Goal: Transaction & Acquisition: Book appointment/travel/reservation

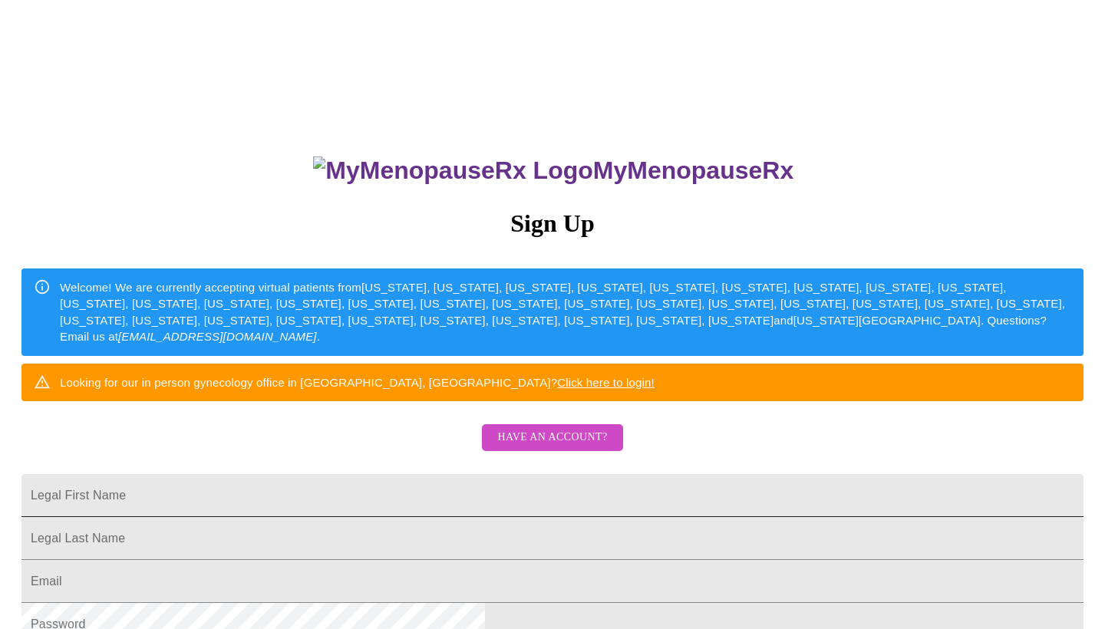
click at [534, 517] on input "Legal First Name" at bounding box center [552, 495] width 1062 height 43
type input "[PERSON_NAME]"
click at [508, 560] on input "Legal First Name" at bounding box center [552, 538] width 1062 height 43
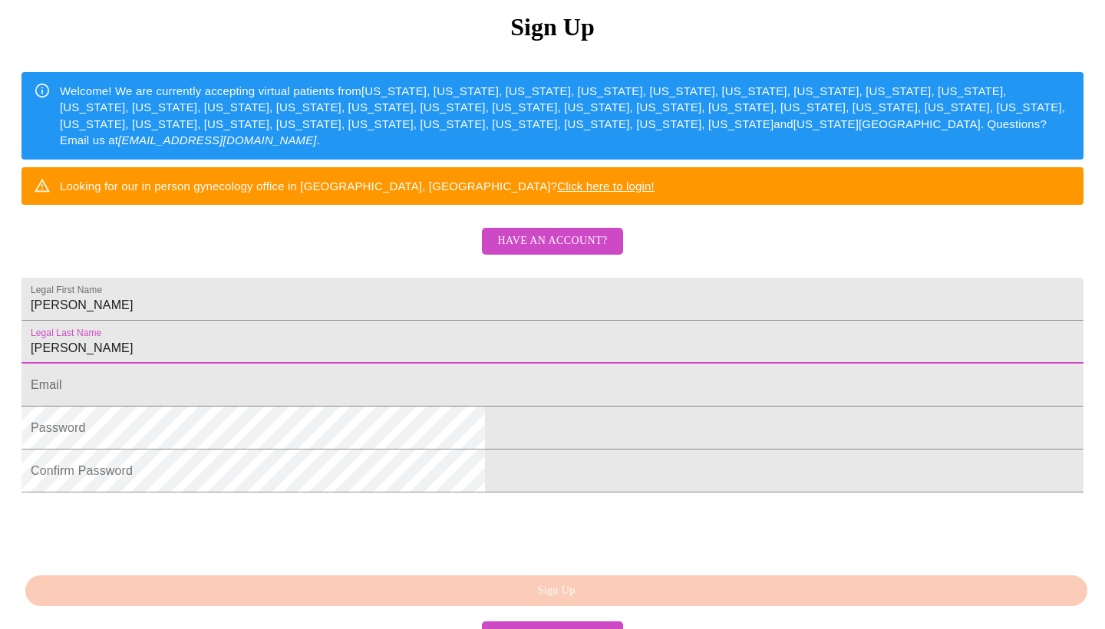
scroll to position [196, 0]
type input "[PERSON_NAME]"
click at [579, 407] on input "Legal First Name" at bounding box center [552, 385] width 1062 height 43
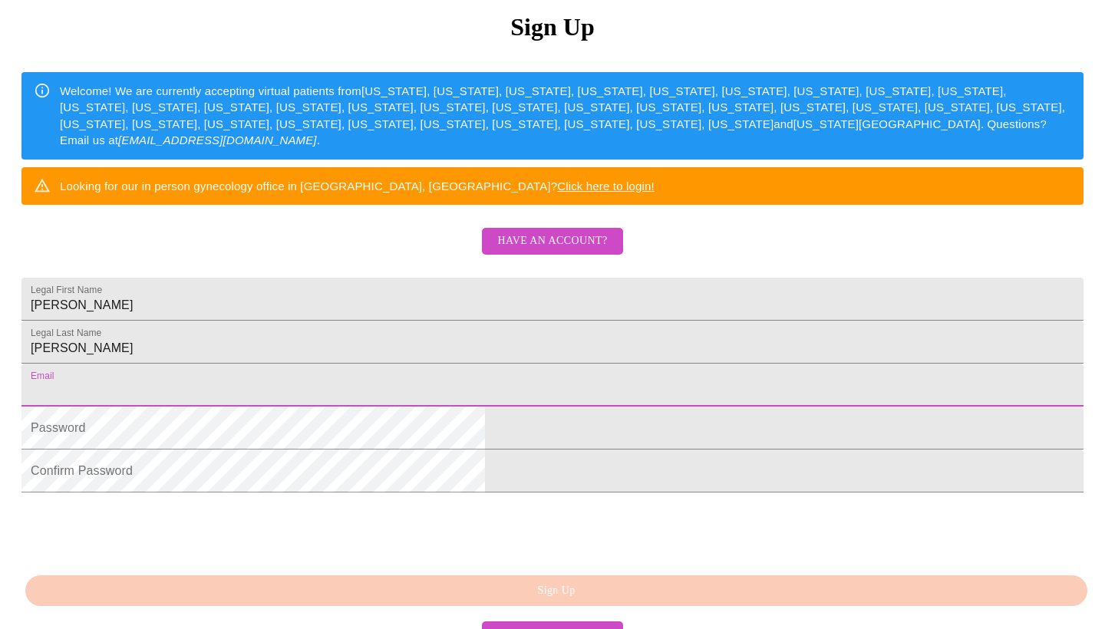
type input "[EMAIL_ADDRESS][DOMAIN_NAME]"
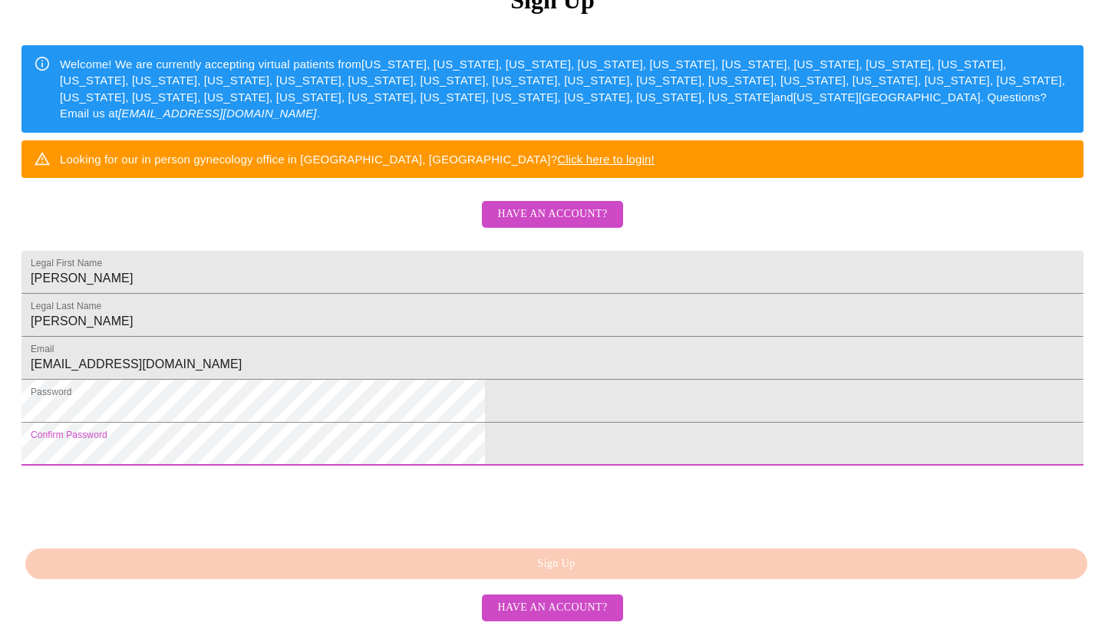
scroll to position [317, 0]
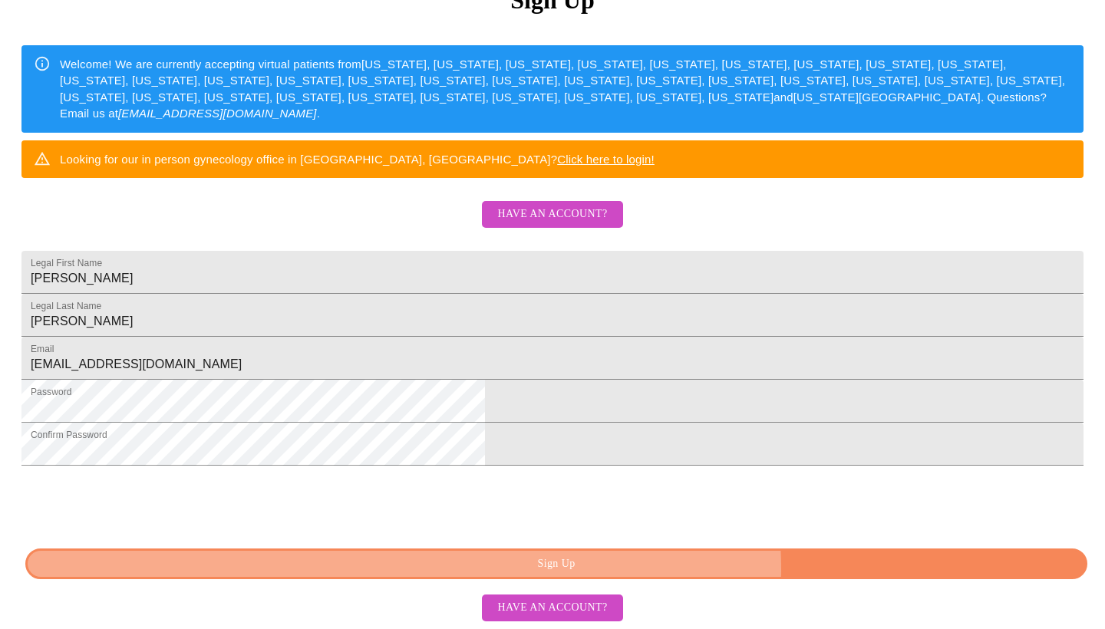
click at [703, 574] on span "Sign Up" at bounding box center [556, 564] width 1027 height 19
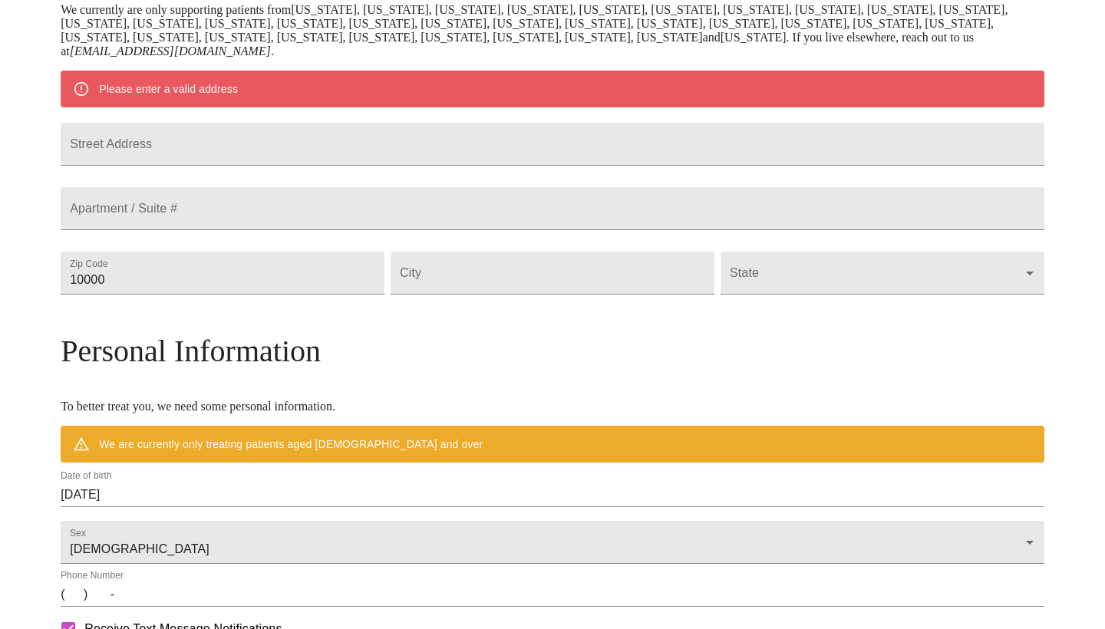
scroll to position [278, 0]
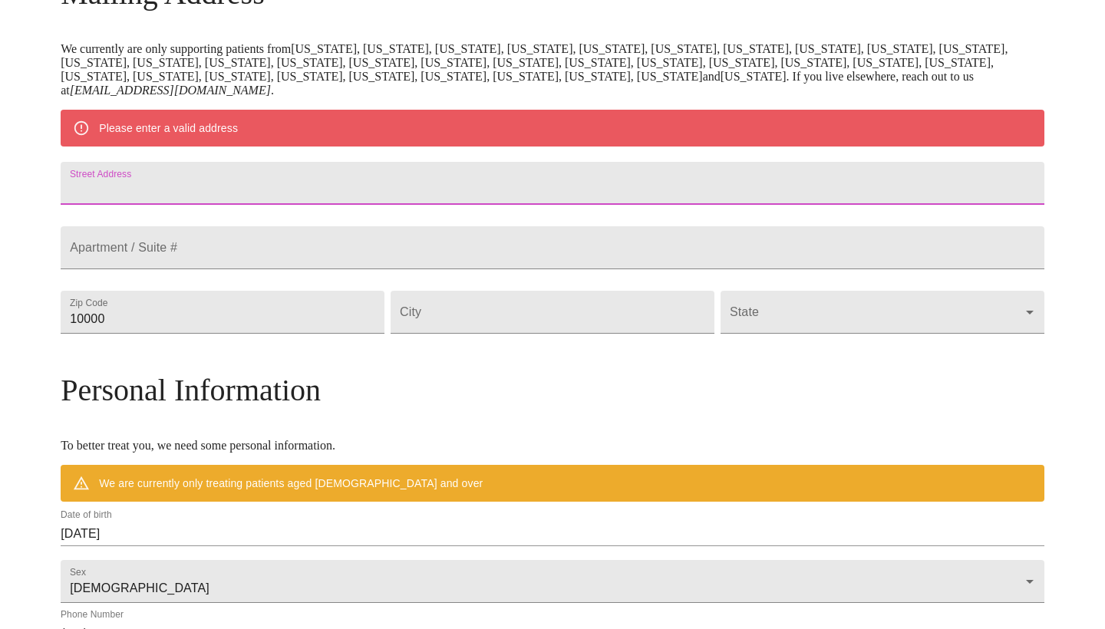
click at [377, 202] on input "Street Address" at bounding box center [553, 183] width 984 height 43
type input "[STREET_ADDRESS][PERSON_NAME]"
click at [284, 334] on input "10000" at bounding box center [223, 312] width 324 height 43
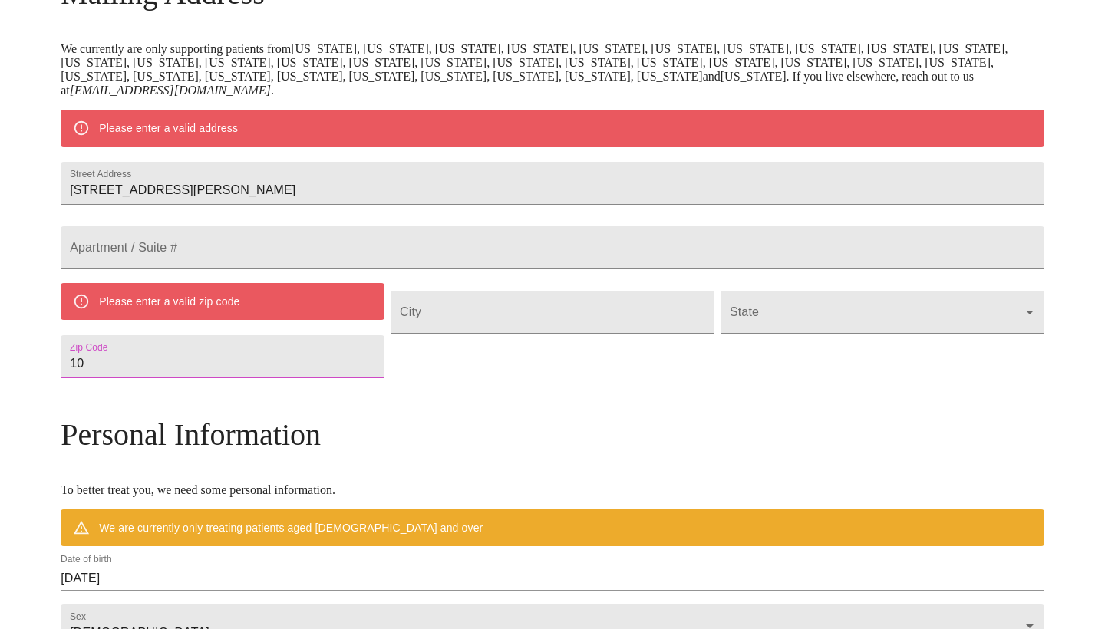
type input "1"
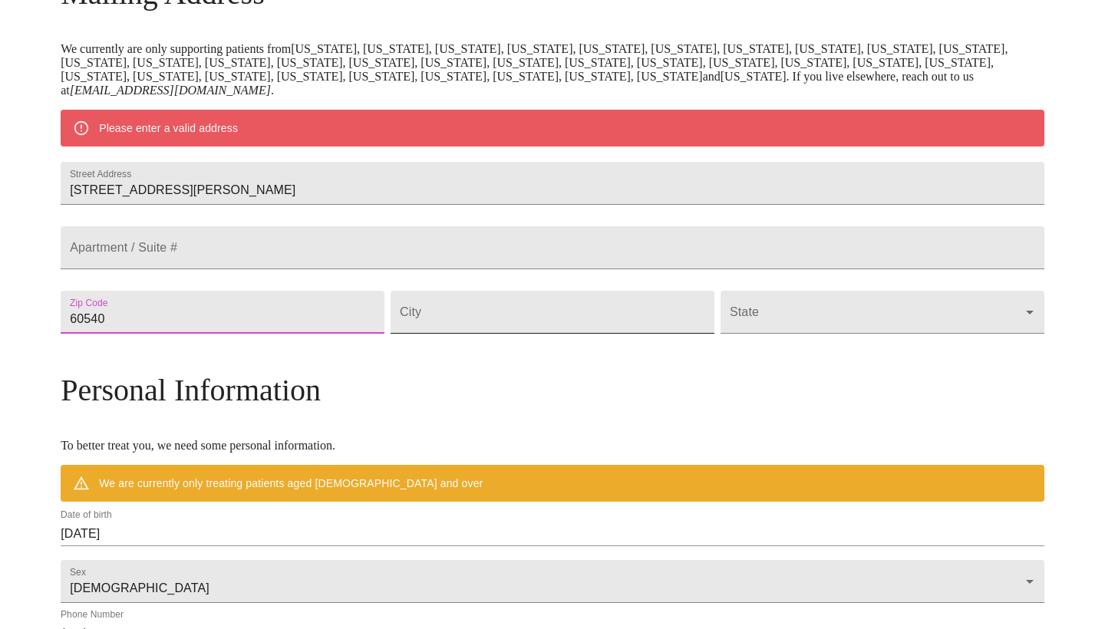
type input "60540"
click at [549, 334] on input "Street Address" at bounding box center [553, 312] width 324 height 43
type input "Naperville"
click at [816, 360] on body "MyMenopauseRx Welcome to MyMenopauseRx Since it's your first time here, you'll …" at bounding box center [552, 333] width 1093 height 1210
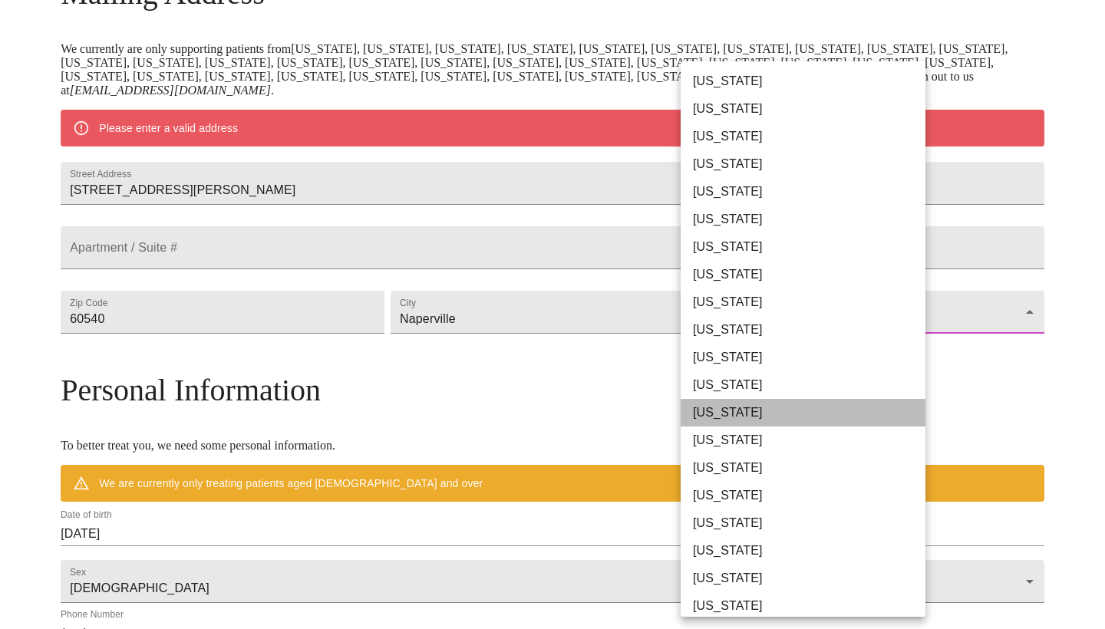
click at [803, 412] on li "[US_STATE]" at bounding box center [803, 413] width 245 height 28
type input "[US_STATE]"
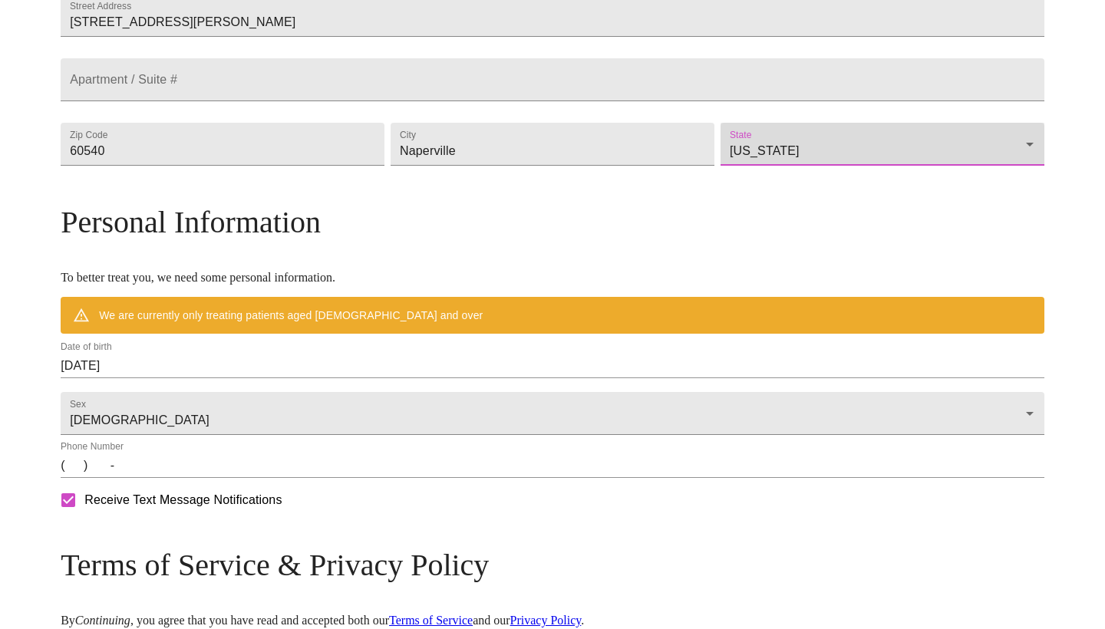
scroll to position [402, 0]
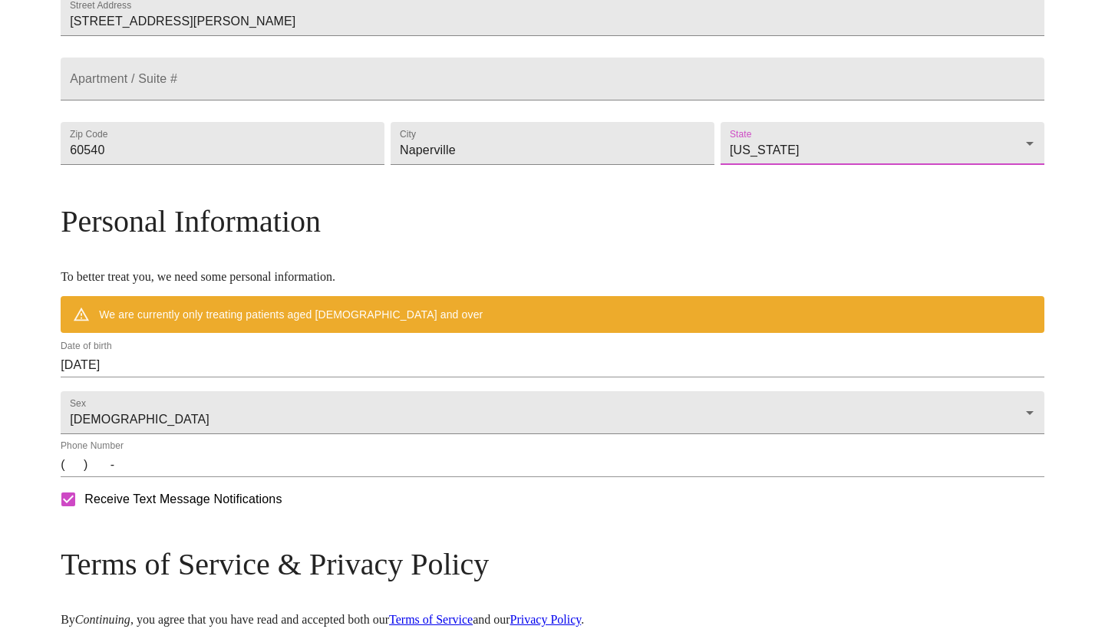
click at [367, 378] on input "[DATE]" at bounding box center [553, 365] width 984 height 25
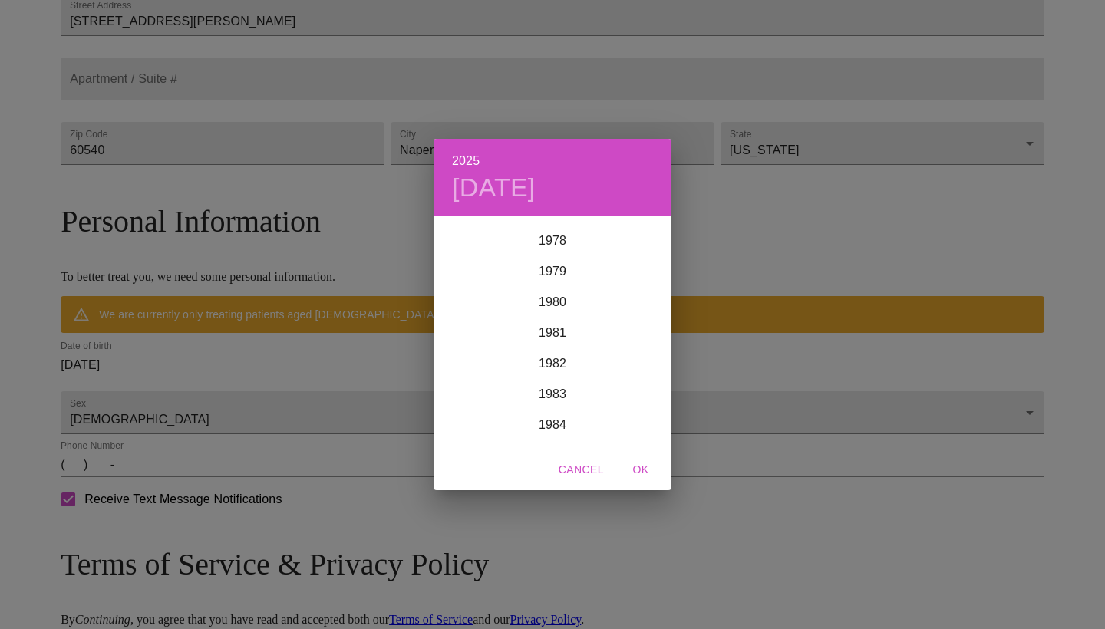
scroll to position [2414, 0]
click at [550, 241] on div "1978" at bounding box center [553, 244] width 238 height 31
click at [550, 243] on div "Feb" at bounding box center [552, 247] width 79 height 58
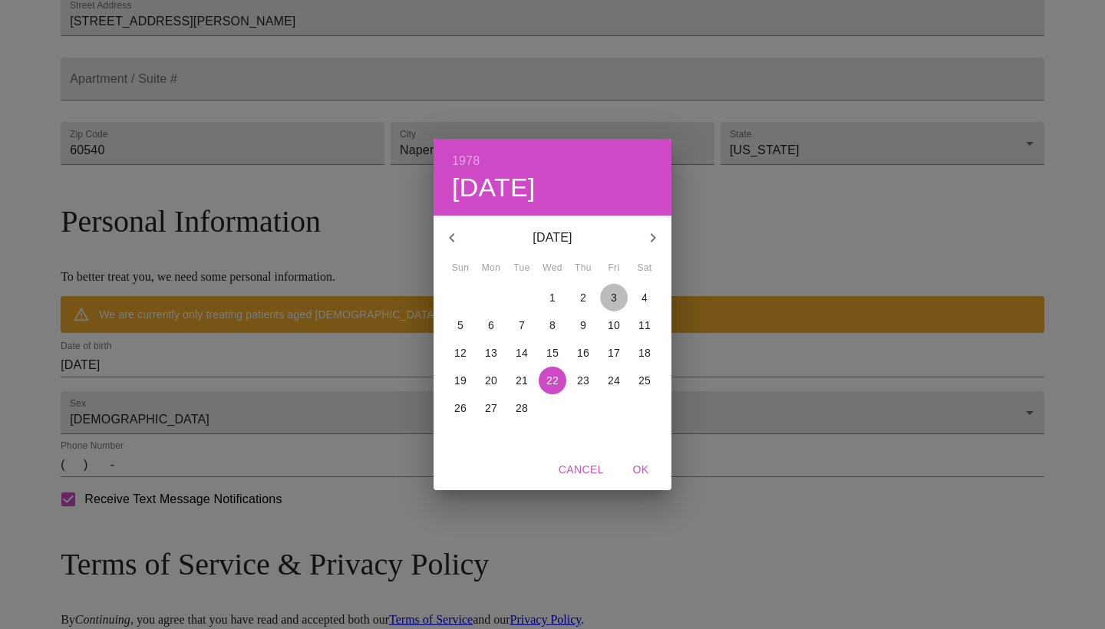
click at [613, 301] on p "3" at bounding box center [614, 297] width 6 height 15
click at [643, 463] on span "OK" at bounding box center [640, 469] width 37 height 19
type input "[DATE]"
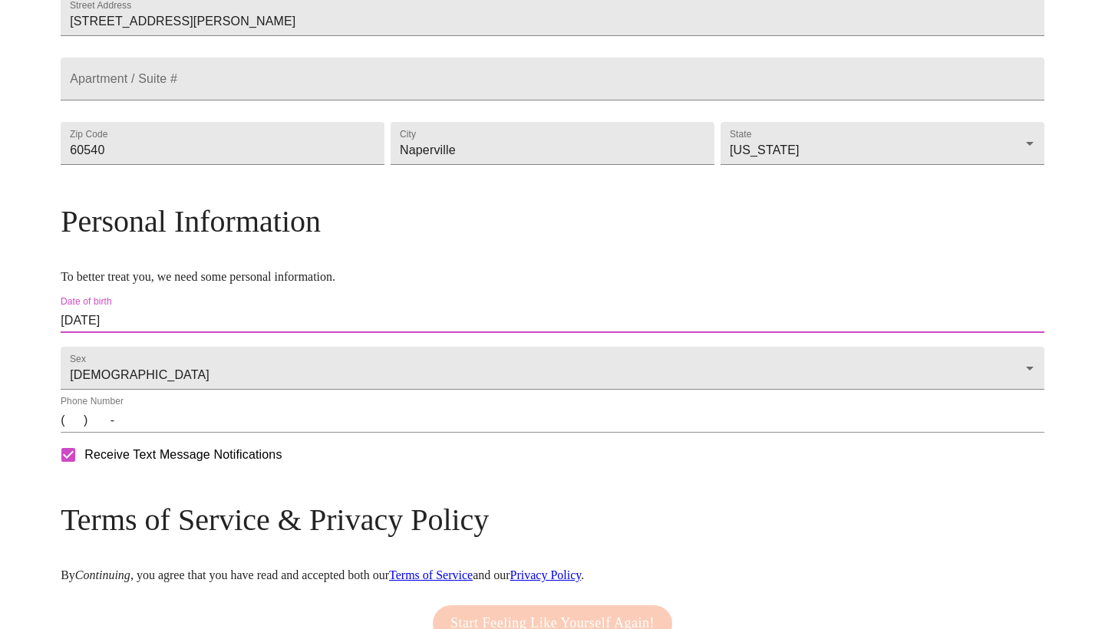
click at [192, 433] on input "(   )    -" at bounding box center [553, 420] width 984 height 25
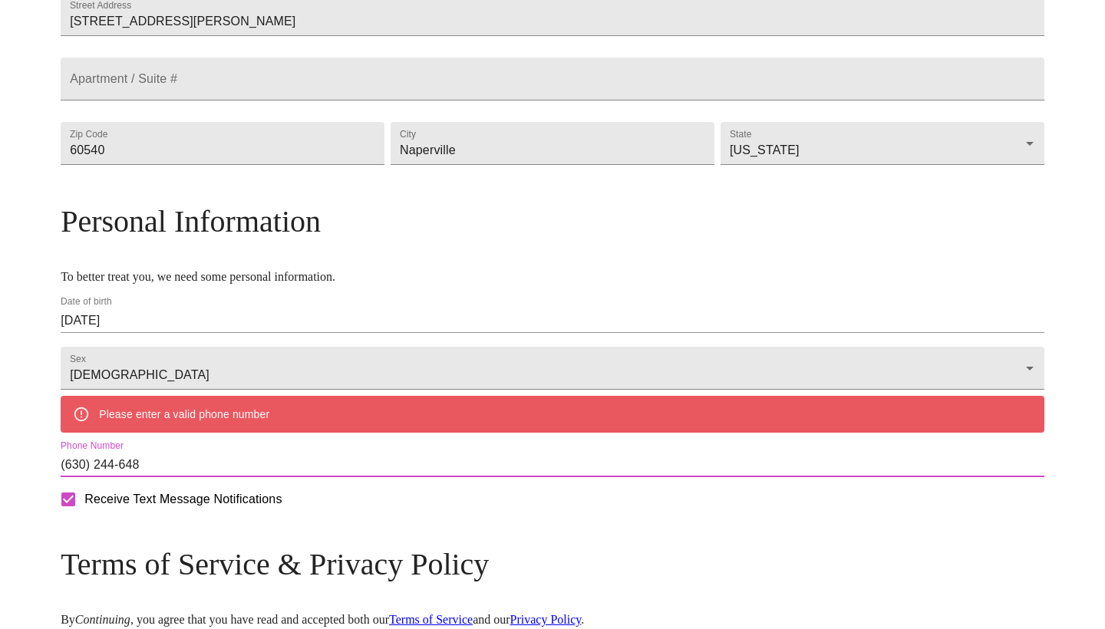
type input "[PHONE_NUMBER]"
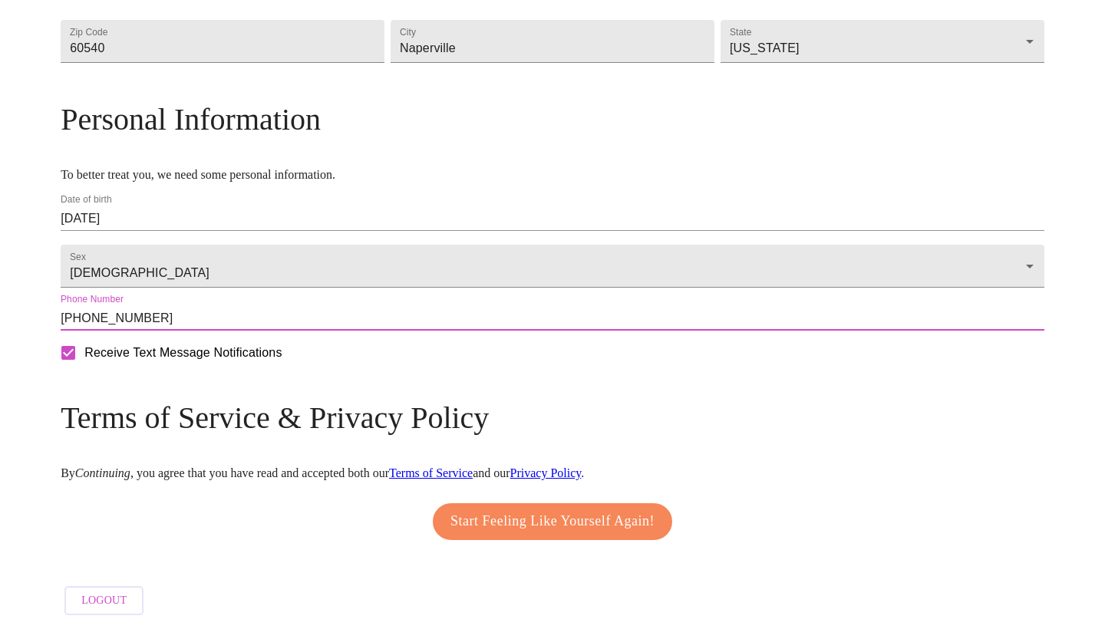
scroll to position [530, 0]
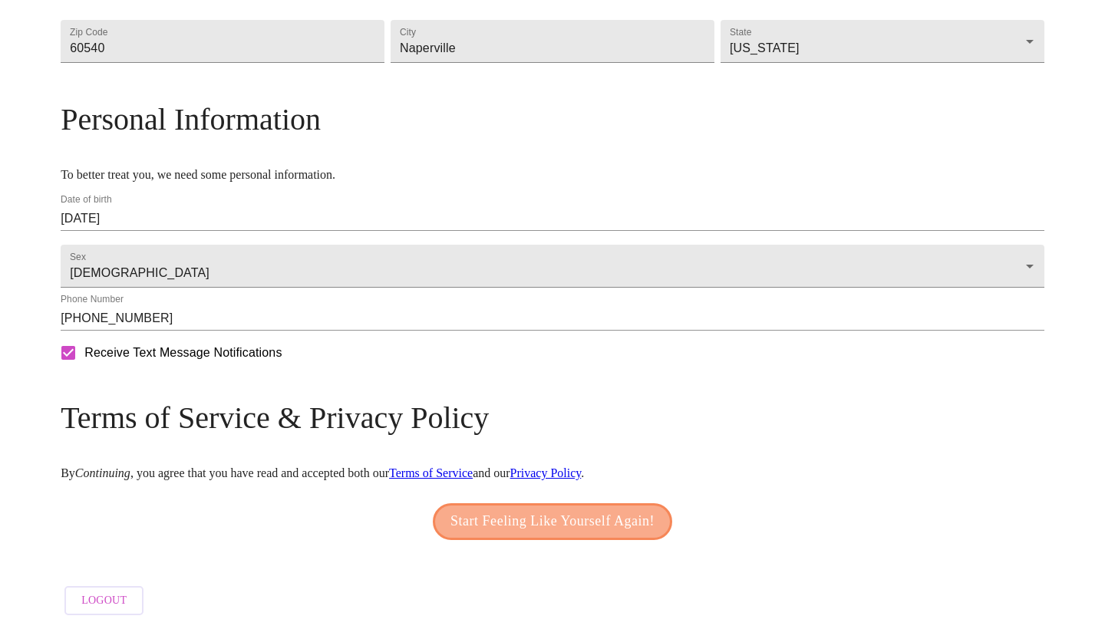
click at [589, 528] on span "Start Feeling Like Yourself Again!" at bounding box center [552, 521] width 204 height 25
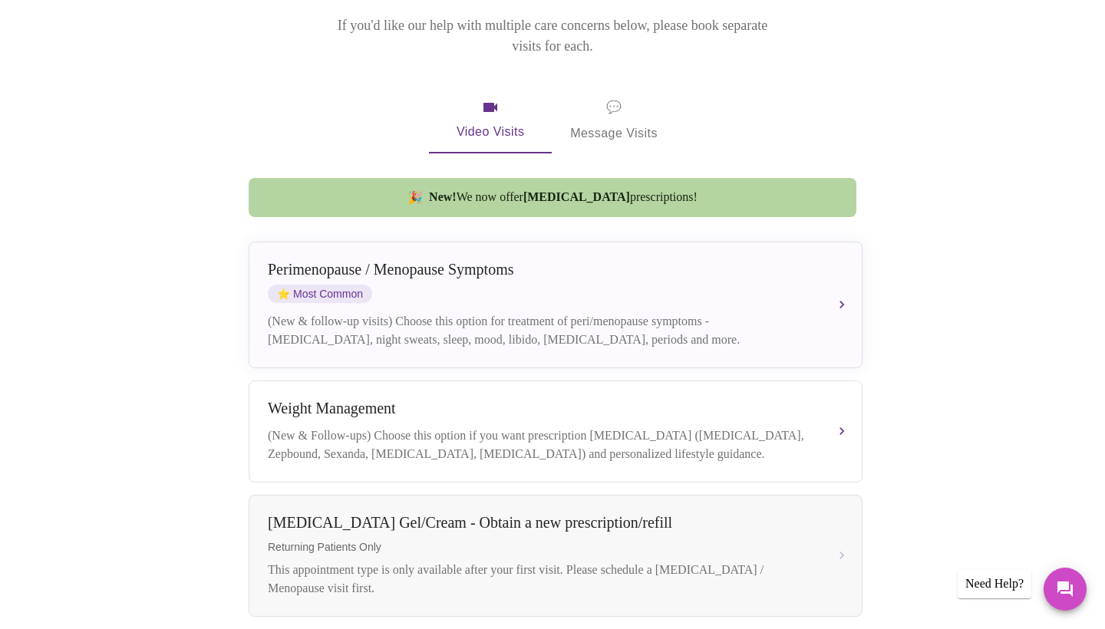
scroll to position [108, 0]
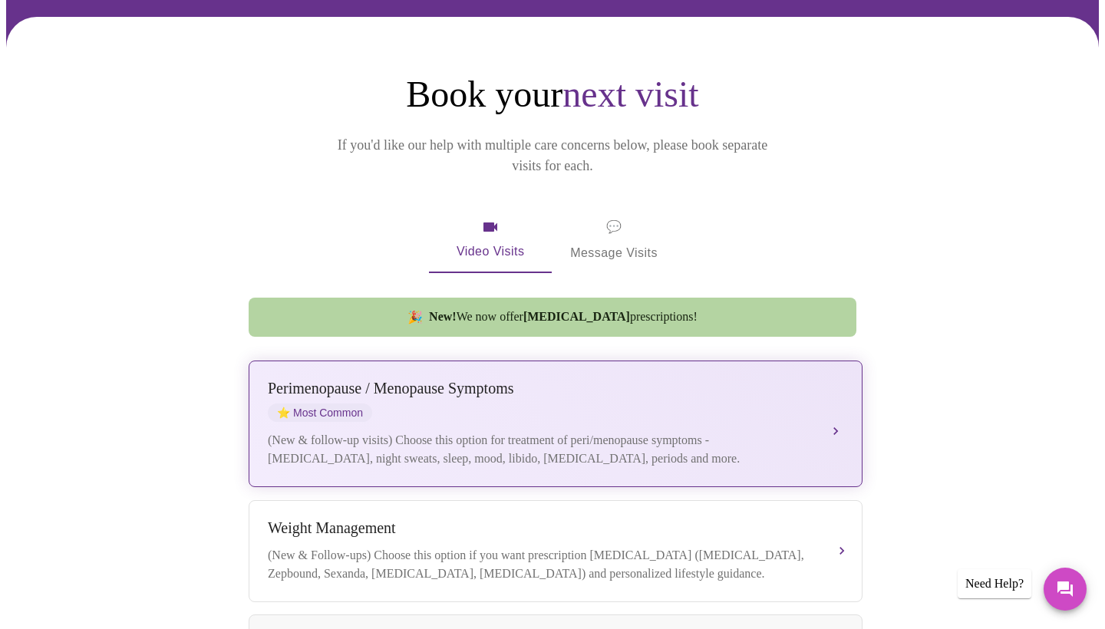
click at [589, 431] on div "(New & follow-up visits) Choose this option for treatment of peri/menopause sym…" at bounding box center [540, 449] width 545 height 37
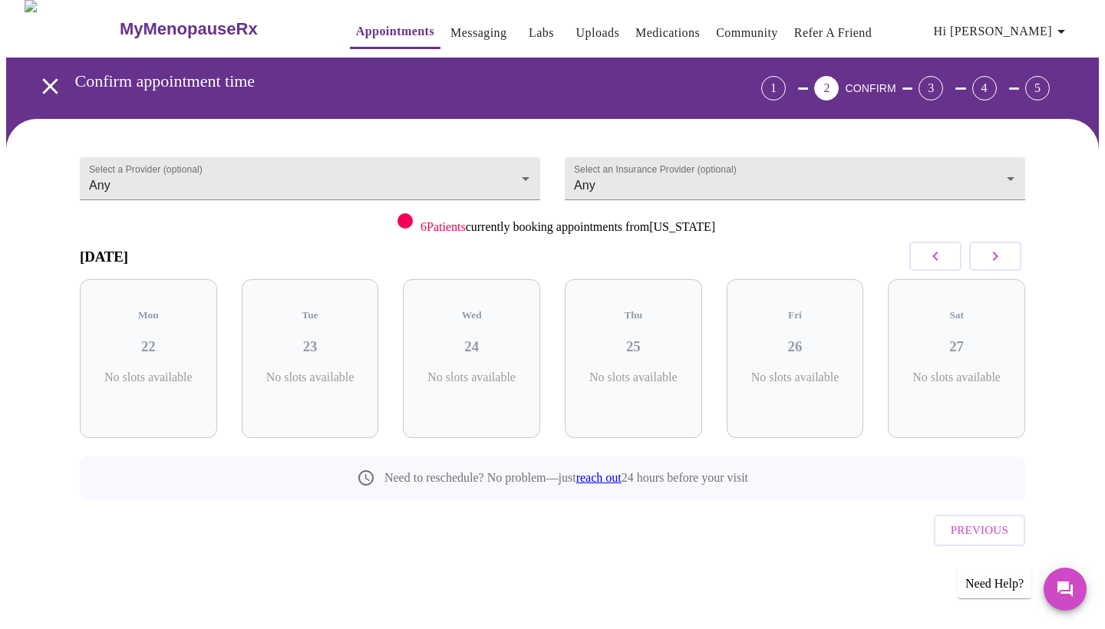
scroll to position [0, 0]
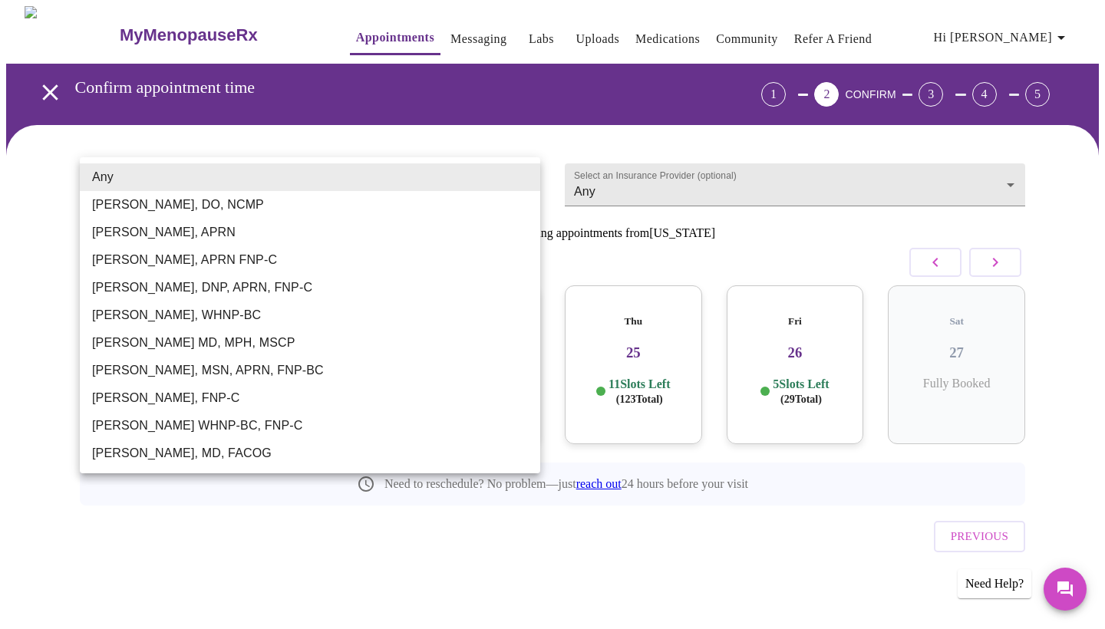
click at [509, 180] on body "MyMenopauseRx Appointments Messaging Labs Uploads Medications Community Refer a…" at bounding box center [552, 317] width 1093 height 623
click at [500, 199] on li "[PERSON_NAME], DO, NCMP" at bounding box center [310, 205] width 460 height 28
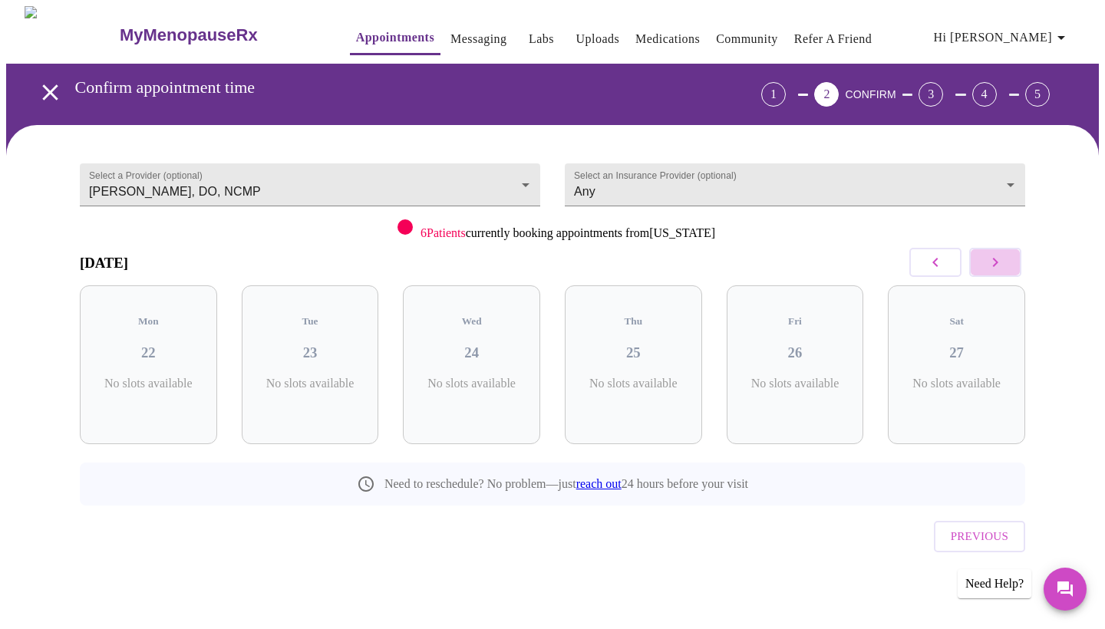
click at [1007, 267] on button "button" at bounding box center [995, 262] width 52 height 29
click at [529, 170] on body "MyMenopauseRx Appointments Messaging Labs Uploads Medications Community Refer a…" at bounding box center [552, 317] width 1093 height 623
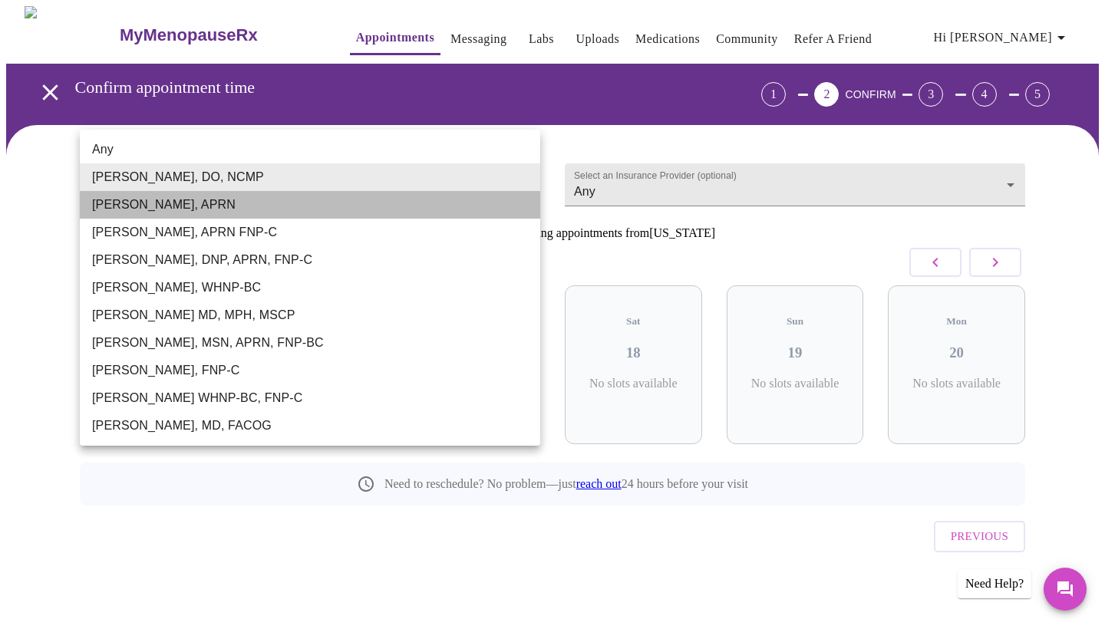
click at [401, 206] on li "[PERSON_NAME], APRN" at bounding box center [310, 205] width 460 height 28
type input "[PERSON_NAME], APRN"
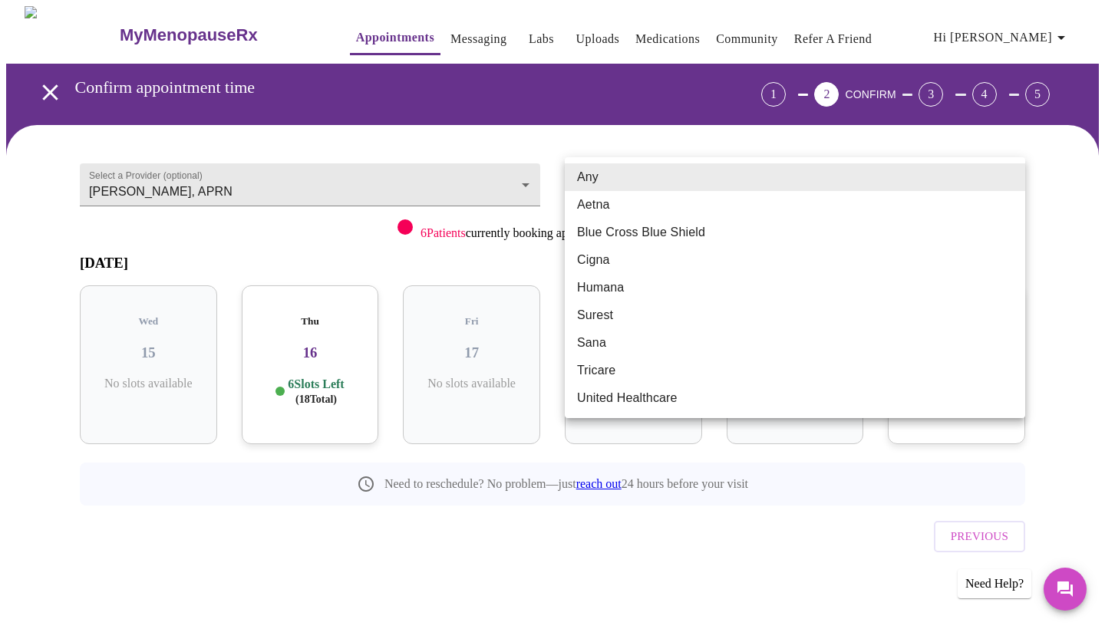
click at [771, 170] on body "MyMenopauseRx Appointments Messaging Labs Uploads Medications Community Refer a…" at bounding box center [552, 317] width 1093 height 623
click at [757, 229] on li "Blue Cross Blue Shield" at bounding box center [795, 233] width 460 height 28
type input "Blue Cross Blue Shield"
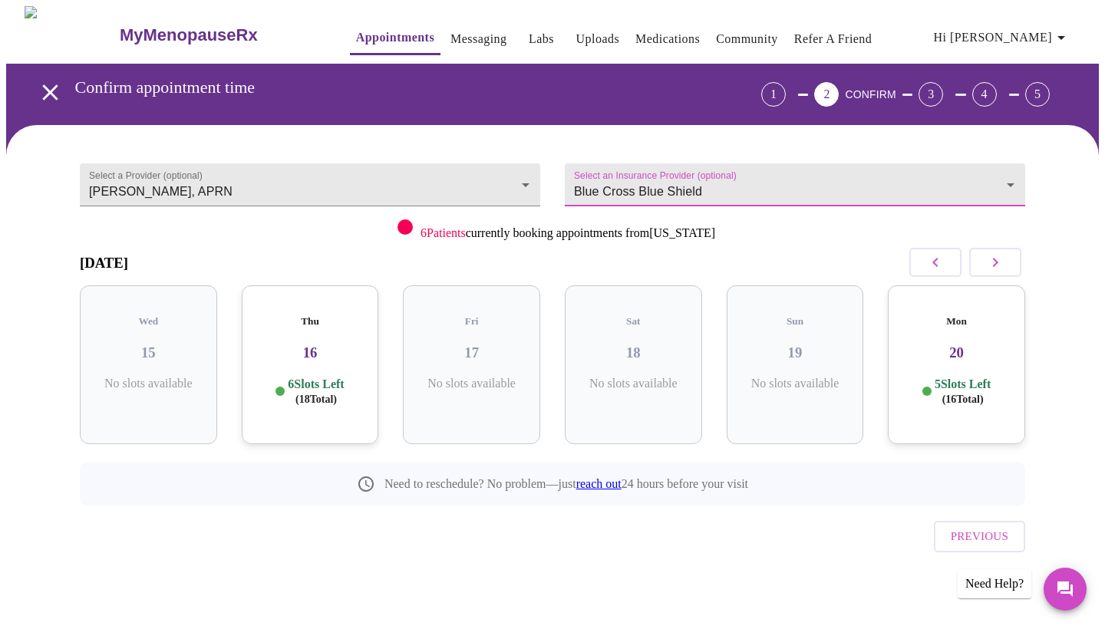
click at [941, 270] on icon "button" at bounding box center [935, 262] width 18 height 18
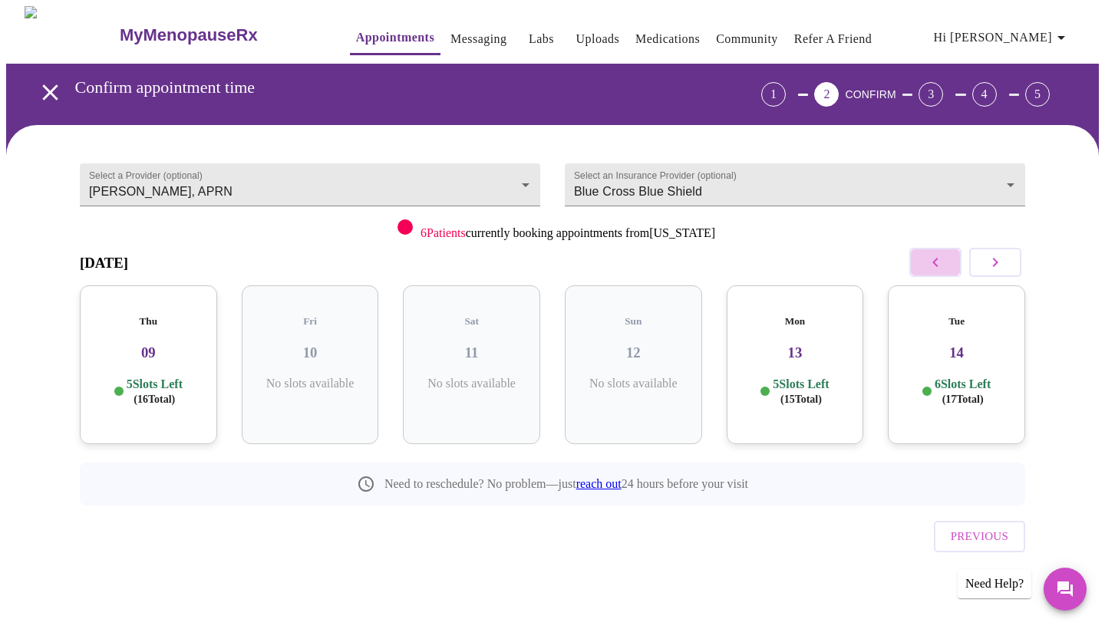
click at [941, 270] on icon "button" at bounding box center [935, 262] width 18 height 18
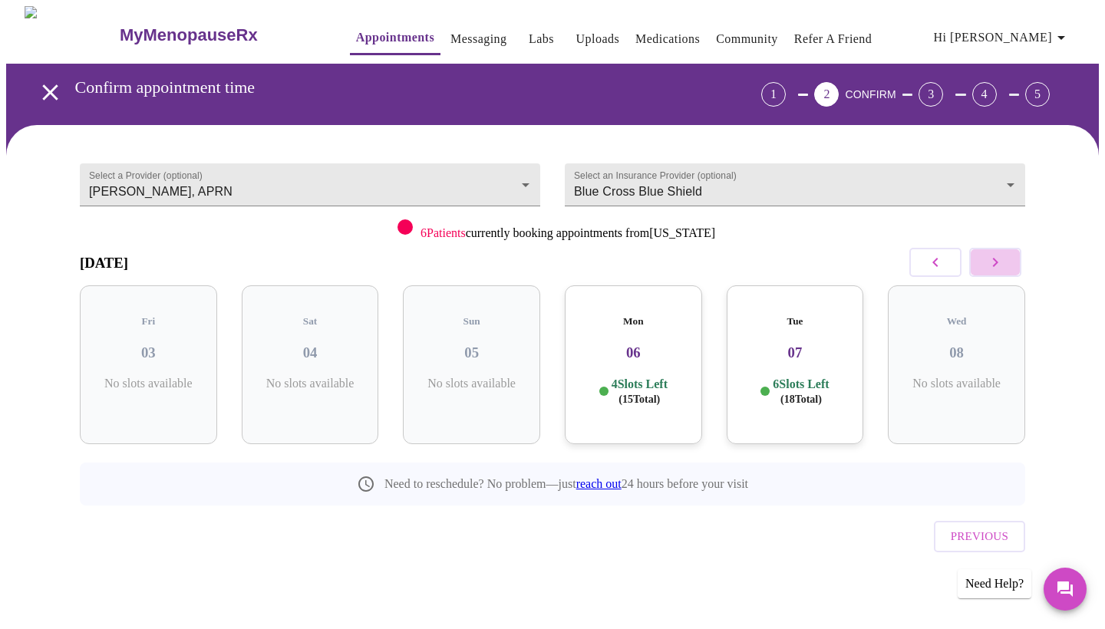
click at [998, 266] on icon "button" at bounding box center [995, 262] width 18 height 18
click at [167, 345] on h3 "09" at bounding box center [148, 353] width 113 height 17
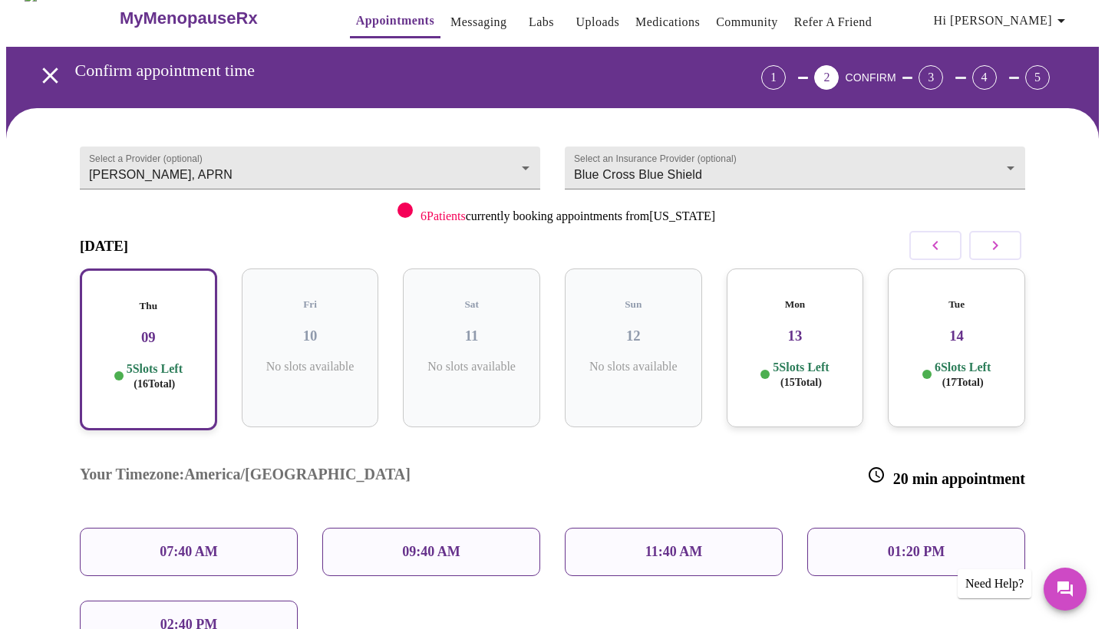
scroll to position [22, 0]
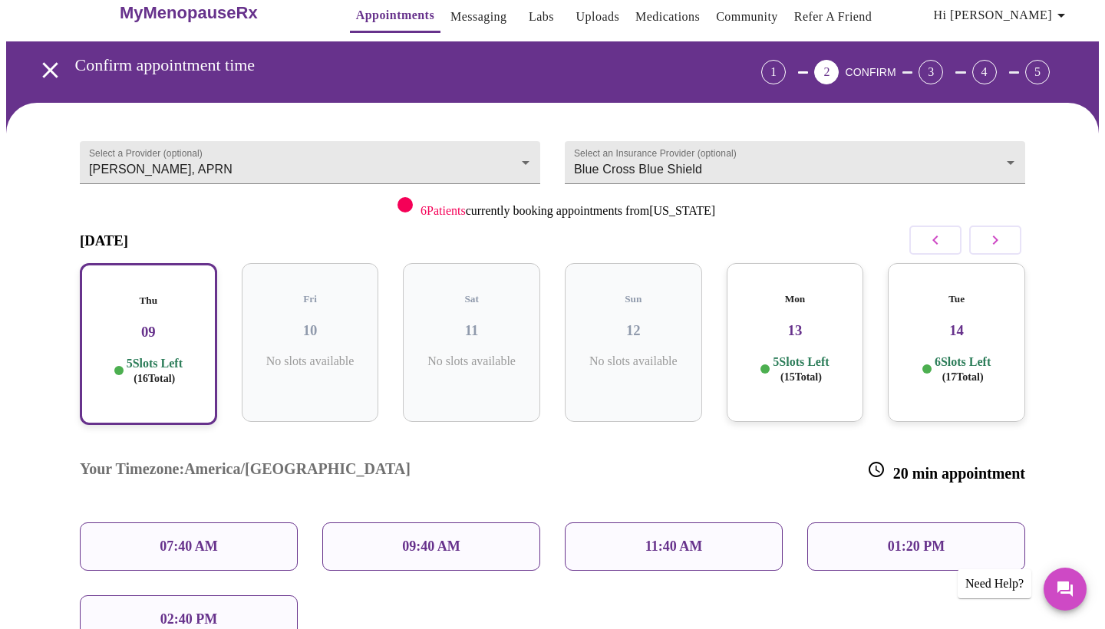
click at [704, 523] on div "11:40 AM" at bounding box center [674, 547] width 218 height 48
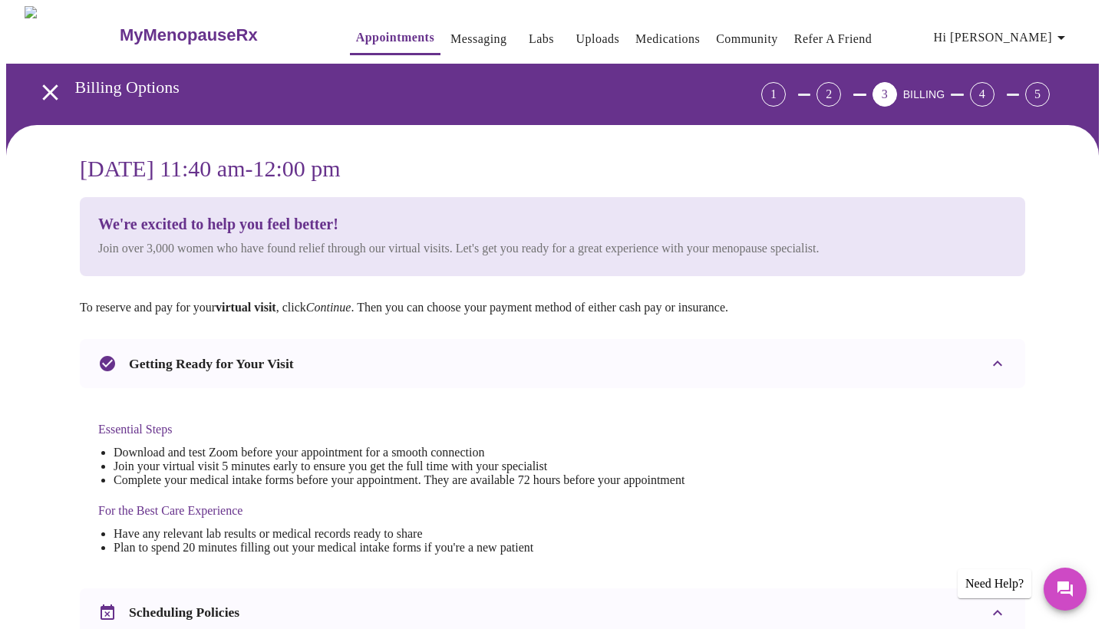
click at [684, 504] on h4 "For the Best Care Experience" at bounding box center [391, 511] width 586 height 14
click at [841, 87] on div "2" at bounding box center [828, 94] width 25 height 25
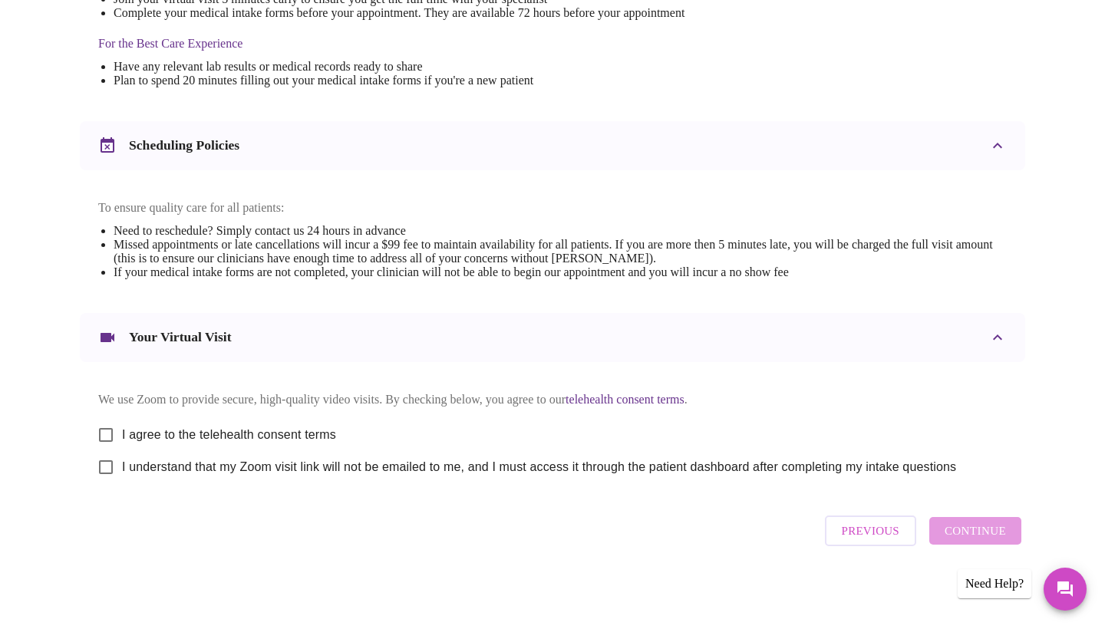
scroll to position [483, 0]
click at [879, 541] on span "Previous" at bounding box center [871, 531] width 58 height 20
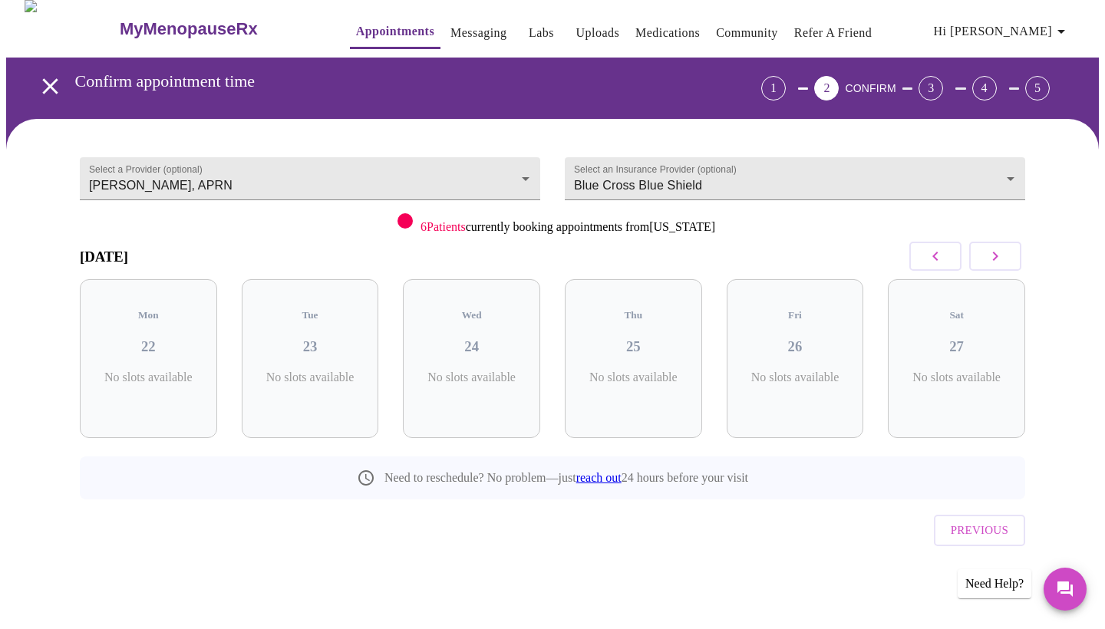
scroll to position [0, 0]
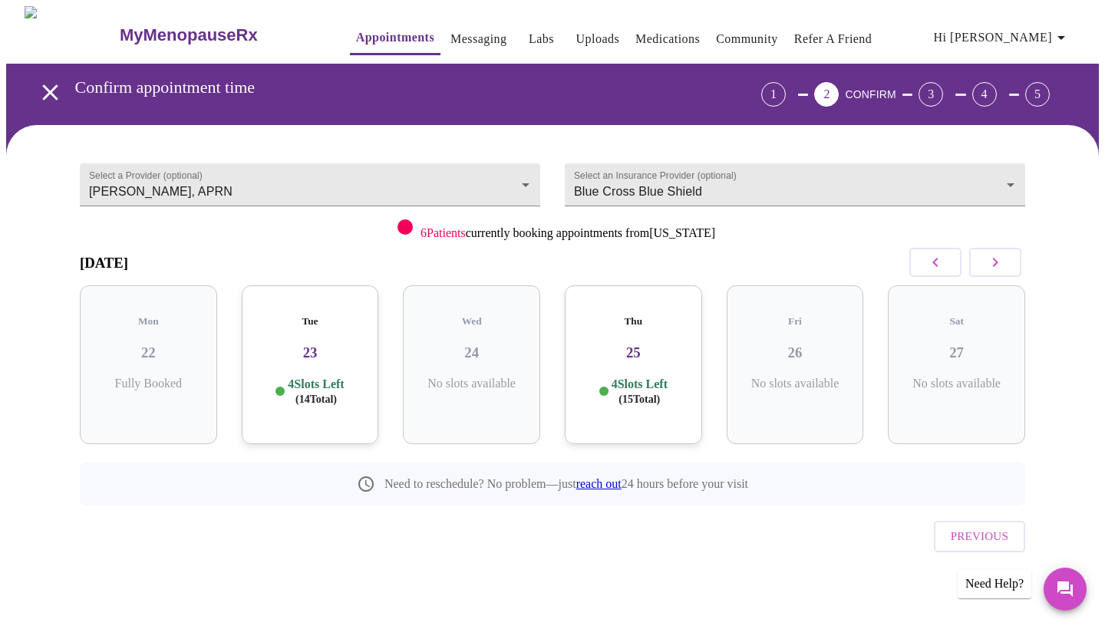
click at [981, 262] on button "button" at bounding box center [995, 262] width 52 height 29
click at [1001, 262] on icon "button" at bounding box center [995, 262] width 18 height 18
click at [999, 265] on icon "button" at bounding box center [995, 262] width 18 height 18
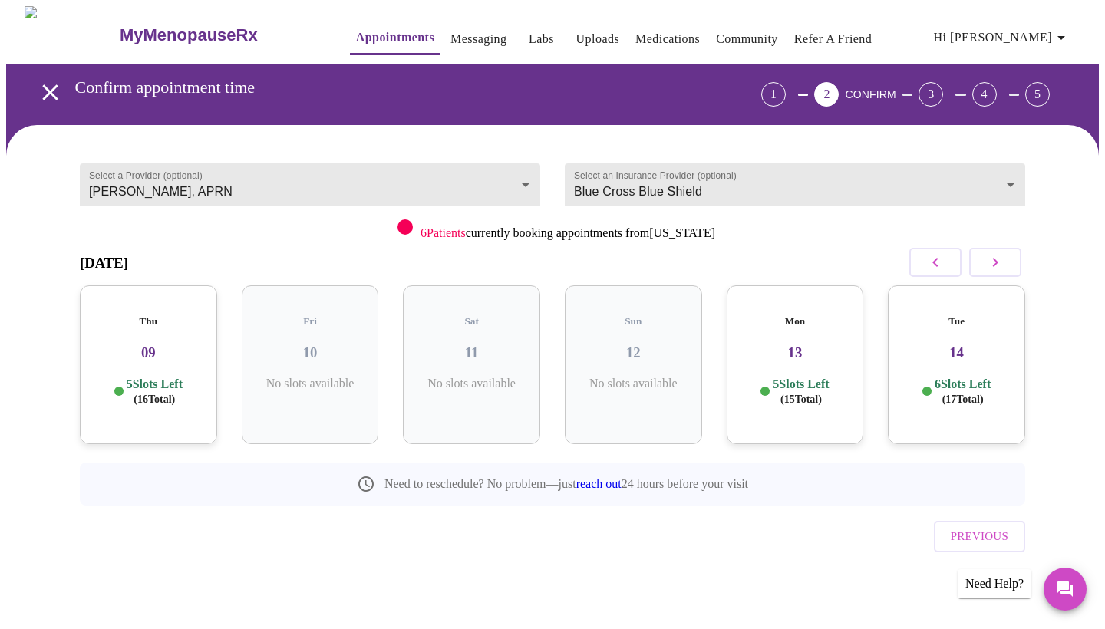
click at [147, 361] on div "Thu 09 5 Slots Left ( 16 Total)" at bounding box center [148, 364] width 137 height 159
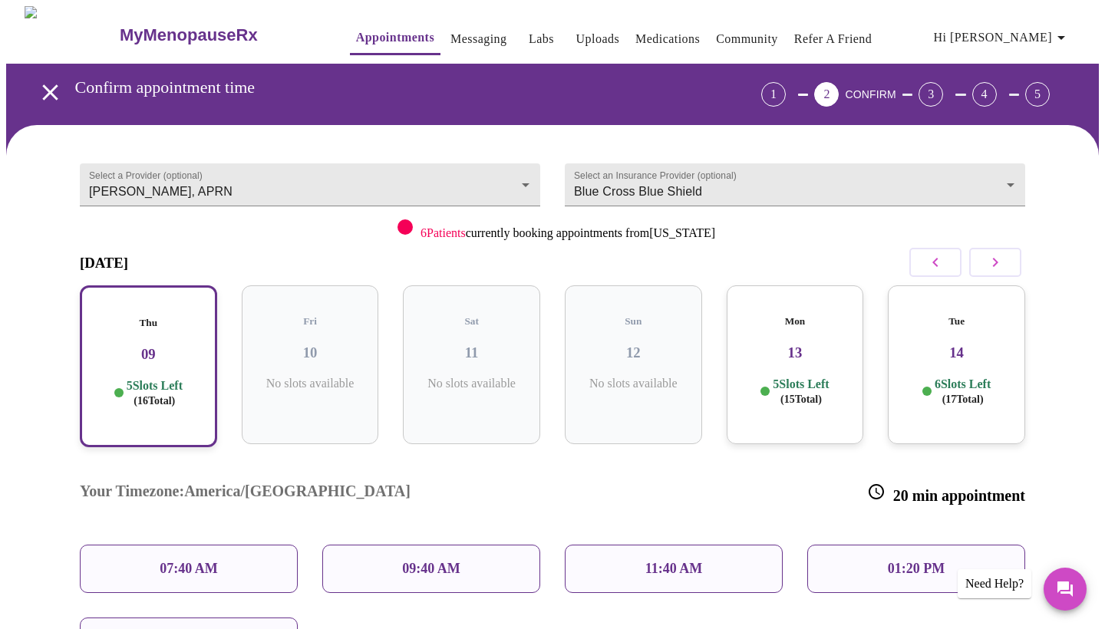
click at [447, 561] on p "09:40 AM" at bounding box center [431, 569] width 58 height 16
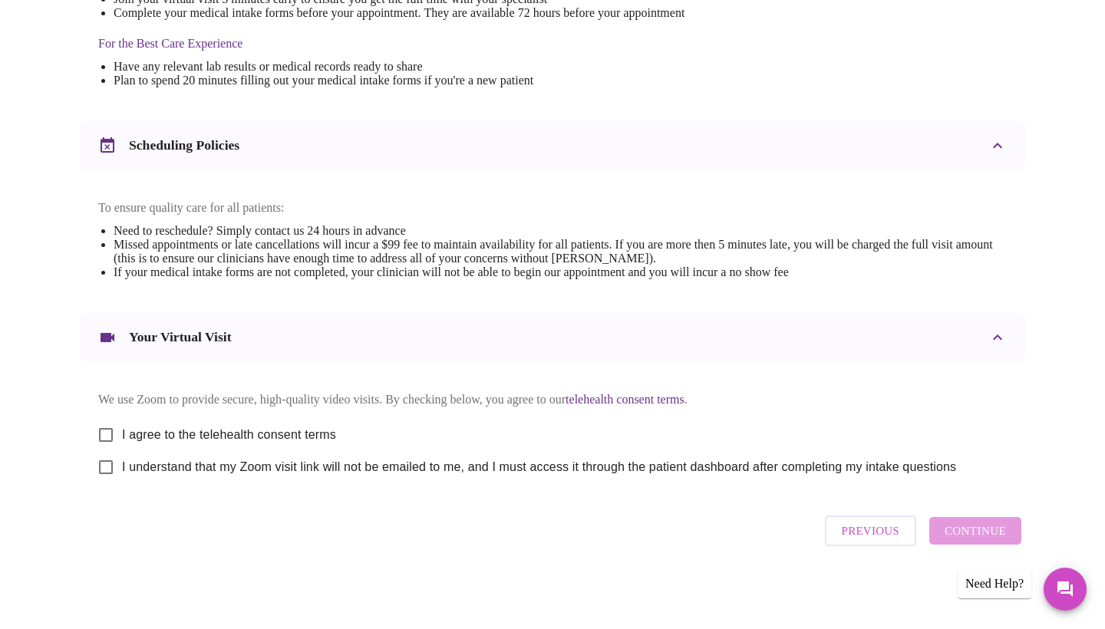
scroll to position [483, 0]
click at [885, 537] on span "Previous" at bounding box center [871, 531] width 58 height 20
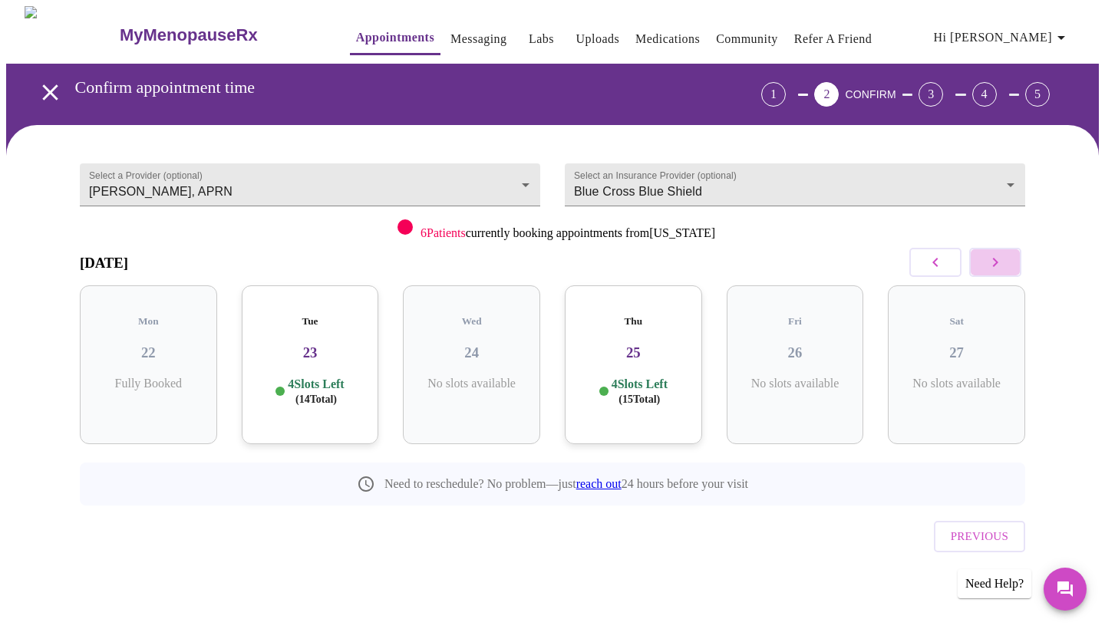
click at [1000, 256] on icon "button" at bounding box center [995, 262] width 18 height 18
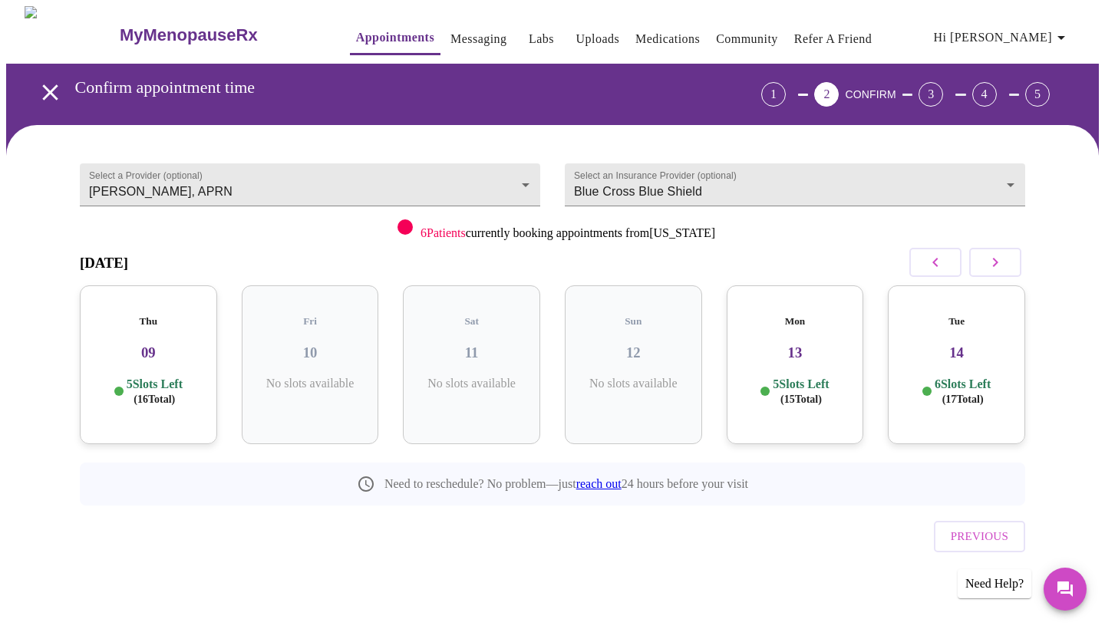
click at [177, 351] on div "Thu 09 5 Slots Left ( 16 Total)" at bounding box center [148, 364] width 137 height 159
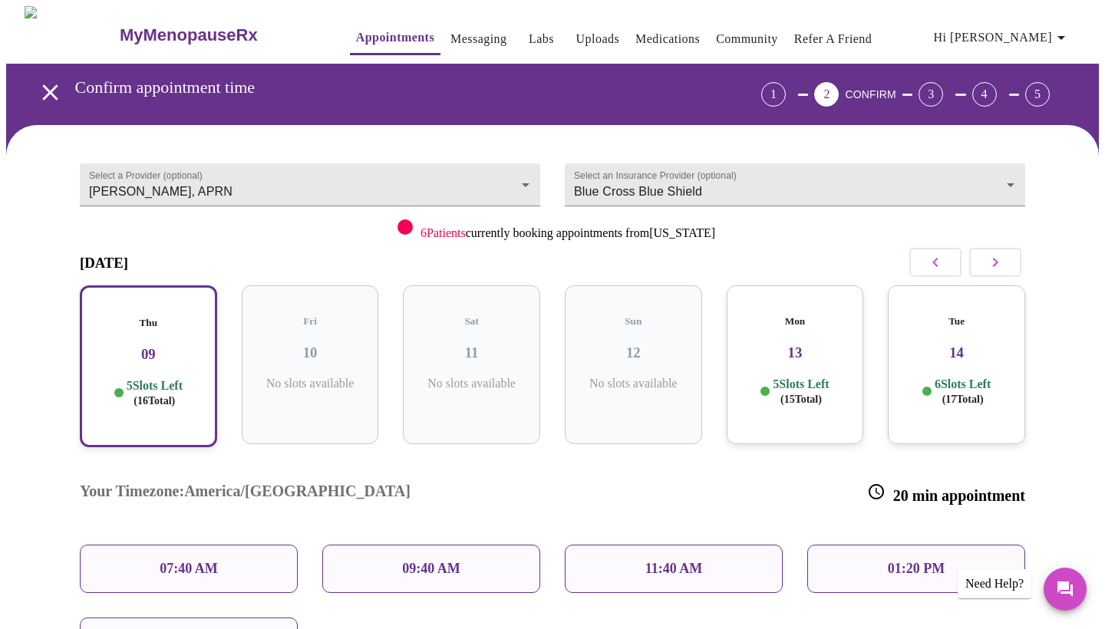
click at [421, 545] on div "09:40 AM" at bounding box center [431, 569] width 218 height 48
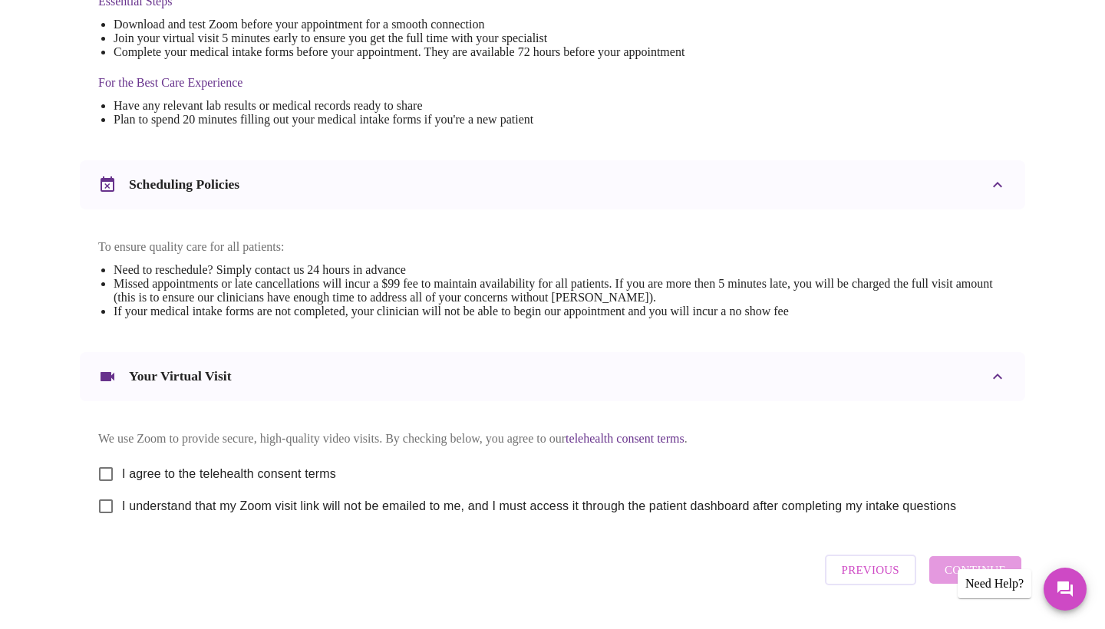
scroll to position [444, 0]
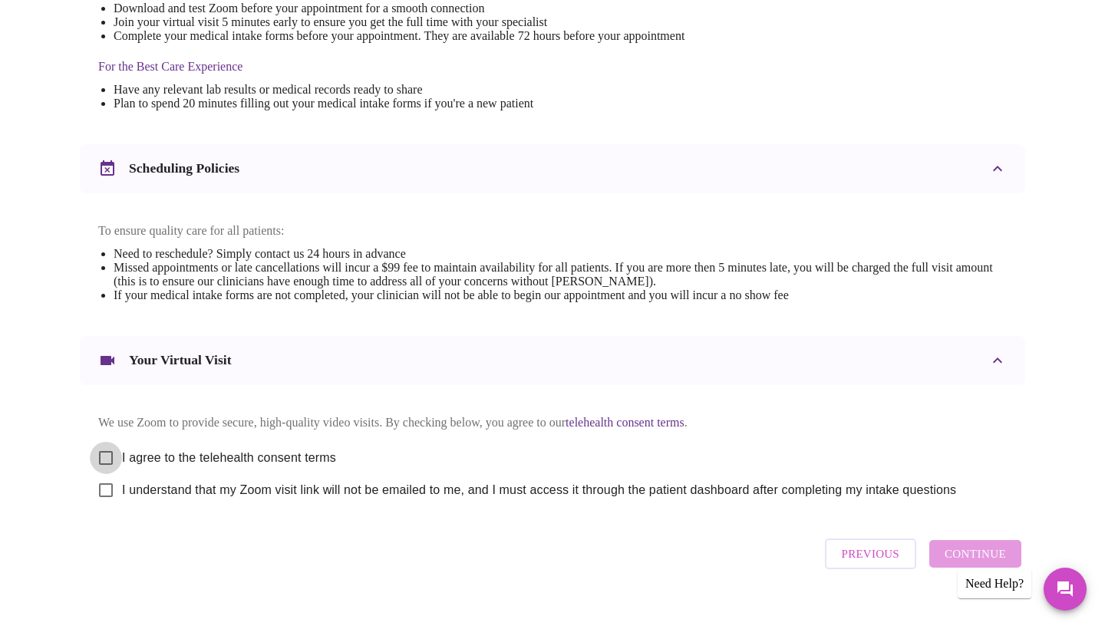
click at [109, 469] on input "I agree to the telehealth consent terms" at bounding box center [106, 458] width 32 height 32
checkbox input "true"
click at [105, 503] on input "I understand that my Zoom visit link will not be emailed to me, and I must acce…" at bounding box center [106, 490] width 32 height 32
checkbox input "true"
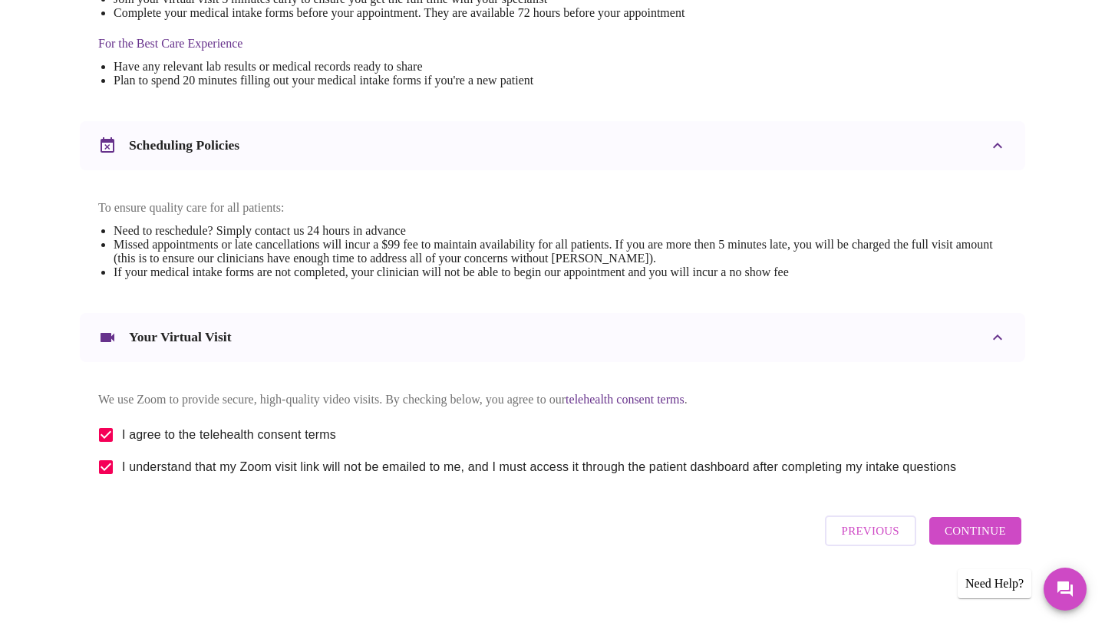
click at [963, 541] on span "Continue" at bounding box center [975, 531] width 61 height 20
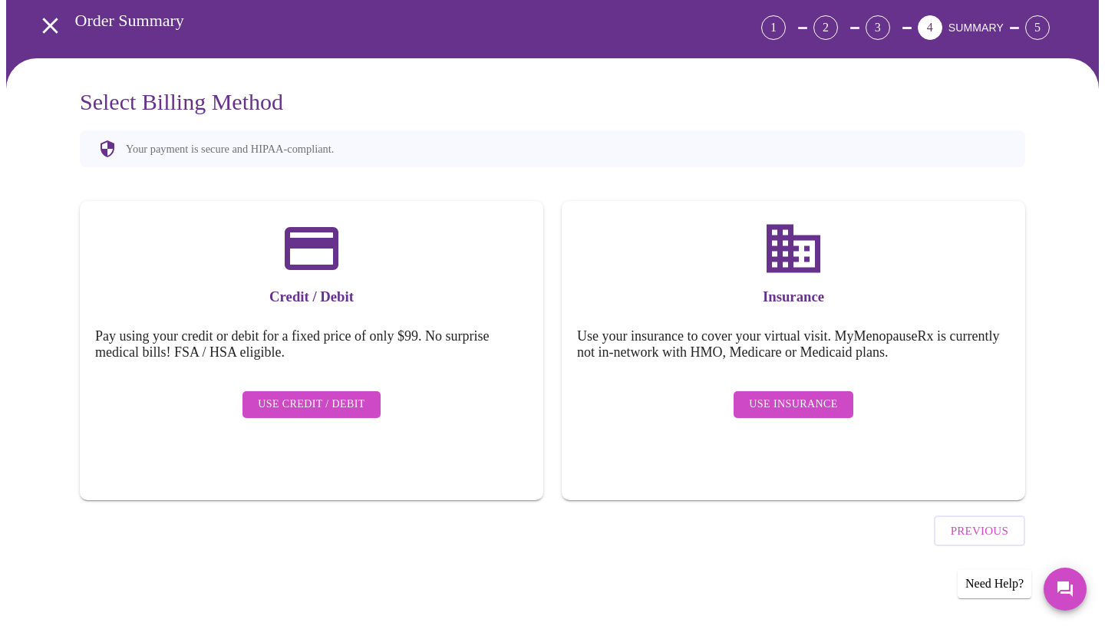
scroll to position [24, 0]
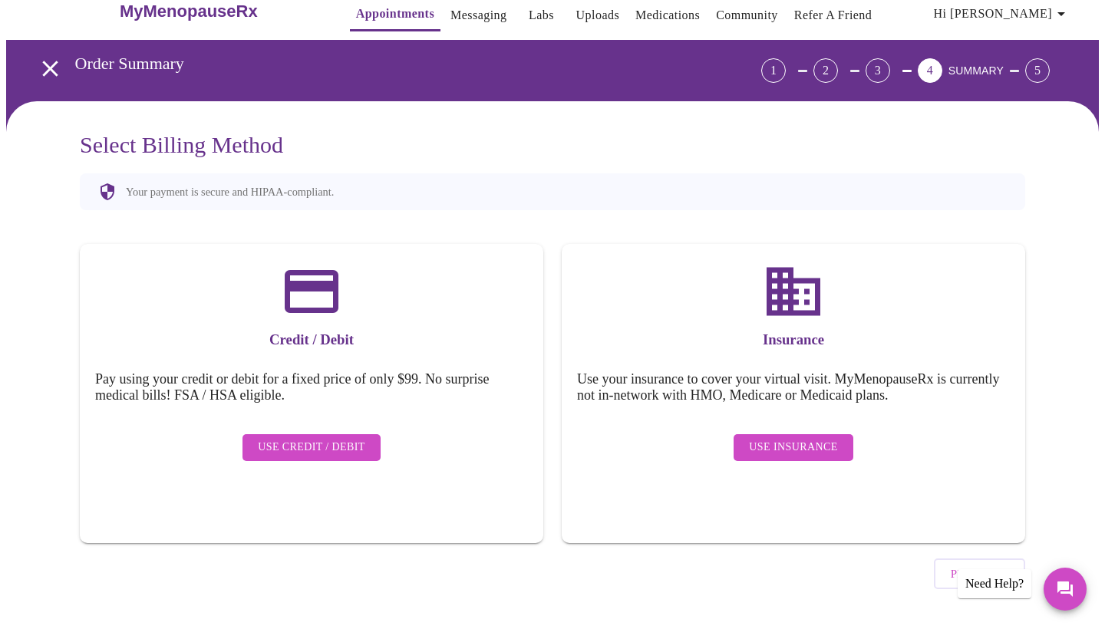
click at [328, 439] on span "Use Credit / Debit" at bounding box center [311, 447] width 107 height 19
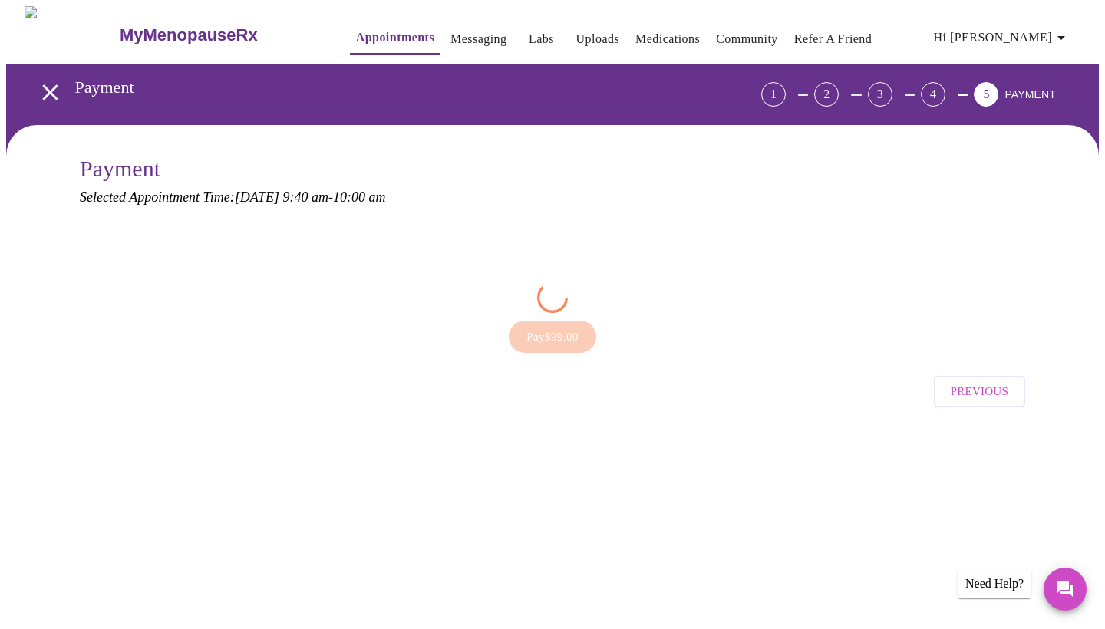
scroll to position [0, 0]
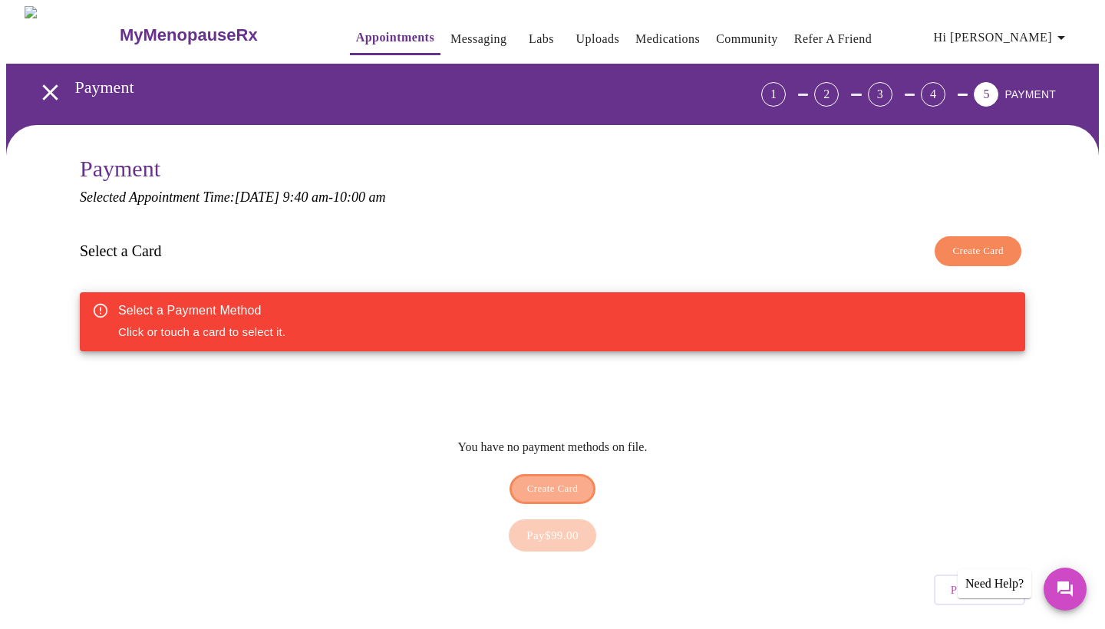
click at [564, 480] on span "Create Card" at bounding box center [552, 489] width 51 height 18
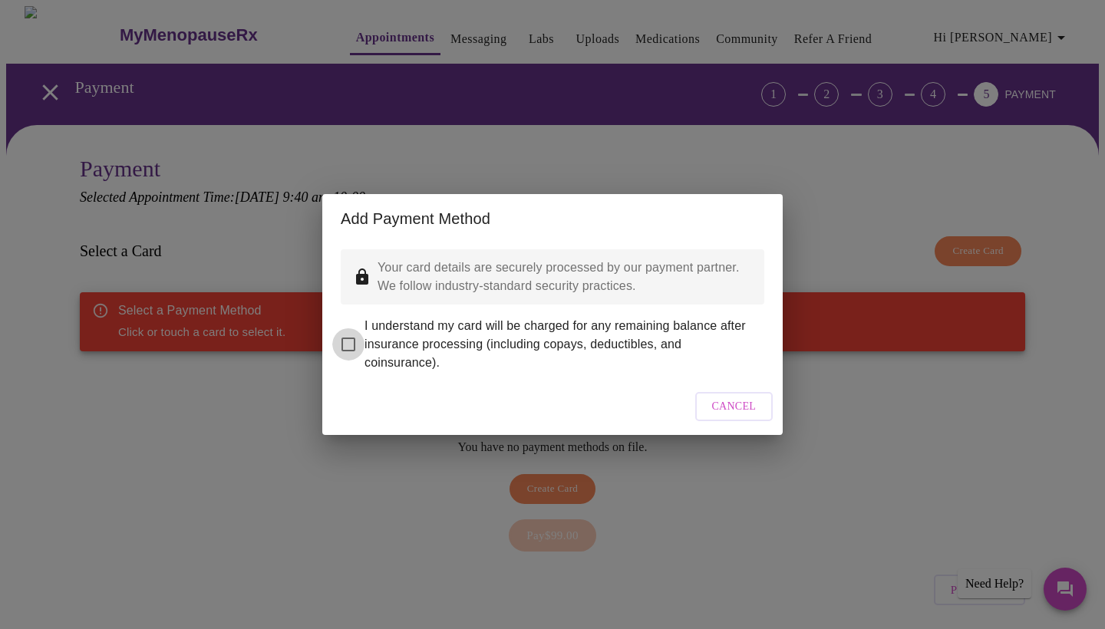
click at [343, 335] on input "I understand my card will be charged for any remaining balance after insurance …" at bounding box center [348, 344] width 32 height 32
checkbox input "true"
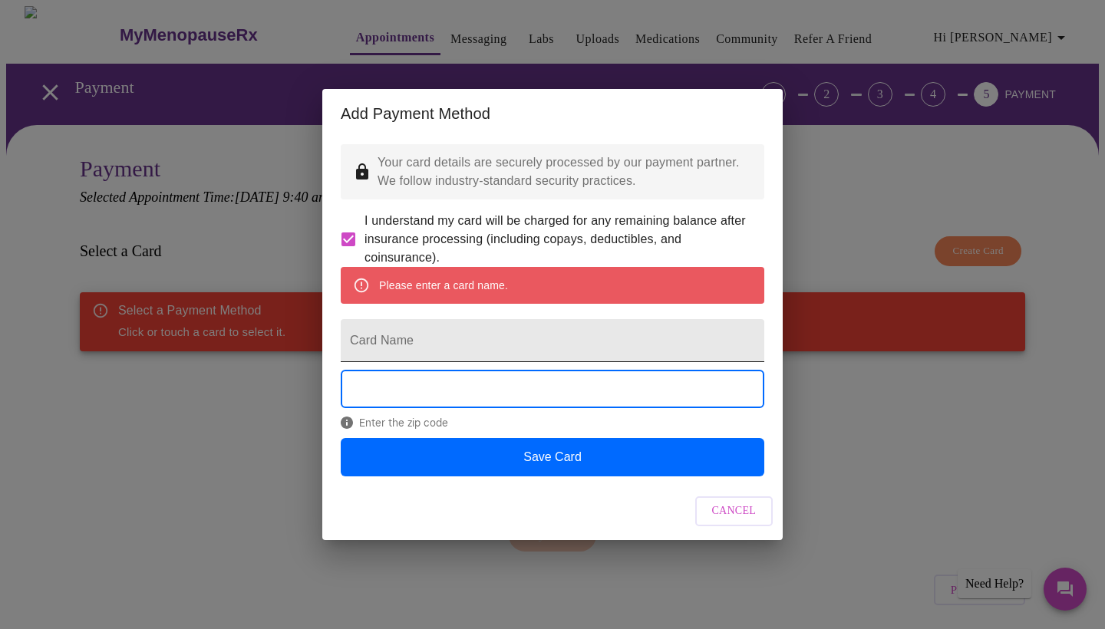
click at [447, 341] on input "Card Name" at bounding box center [553, 340] width 424 height 43
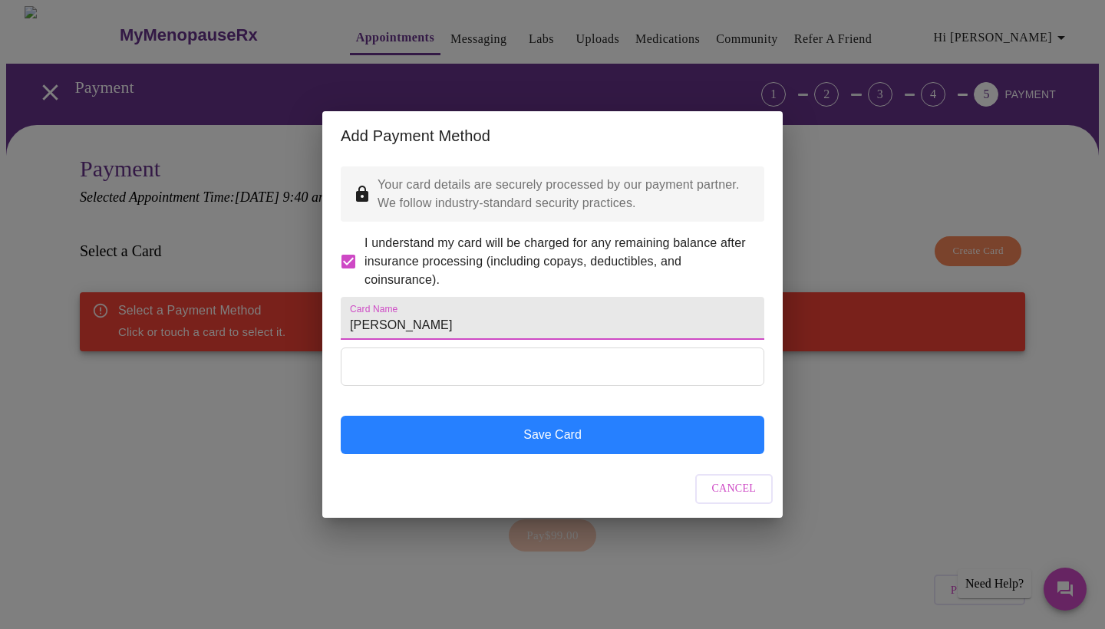
type input "[PERSON_NAME]"
click at [551, 454] on button "Save Card" at bounding box center [553, 435] width 424 height 38
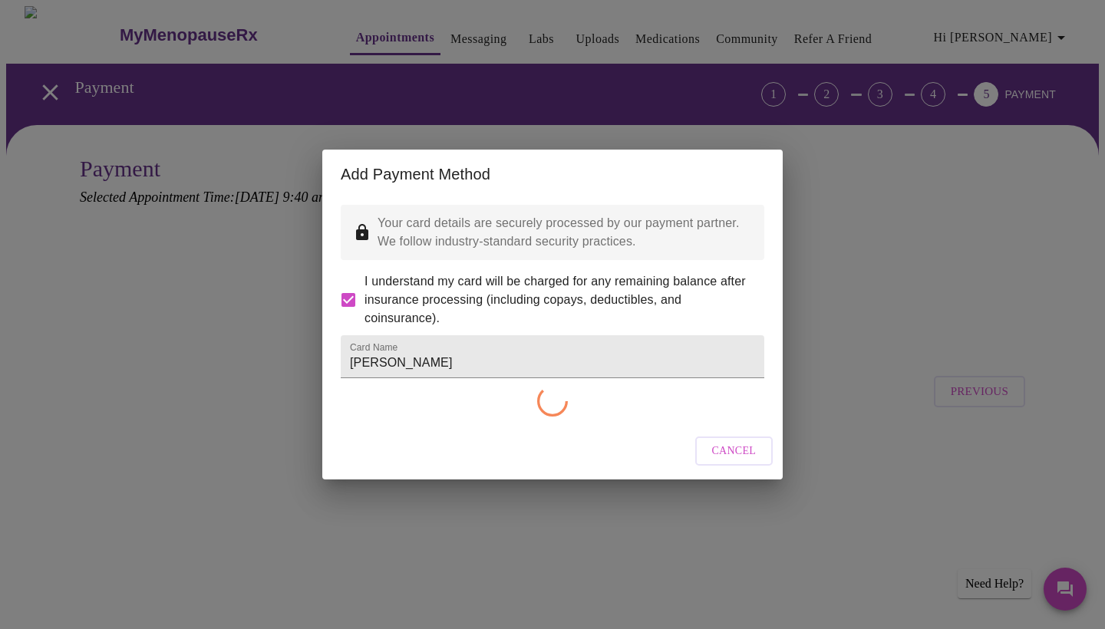
checkbox input "false"
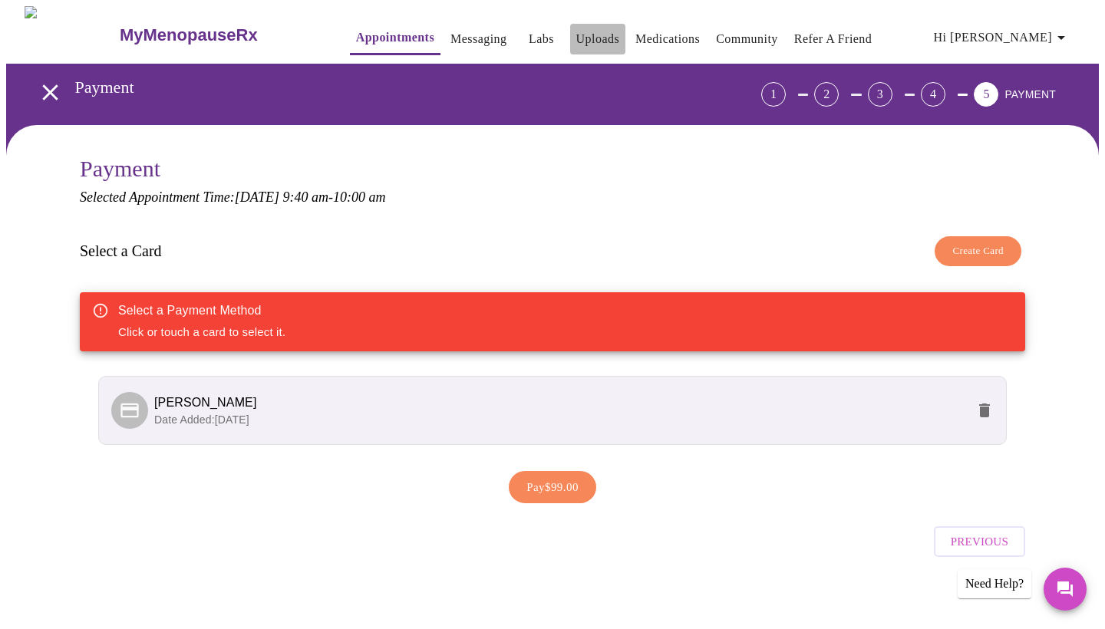
click at [576, 28] on link "Uploads" at bounding box center [598, 38] width 44 height 21
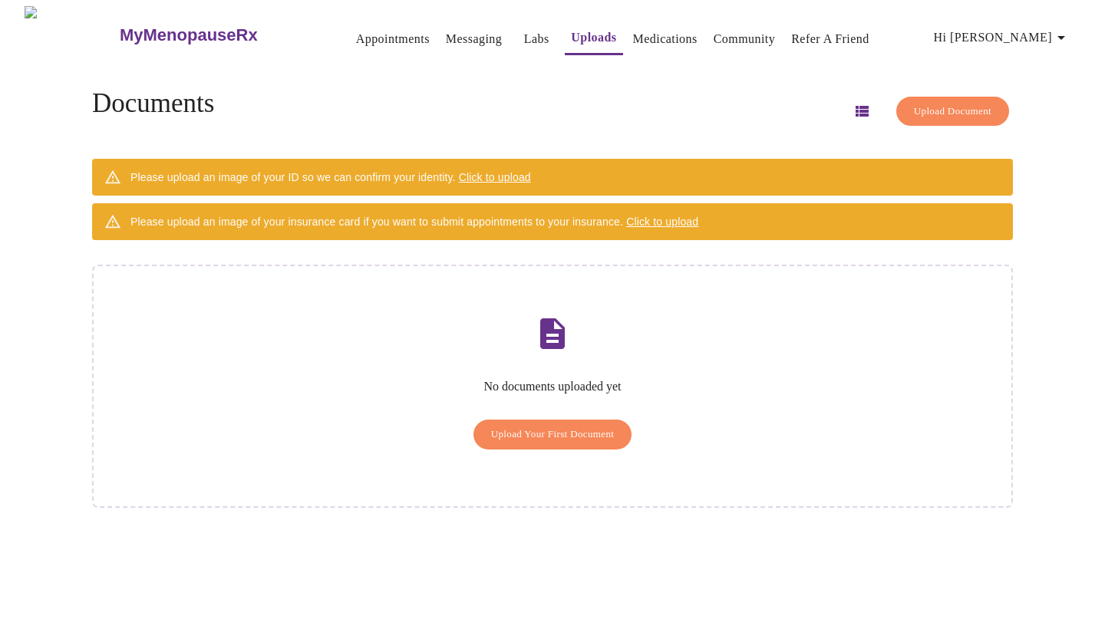
click at [505, 173] on span "Click to upload" at bounding box center [495, 177] width 72 height 12
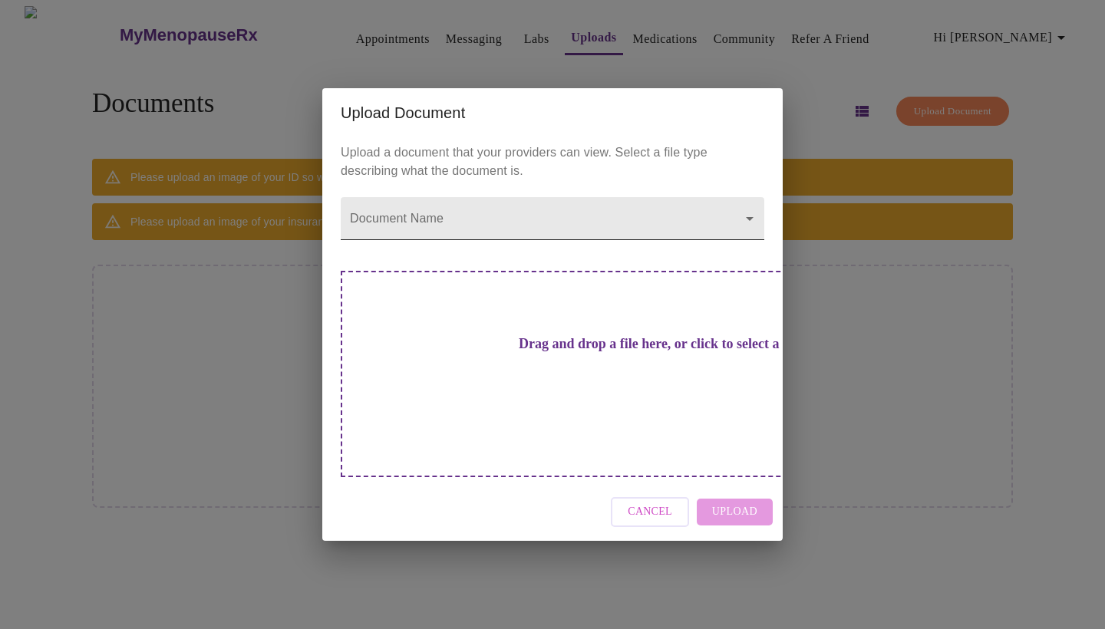
click at [662, 247] on body "MyMenopauseRx Appointments Messaging Labs Uploads Medications Community Refer a…" at bounding box center [552, 320] width 1093 height 629
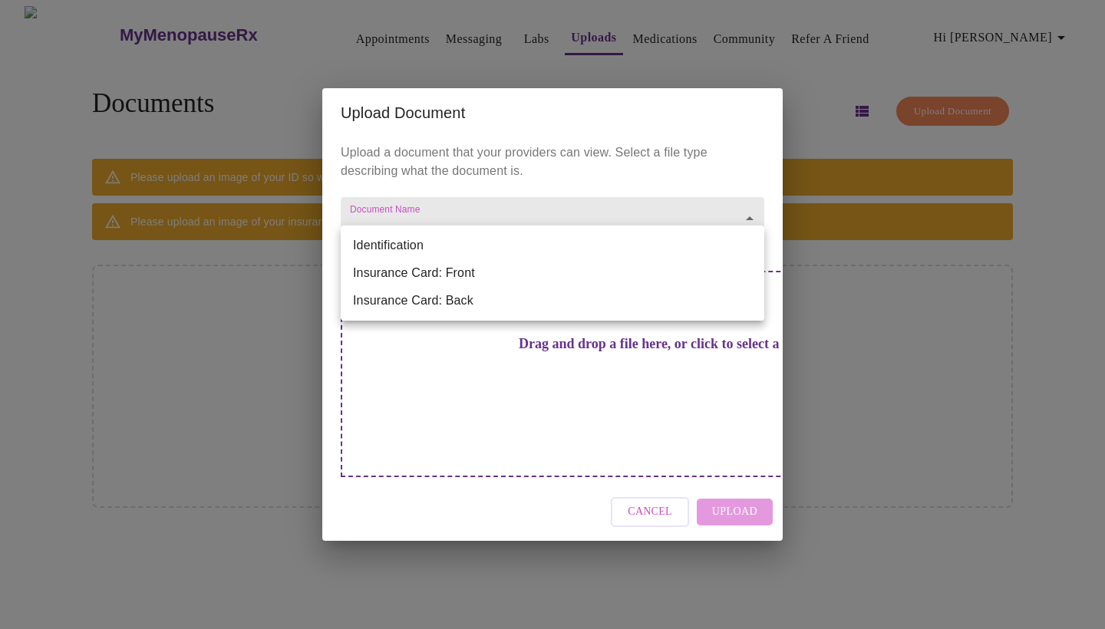
click at [662, 247] on li "Identification" at bounding box center [553, 246] width 424 height 28
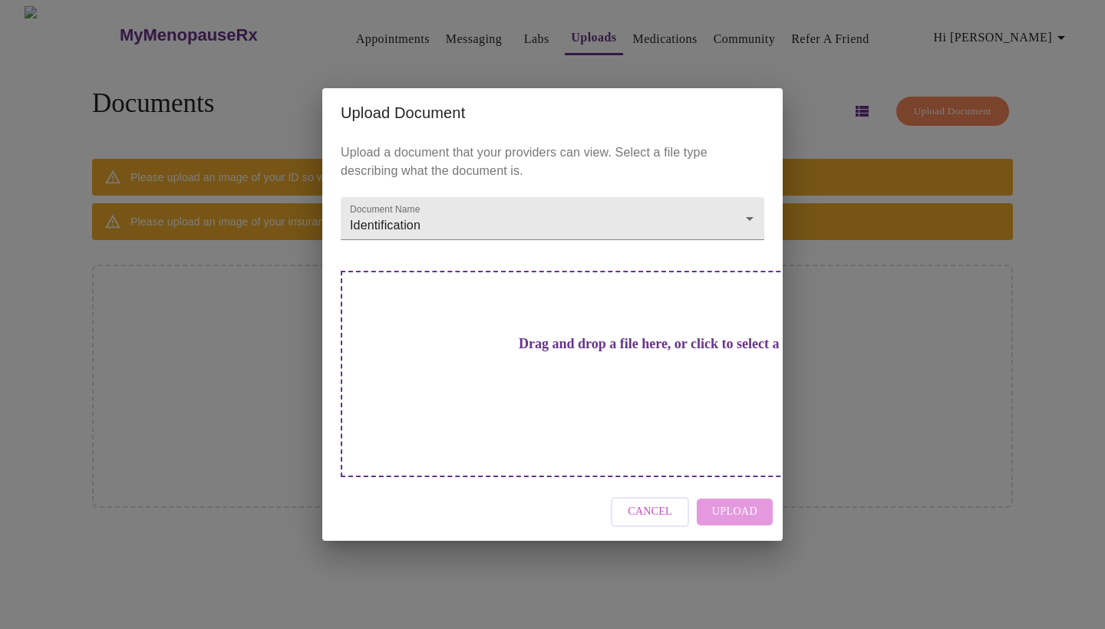
click at [581, 394] on div "Drag and drop a file here, or click to select a file" at bounding box center [660, 374] width 638 height 206
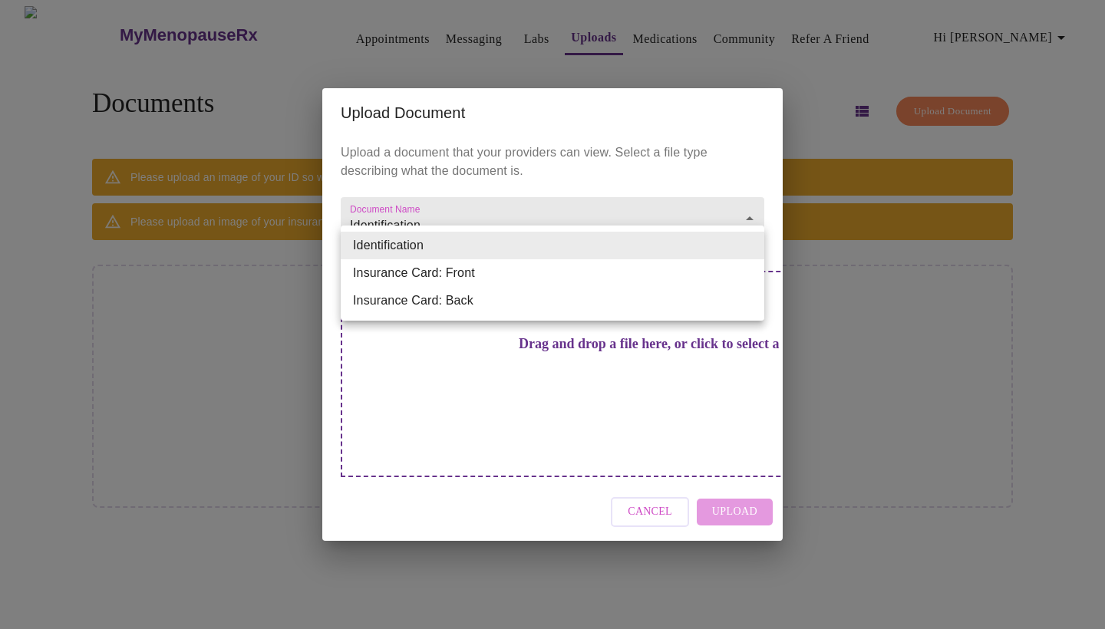
click at [519, 256] on body "MyMenopauseRx Appointments Messaging Labs Uploads Medications Community Refer a…" at bounding box center [552, 320] width 1093 height 629
click at [493, 282] on li "Insurance Card: Front" at bounding box center [553, 273] width 424 height 28
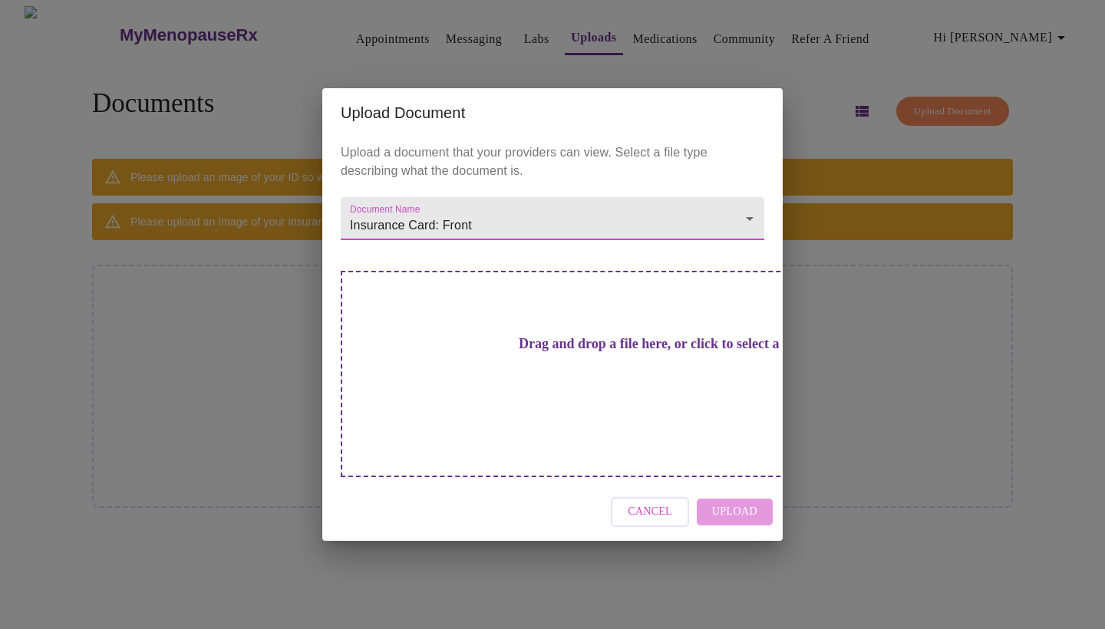
click at [509, 352] on h3 "Drag and drop a file here, or click to select a file" at bounding box center [660, 344] width 424 height 16
click at [527, 352] on h3 "Drag and drop a file here, or click to select a file" at bounding box center [660, 344] width 424 height 16
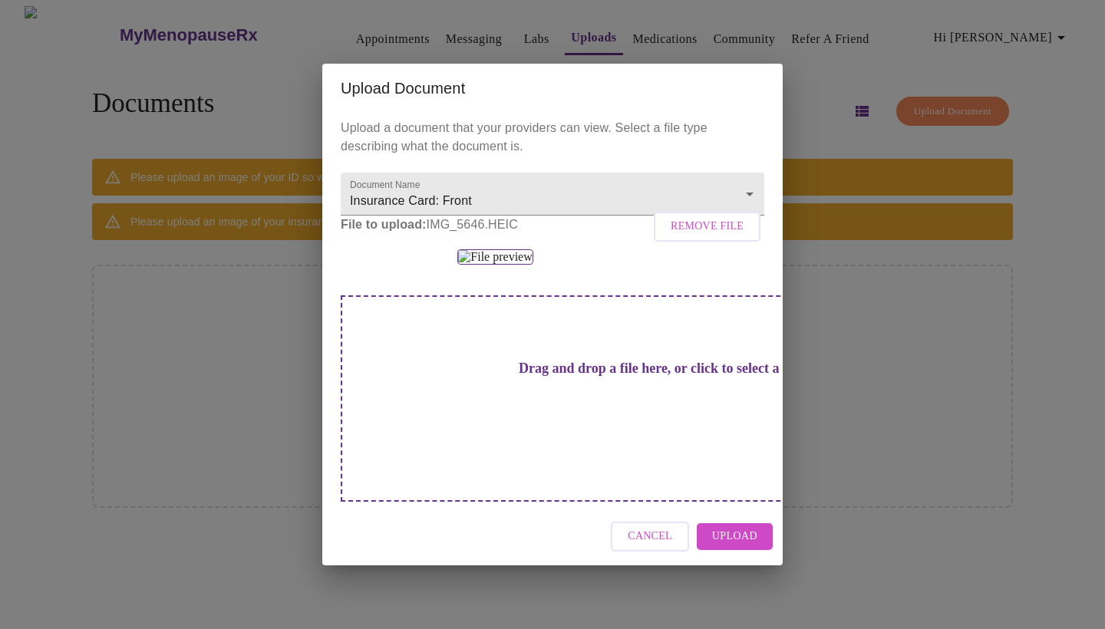
scroll to position [98, 0]
click at [745, 546] on span "Upload" at bounding box center [734, 536] width 45 height 19
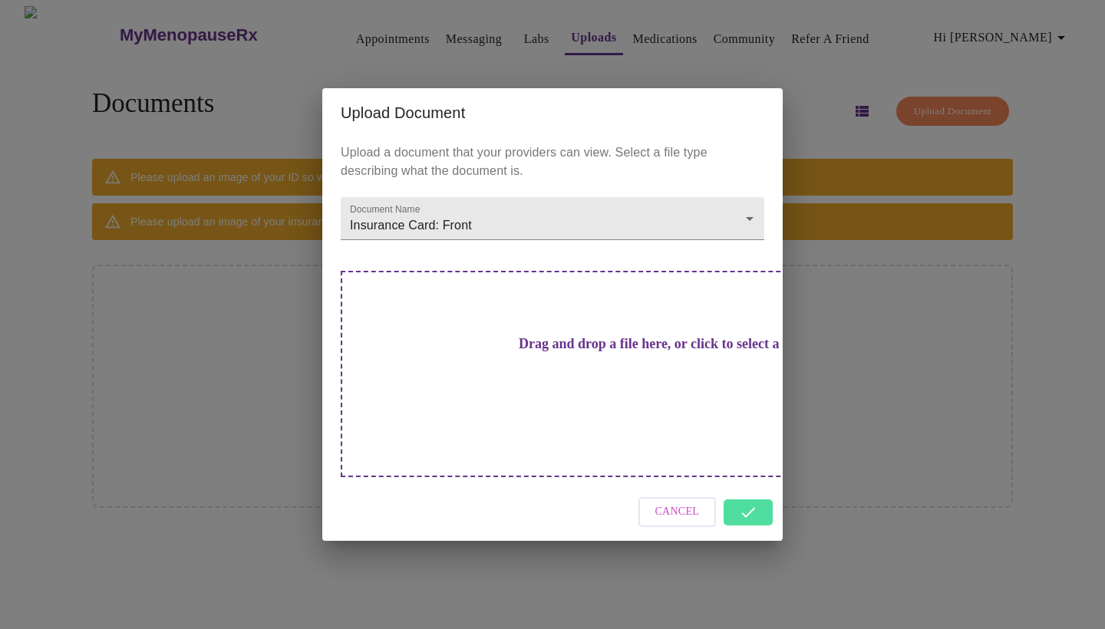
scroll to position [0, 0]
click at [739, 252] on body "MyMenopauseRx Appointments Messaging Labs Uploads Medications Community Refer a…" at bounding box center [552, 320] width 1093 height 629
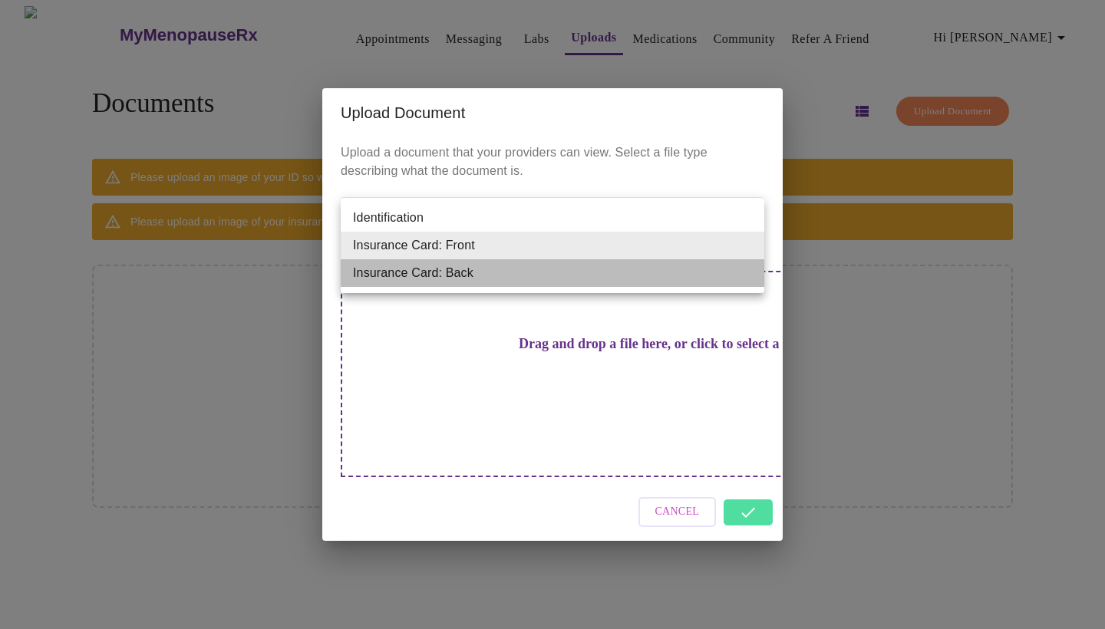
click at [720, 283] on li "Insurance Card: Back" at bounding box center [553, 273] width 424 height 28
type input "Insurance Card: Back"
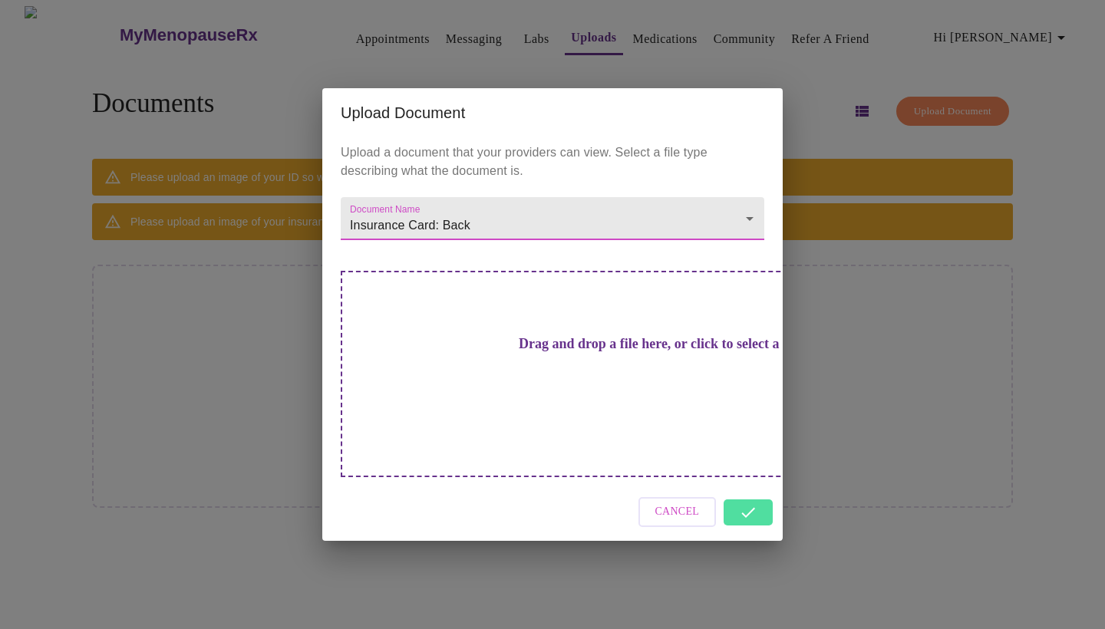
click at [588, 352] on h3 "Drag and drop a file here, or click to select a file" at bounding box center [660, 344] width 424 height 16
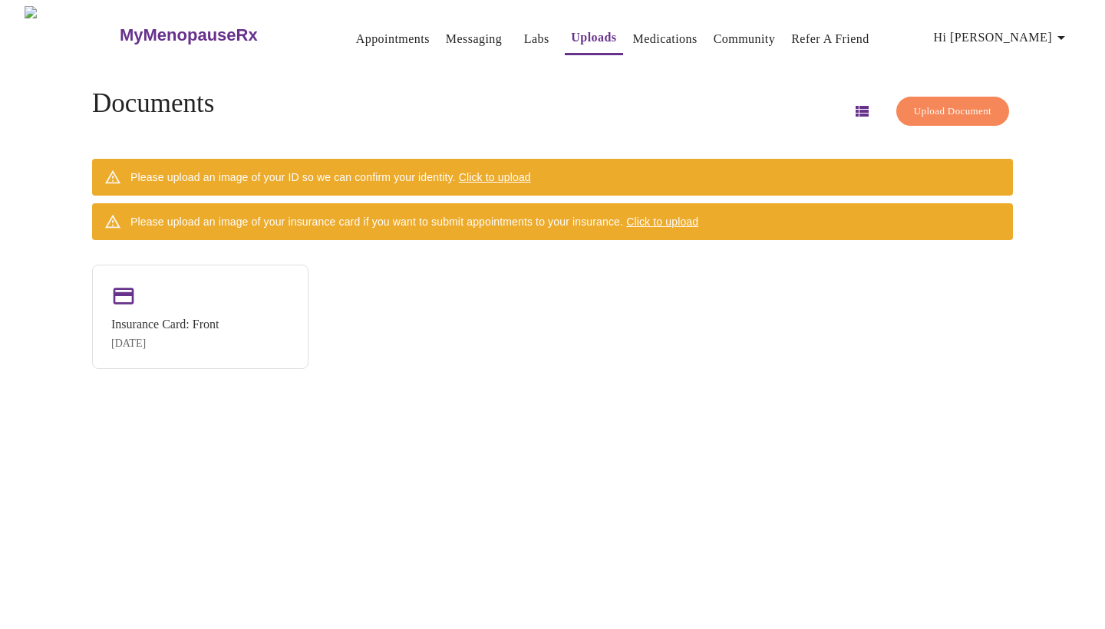
click at [950, 105] on span "Upload Document" at bounding box center [952, 112] width 77 height 18
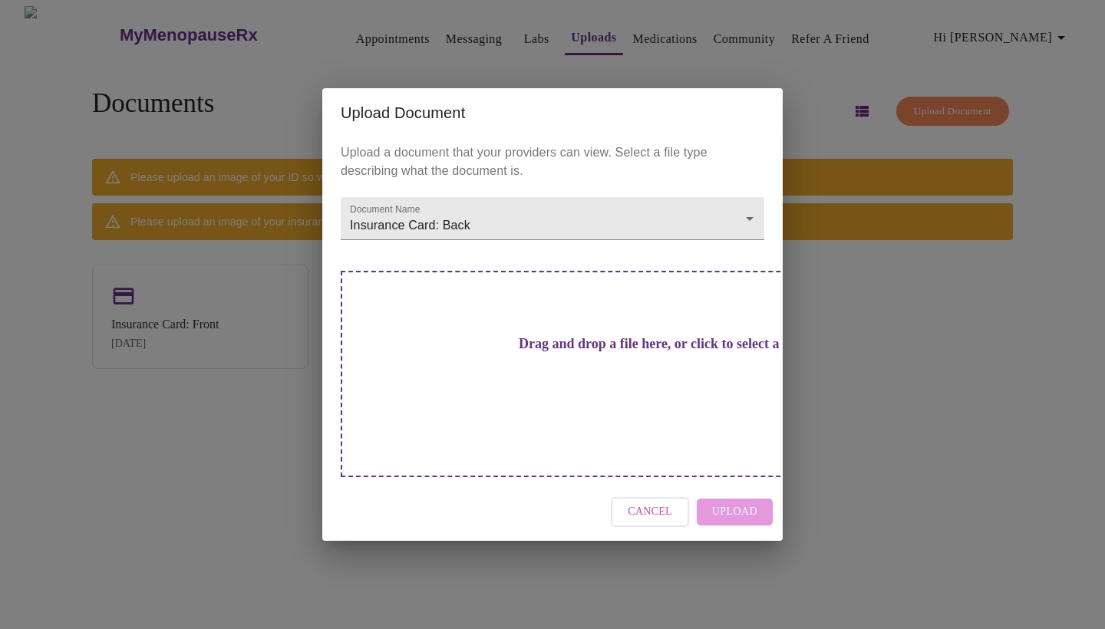
click at [559, 385] on div "Drag and drop a file here, or click to select a file" at bounding box center [660, 374] width 638 height 206
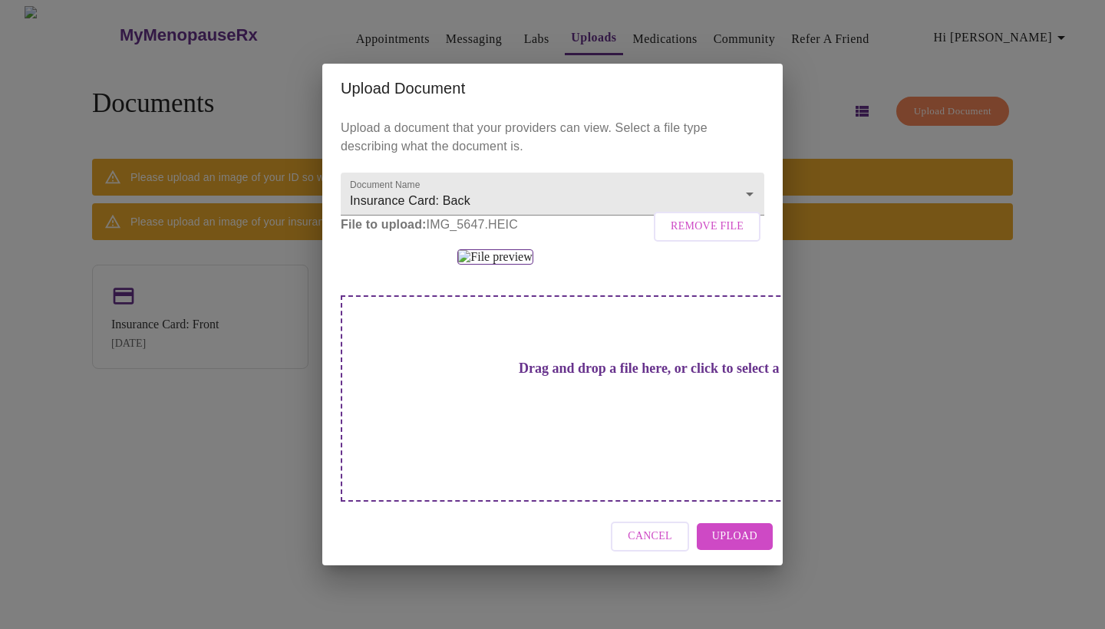
click at [740, 546] on span "Upload" at bounding box center [734, 536] width 45 height 19
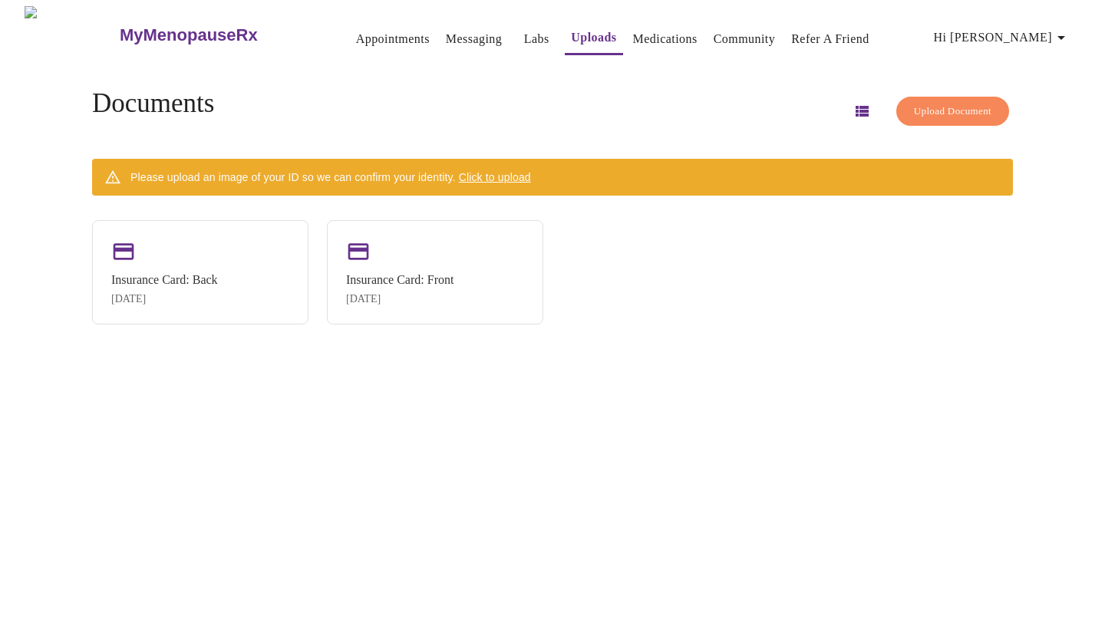
click at [936, 109] on span "Upload Document" at bounding box center [952, 112] width 77 height 18
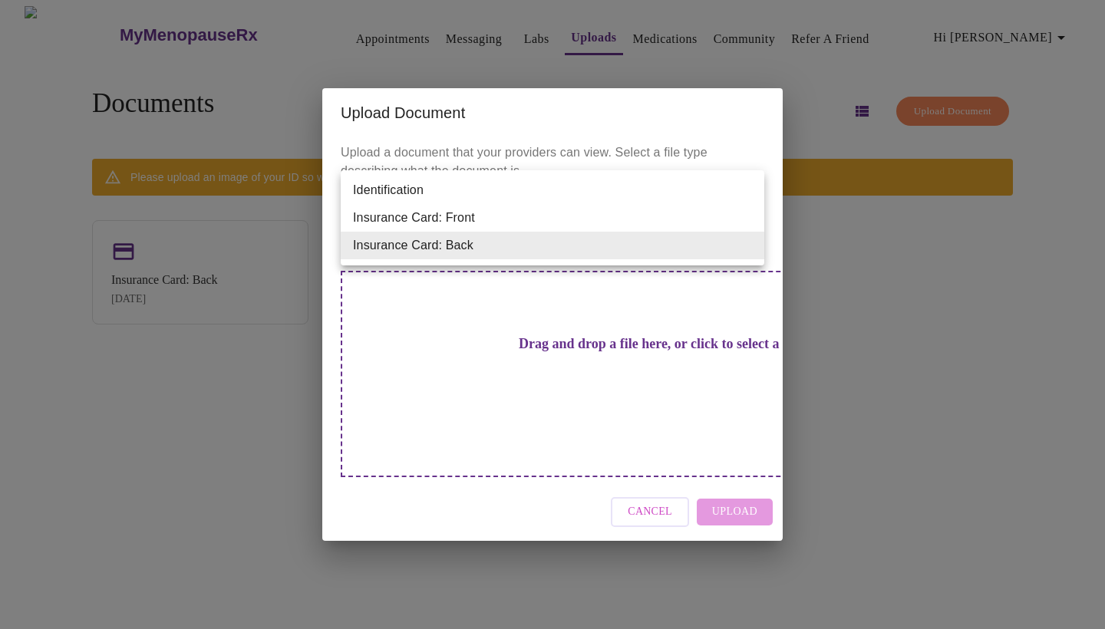
click at [463, 247] on body "MyMenopauseRx Appointments Messaging Labs Uploads Medications Community Refer a…" at bounding box center [552, 320] width 1093 height 629
click at [463, 190] on li "Identification" at bounding box center [553, 190] width 424 height 28
type input "Identification"
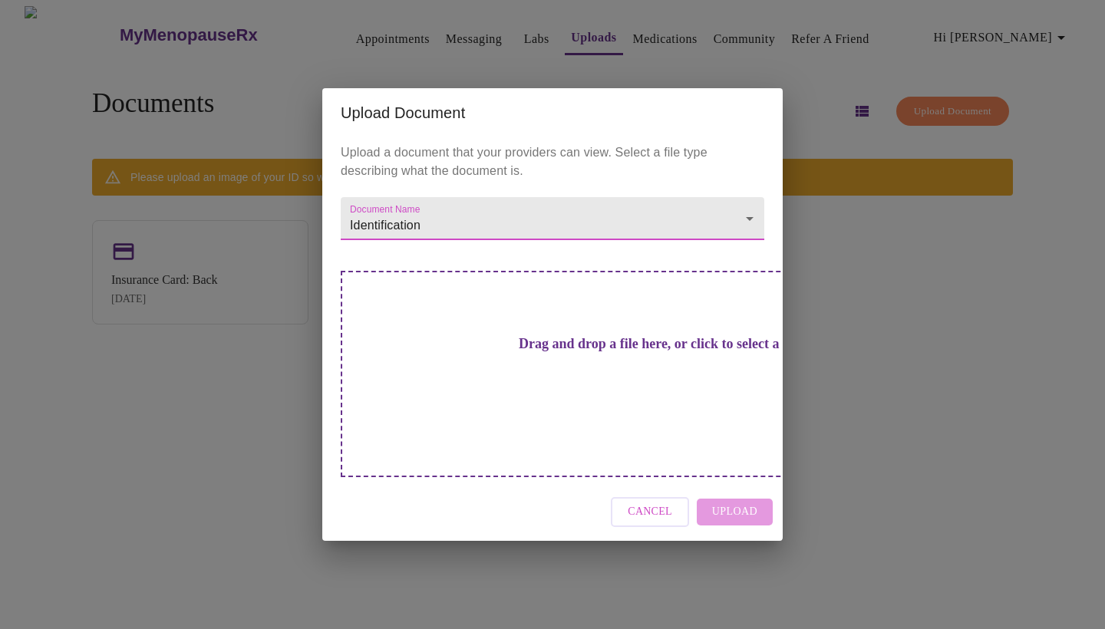
click at [526, 335] on div "Drag and drop a file here, or click to select a file" at bounding box center [660, 374] width 638 height 206
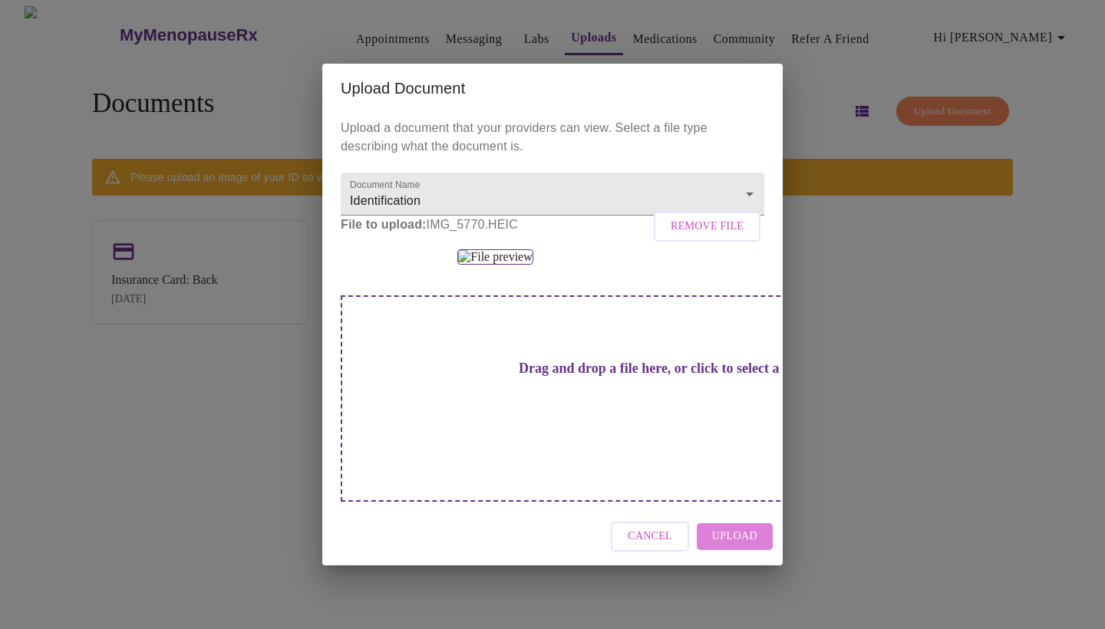
click at [745, 546] on span "Upload" at bounding box center [734, 536] width 45 height 19
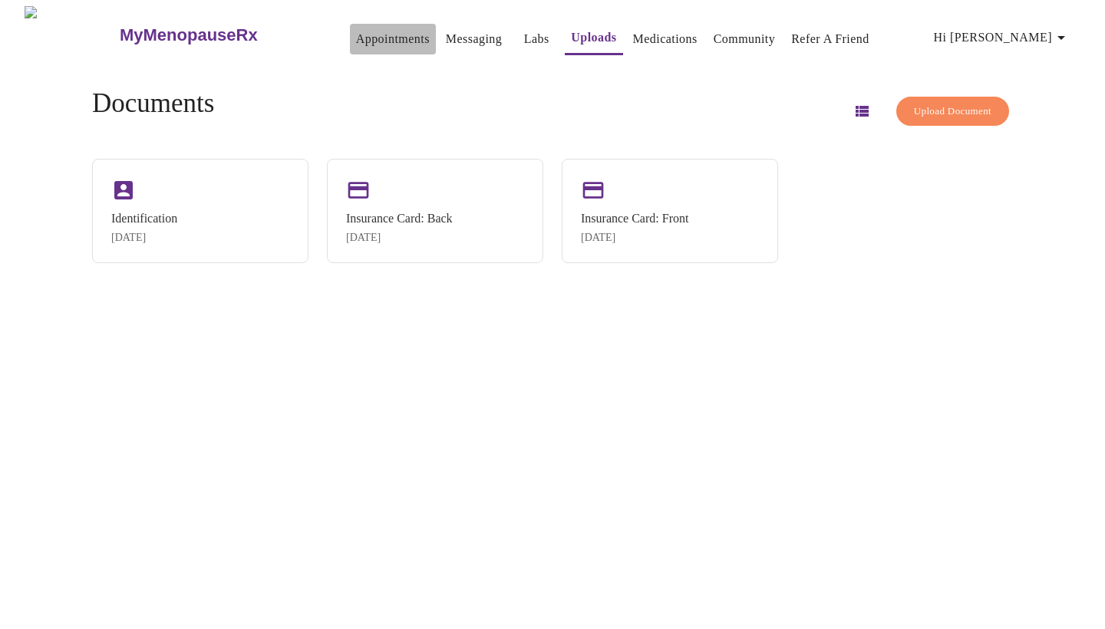
click at [365, 30] on link "Appointments" at bounding box center [393, 38] width 74 height 21
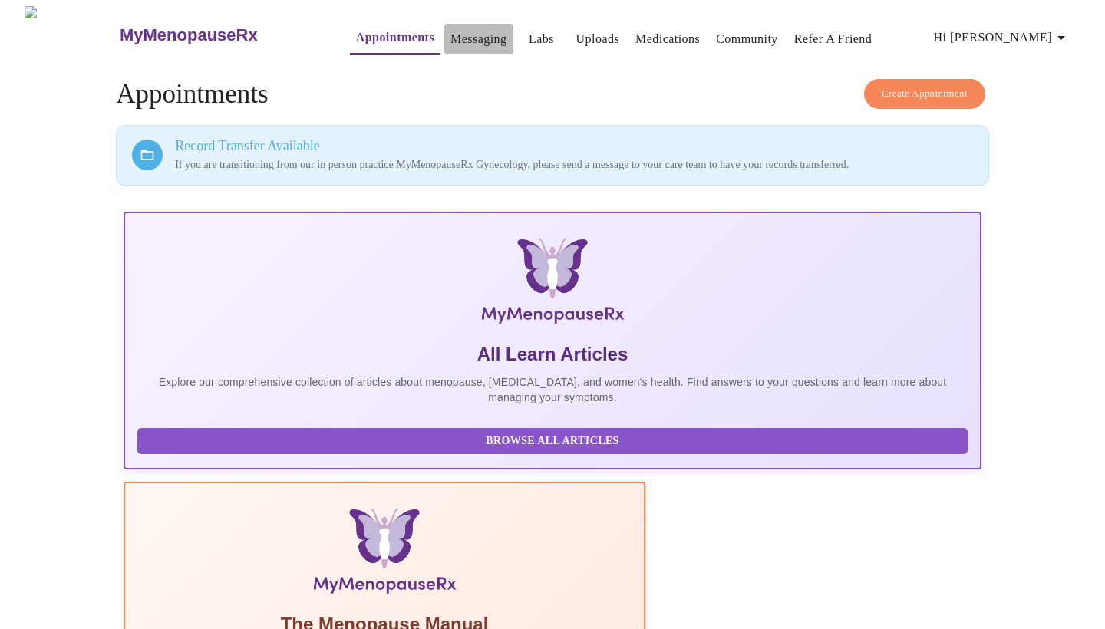
click at [450, 29] on link "Messaging" at bounding box center [478, 38] width 56 height 21
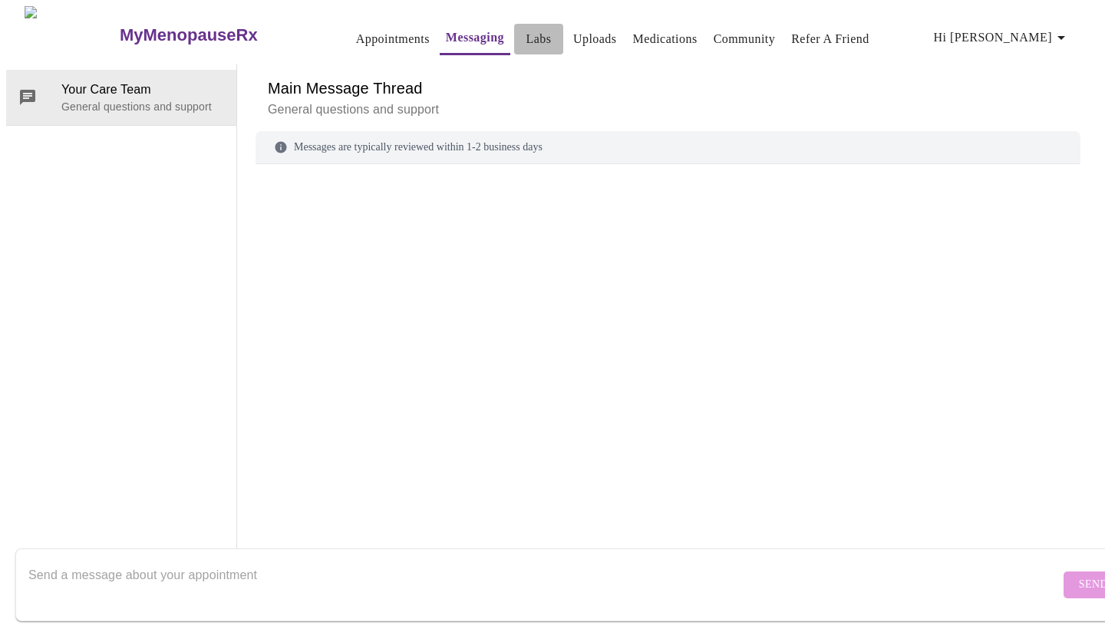
click at [526, 29] on link "Labs" at bounding box center [538, 38] width 25 height 21
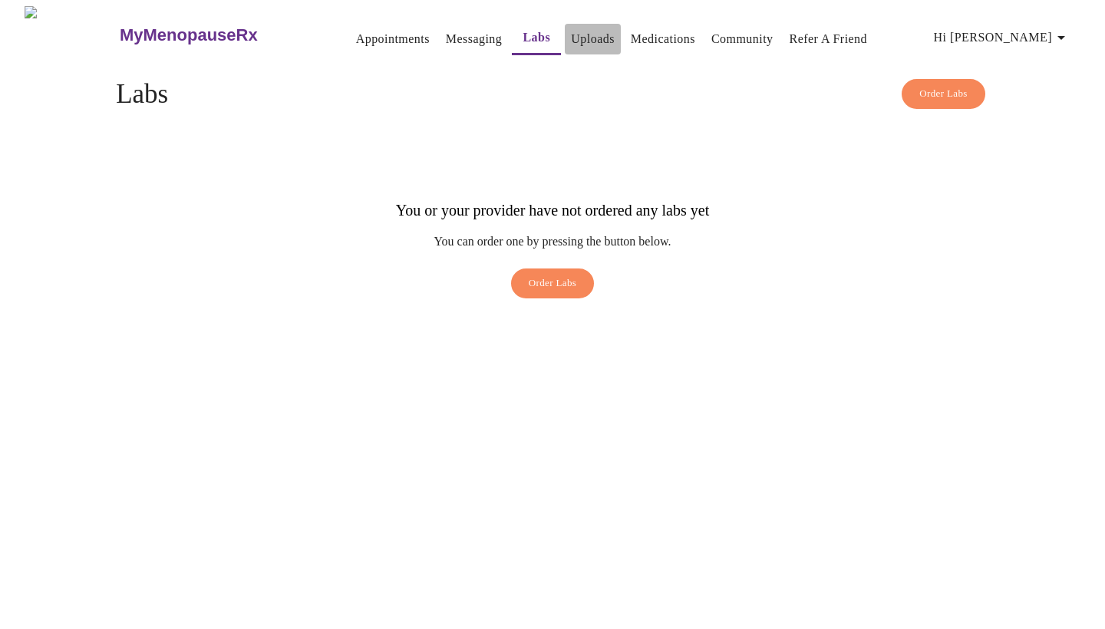
click at [576, 33] on link "Uploads" at bounding box center [593, 38] width 44 height 21
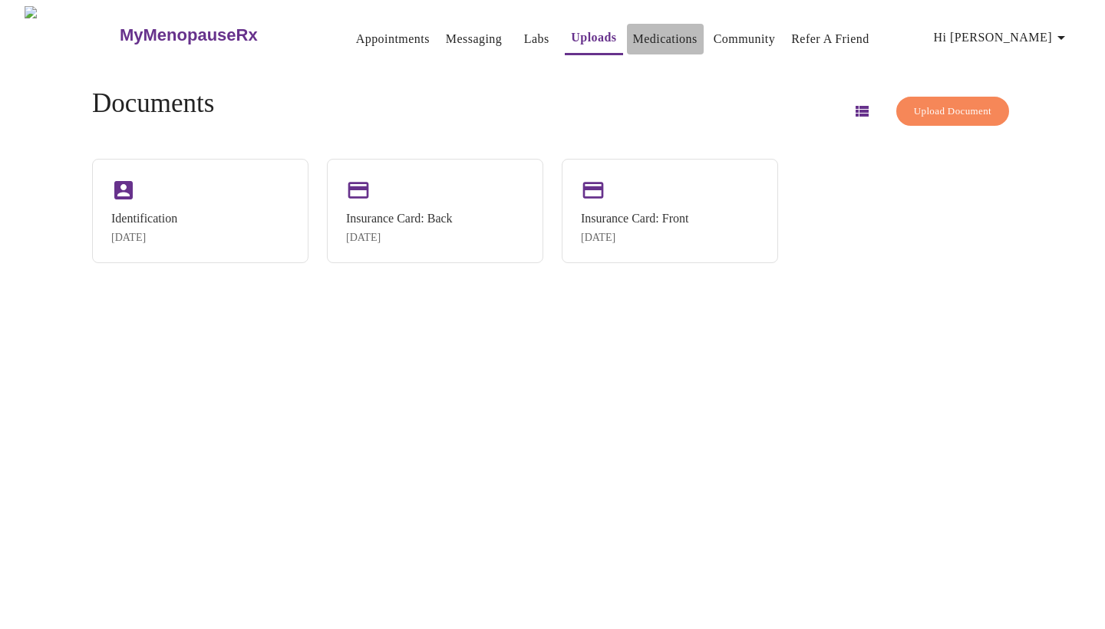
click at [670, 28] on link "Medications" at bounding box center [665, 38] width 64 height 21
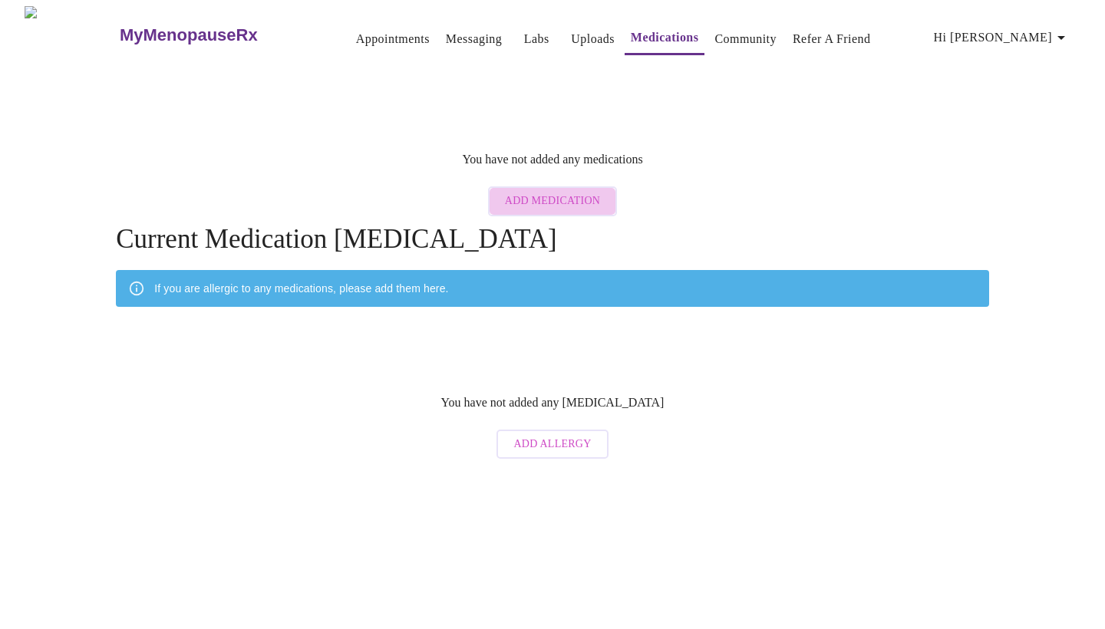
click at [568, 192] on span "Add Medication" at bounding box center [552, 201] width 95 height 19
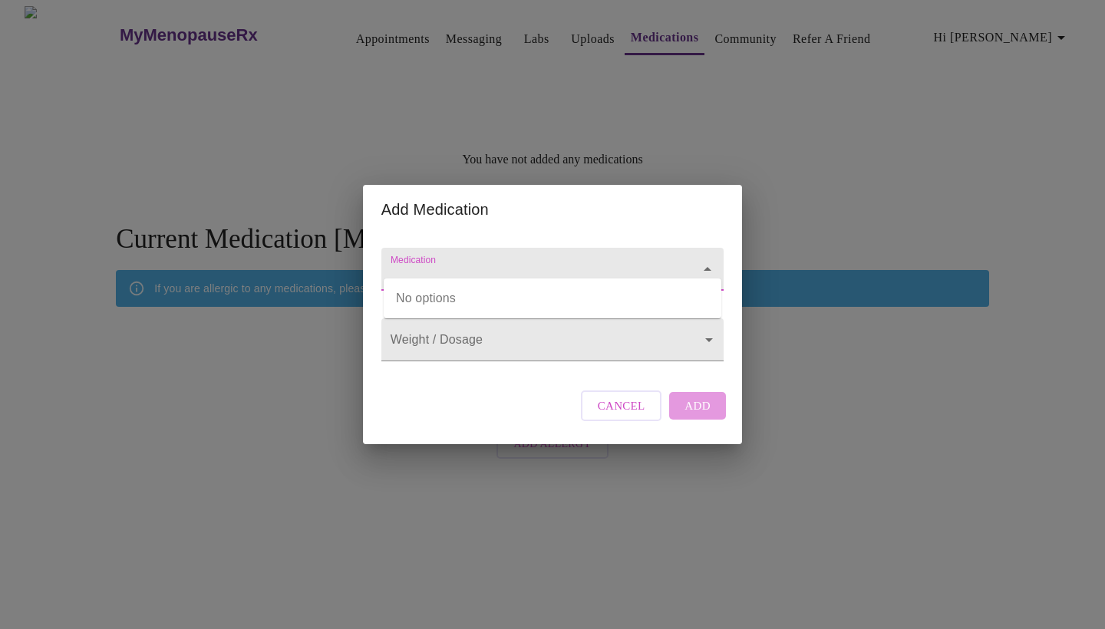
click at [544, 262] on input "Medication" at bounding box center [530, 276] width 286 height 28
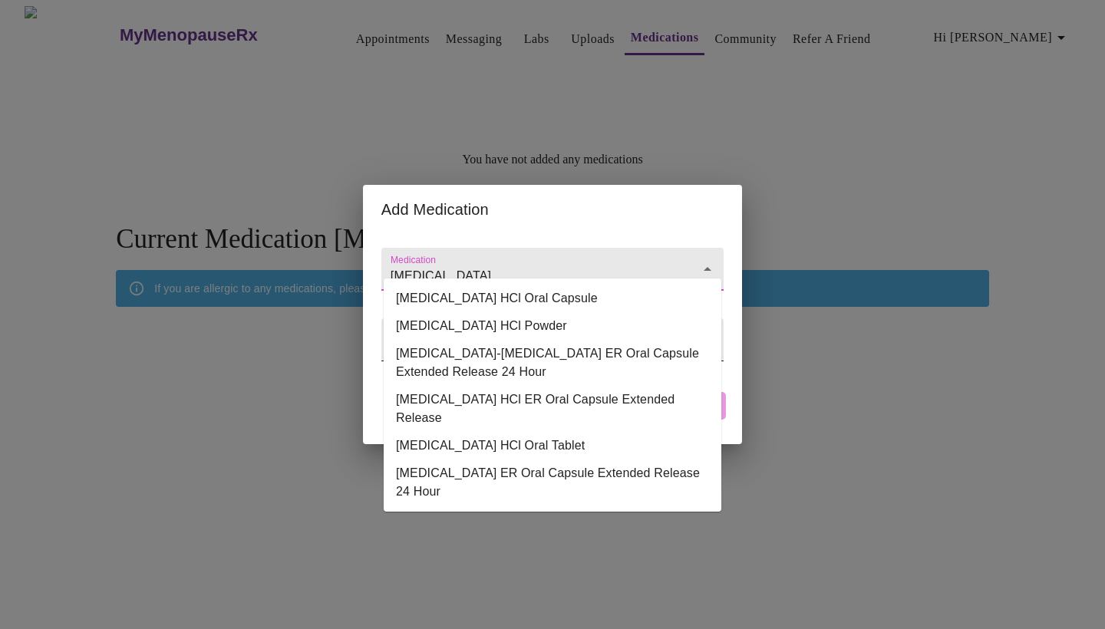
click at [506, 343] on li "[MEDICAL_DATA]-[MEDICAL_DATA] ER Oral Capsule Extended Release 24 Hour" at bounding box center [553, 363] width 338 height 46
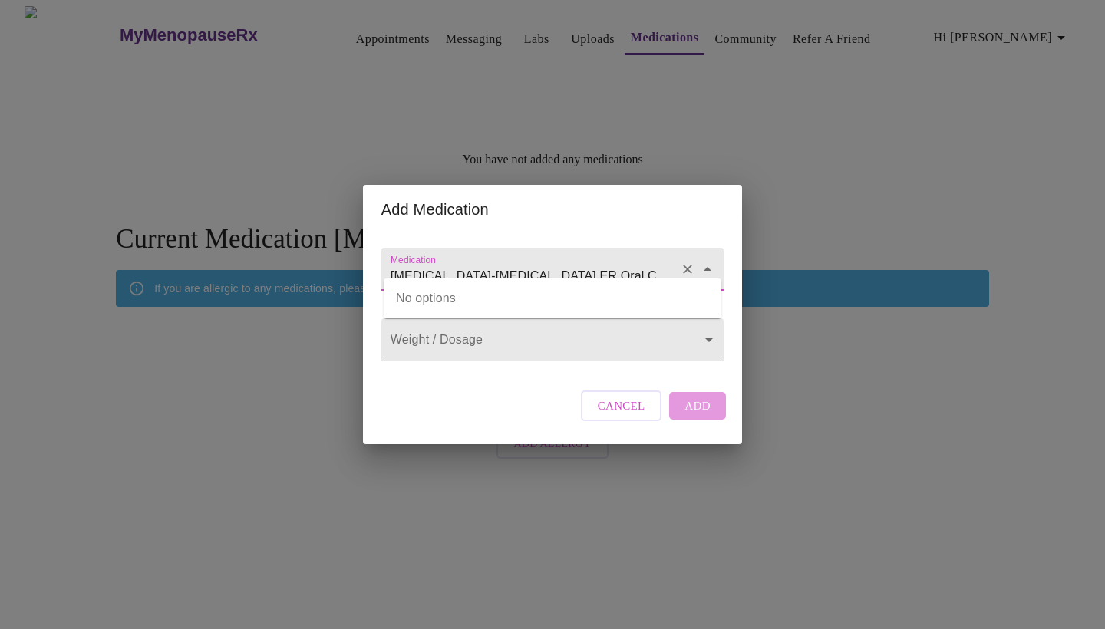
type input "[MEDICAL_DATA]-[MEDICAL_DATA] ER Oral Capsule Extended Release 24 Hour"
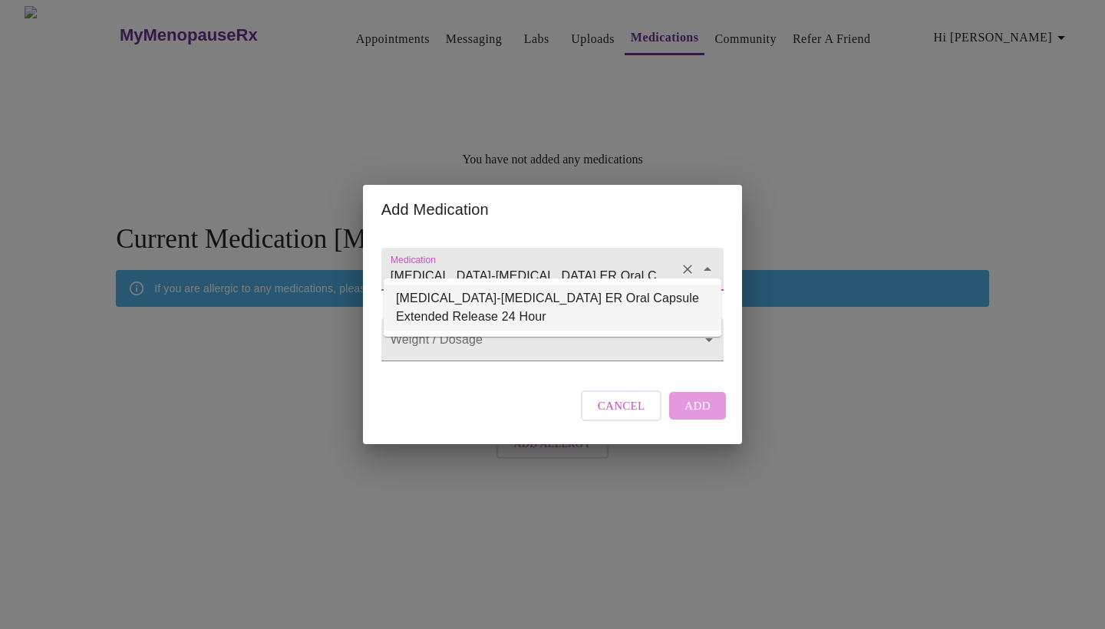
click at [463, 263] on input "[MEDICAL_DATA]-[MEDICAL_DATA] ER Oral Capsule Extended Release 24 Hour" at bounding box center [530, 276] width 286 height 28
click at [462, 263] on input "[MEDICAL_DATA]-[MEDICAL_DATA] ER Oral Capsule Extended Release 24 Hour" at bounding box center [530, 276] width 286 height 28
click at [680, 262] on icon "Clear" at bounding box center [687, 269] width 15 height 15
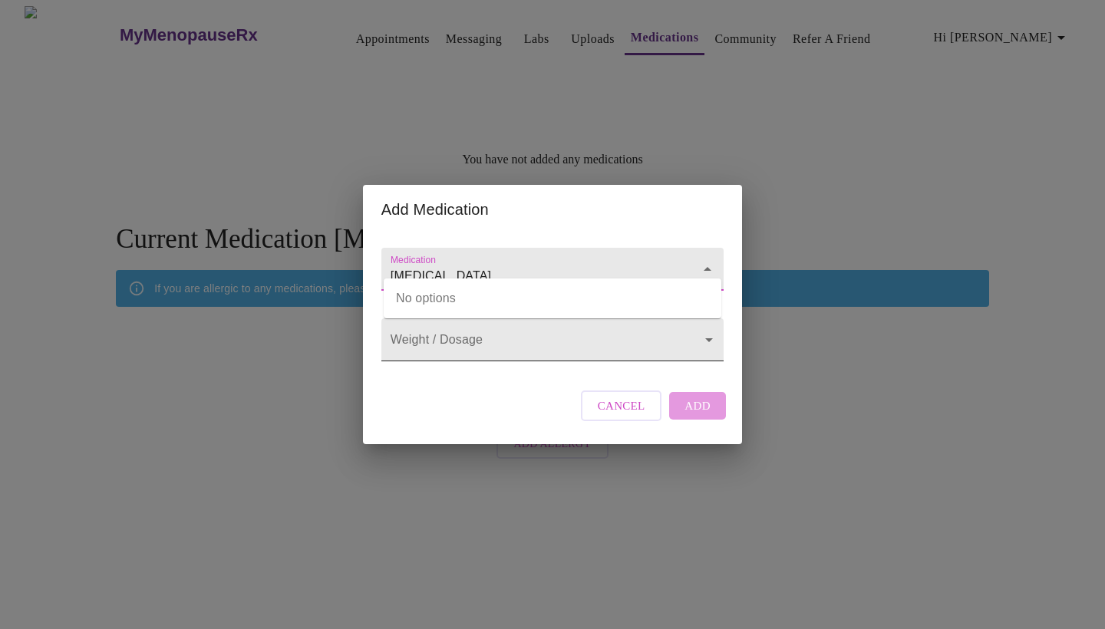
type input "[MEDICAL_DATA]"
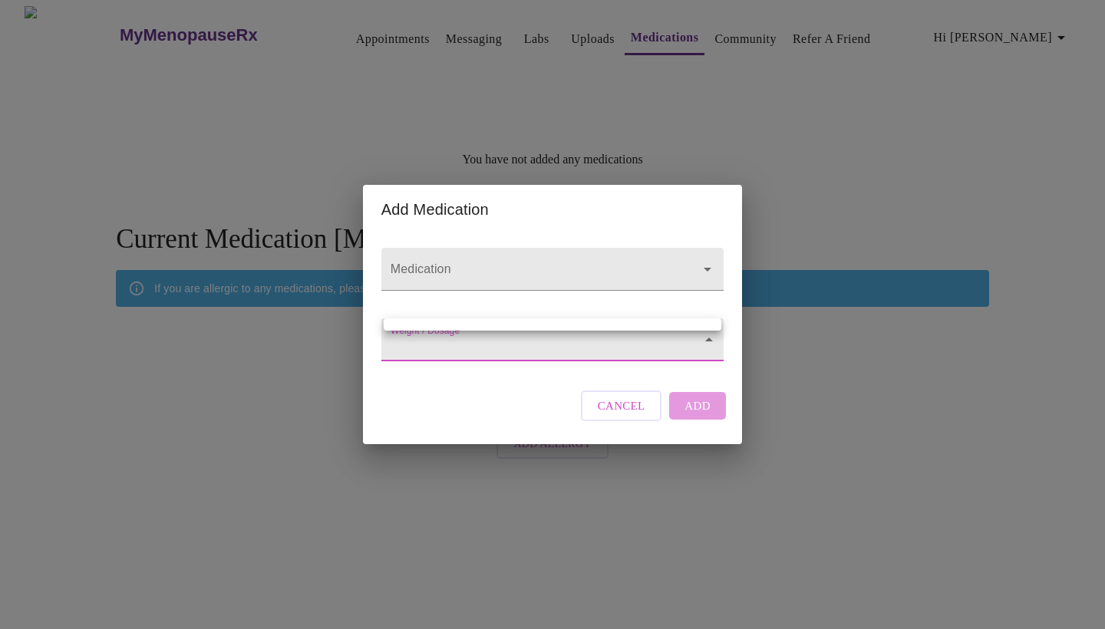
click at [620, 335] on body "MyMenopauseRx Appointments Messaging Labs Uploads Medications Community Refer a…" at bounding box center [552, 236] width 1093 height 460
click at [458, 275] on div at bounding box center [552, 314] width 1105 height 629
click at [425, 347] on body "MyMenopauseRx Appointments Messaging Labs Uploads Medications Community Refer a…" at bounding box center [552, 236] width 1093 height 460
click at [600, 262] on div at bounding box center [552, 314] width 1105 height 629
click at [702, 260] on icon "Open" at bounding box center [707, 269] width 18 height 18
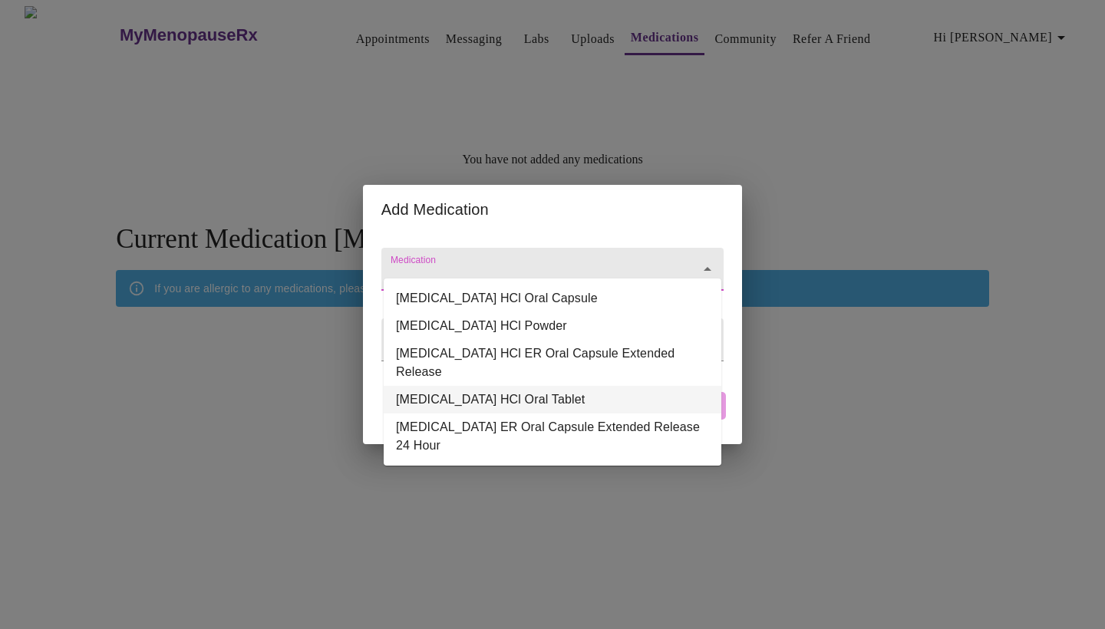
click at [627, 390] on li "[MEDICAL_DATA] HCl Oral Tablet" at bounding box center [553, 400] width 338 height 28
type input "[MEDICAL_DATA] HCl Oral Tablet"
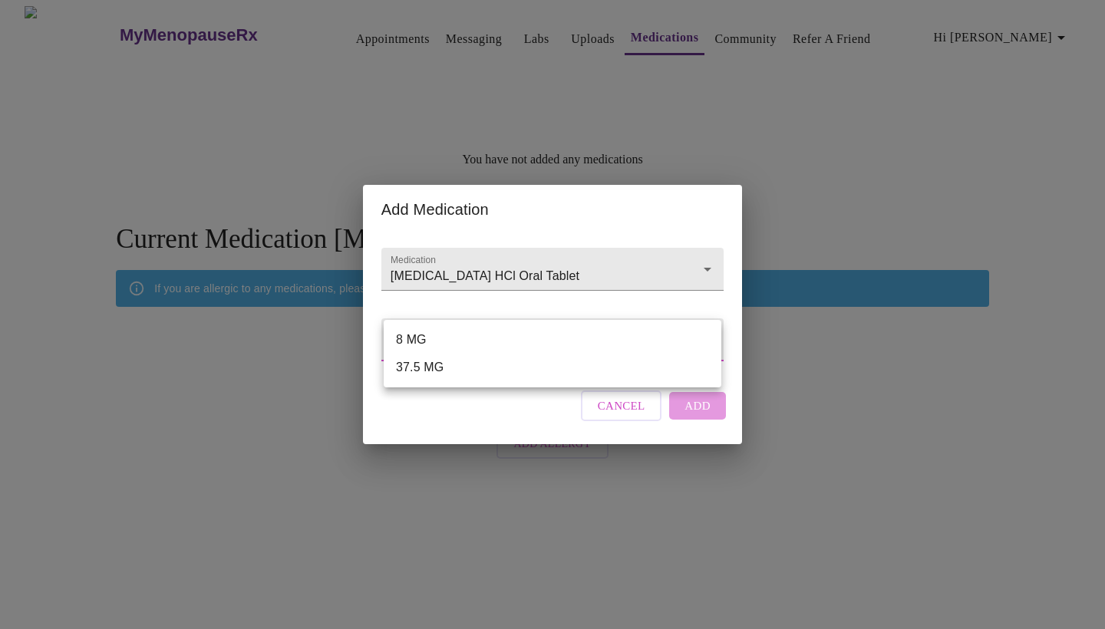
click at [602, 354] on body "MyMenopauseRx Appointments Messaging Labs Uploads Medications Community Refer a…" at bounding box center [552, 236] width 1093 height 460
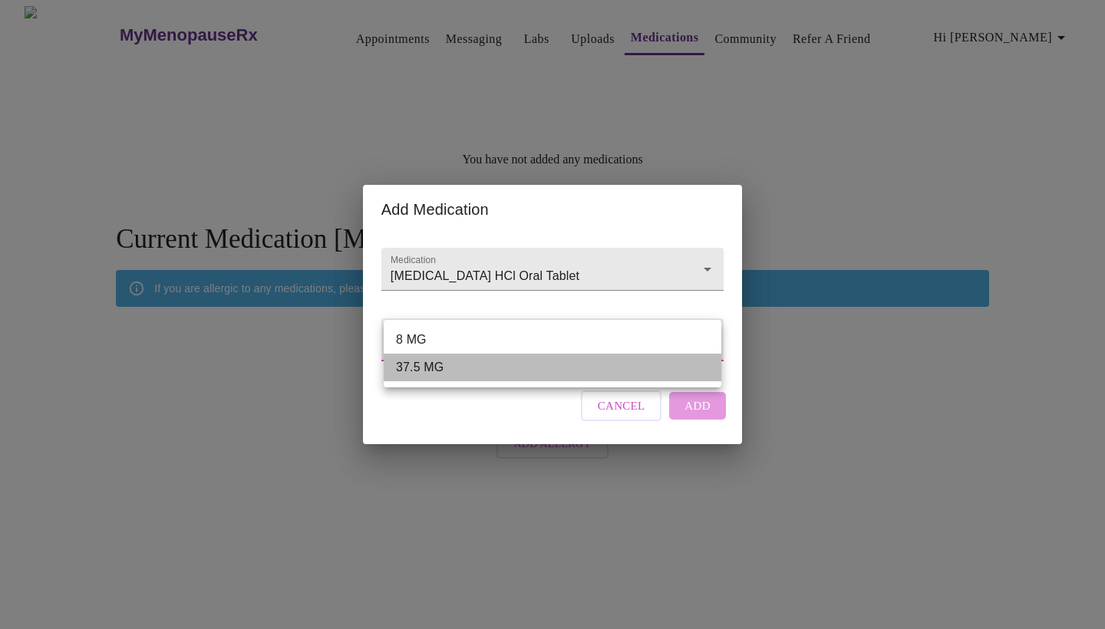
click at [602, 354] on li "37.5 MG" at bounding box center [553, 368] width 338 height 28
type input "37.5 MG"
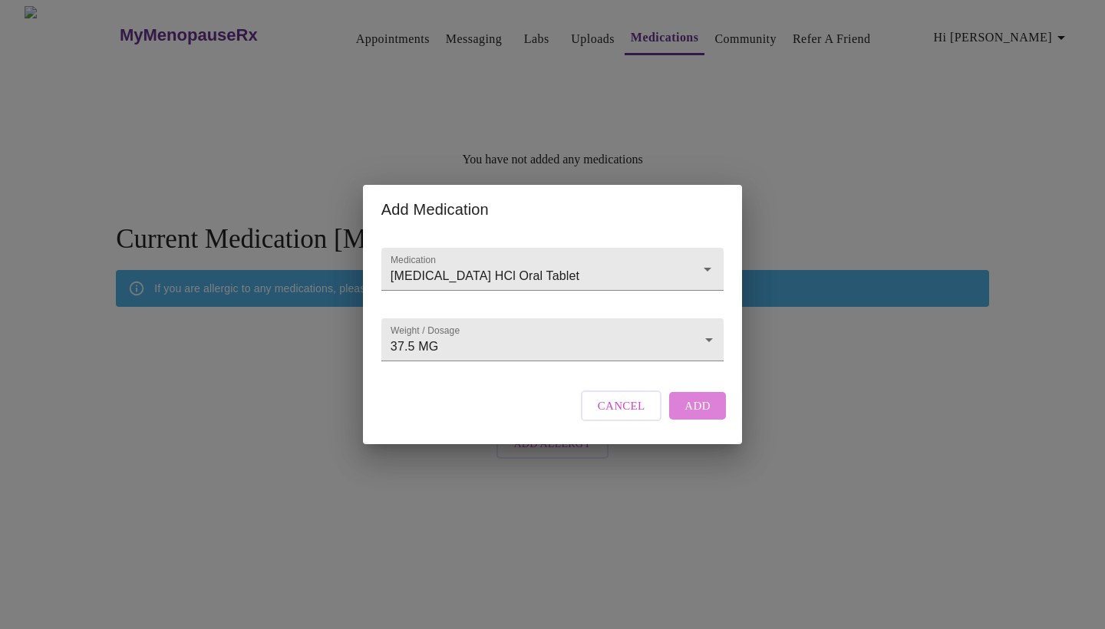
click at [700, 416] on span "Add" at bounding box center [697, 406] width 26 height 20
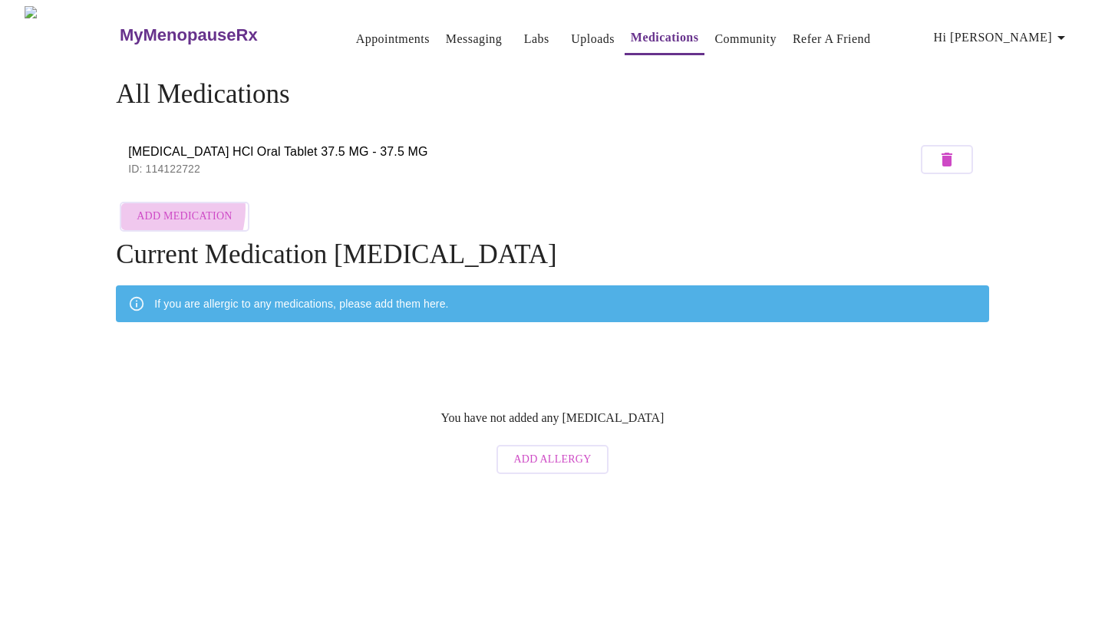
click at [160, 207] on span "Add Medication" at bounding box center [184, 216] width 95 height 19
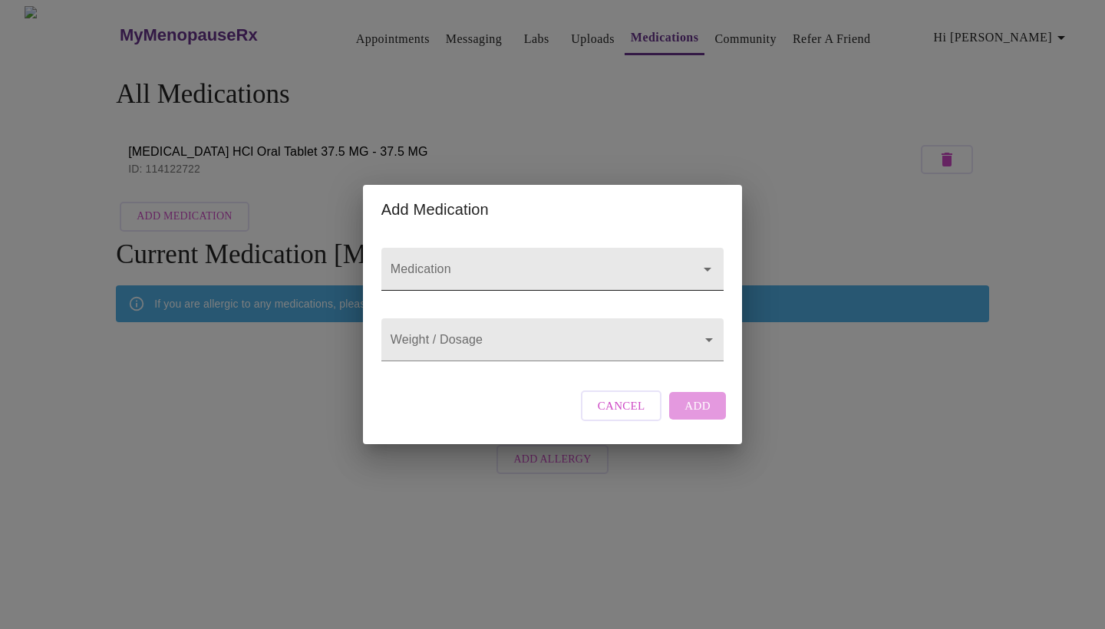
click at [457, 262] on input "Medication" at bounding box center [530, 276] width 286 height 28
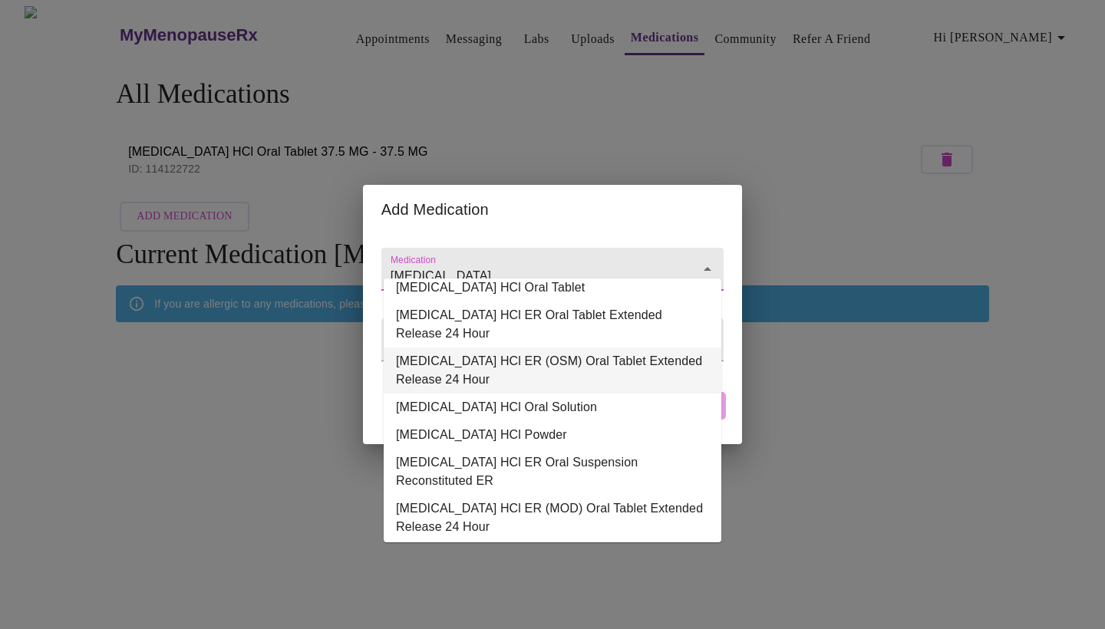
scroll to position [9, 0]
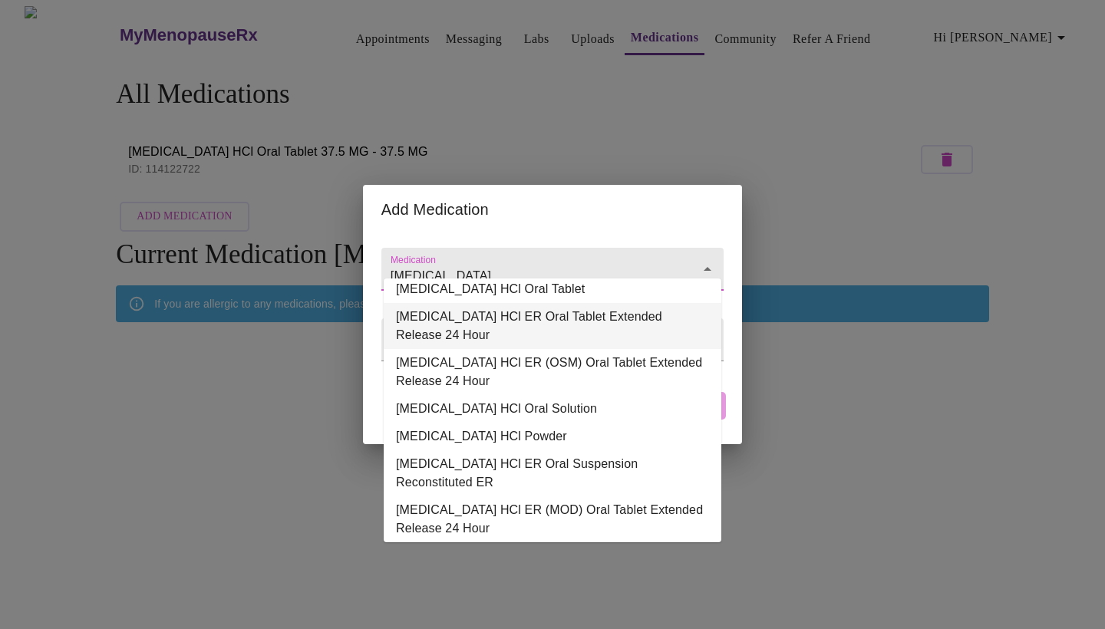
click at [580, 327] on li "[MEDICAL_DATA] HCl ER Oral Tablet Extended Release 24 Hour" at bounding box center [553, 326] width 338 height 46
type input "[MEDICAL_DATA] HCl ER Oral Tablet Extended Release 24 Hour"
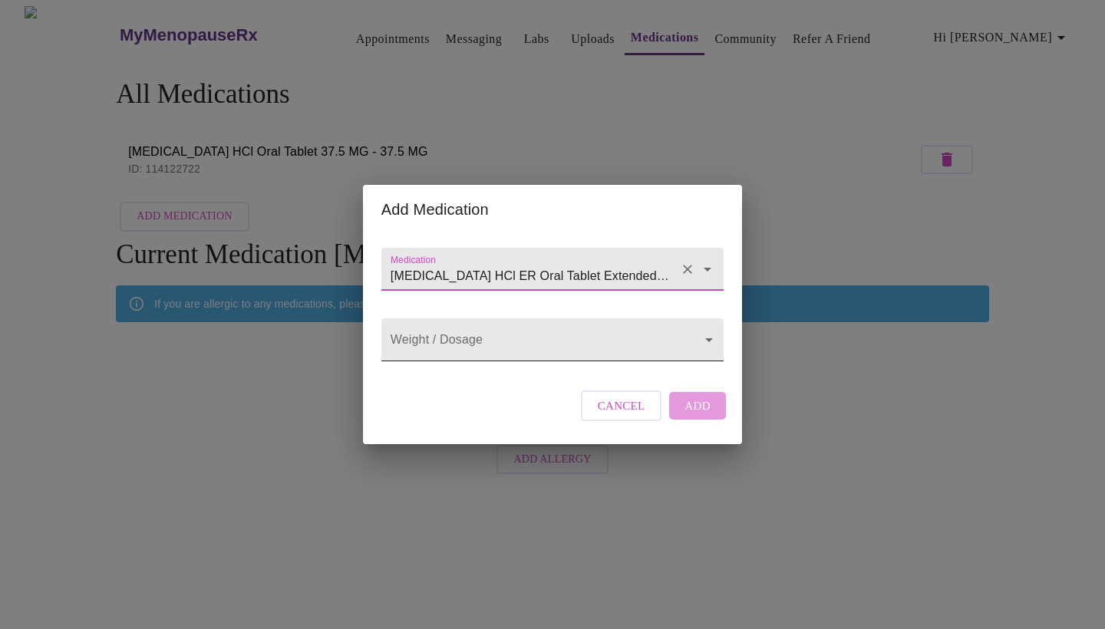
click at [584, 353] on body "MyMenopauseRx Appointments Messaging Labs Uploads Medications Community Refer a…" at bounding box center [552, 244] width 1093 height 476
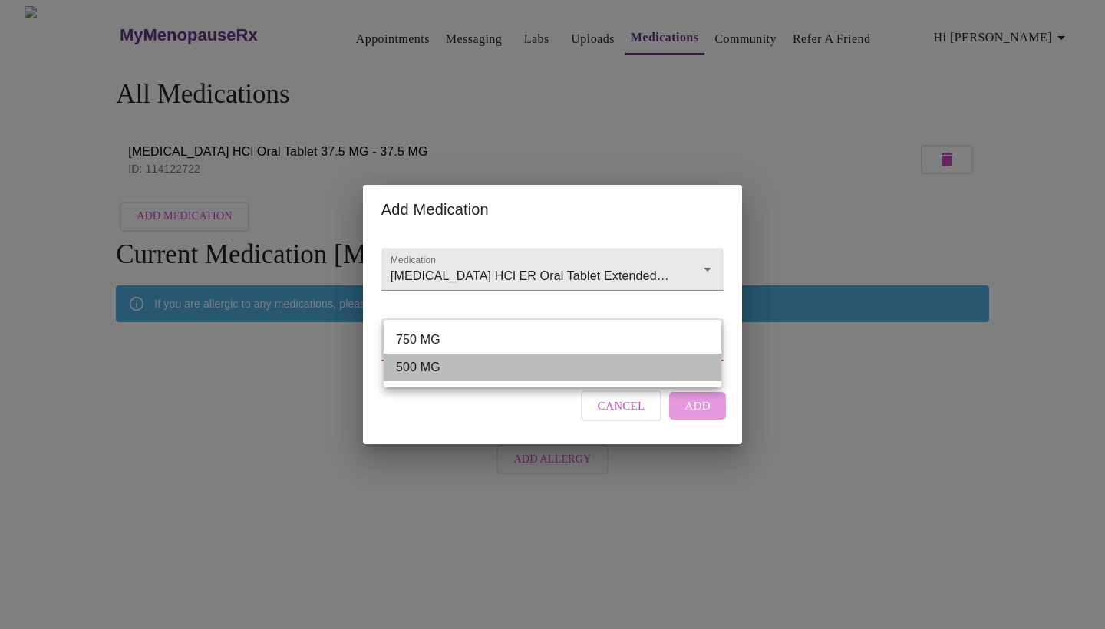
click at [582, 372] on li "500 MG" at bounding box center [553, 368] width 338 height 28
type input "500 MG"
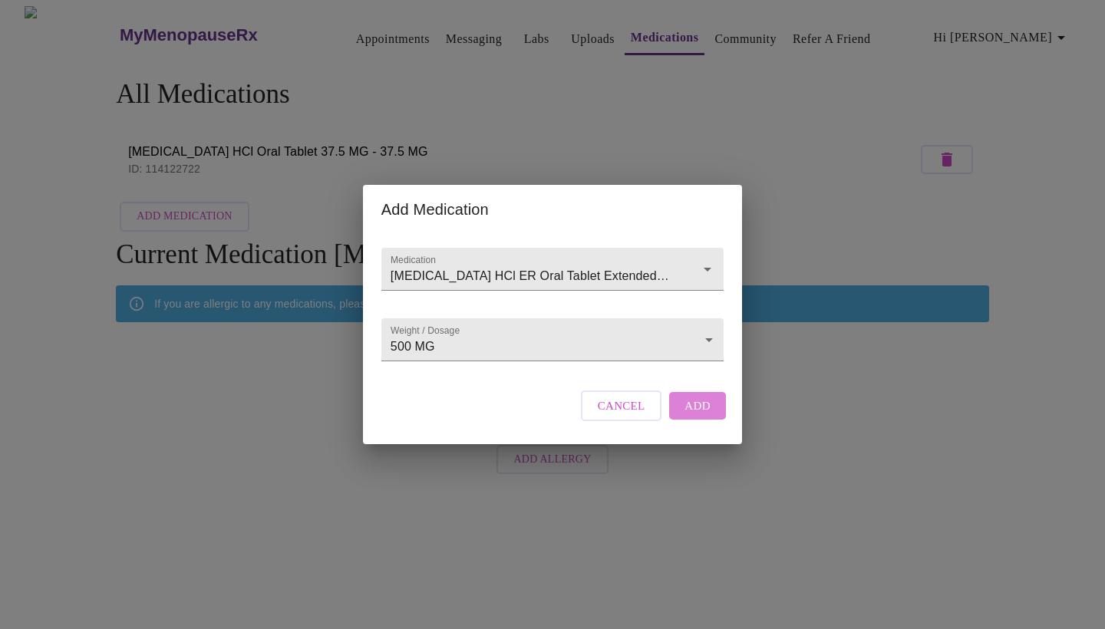
click at [708, 416] on span "Add" at bounding box center [697, 406] width 26 height 20
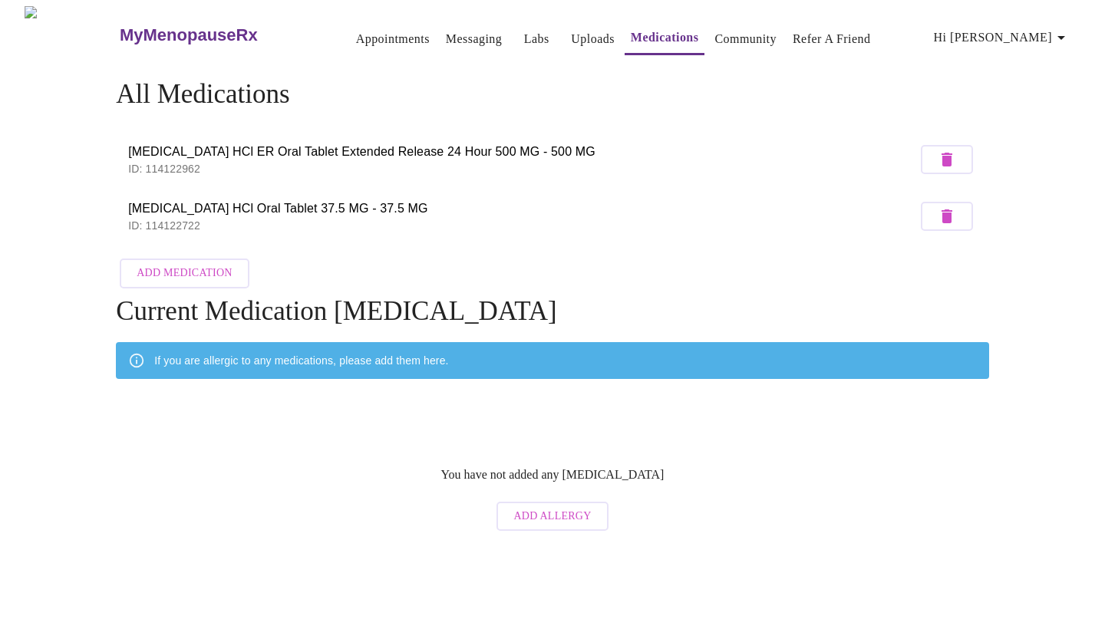
click at [190, 264] on span "Add Medication" at bounding box center [184, 273] width 95 height 19
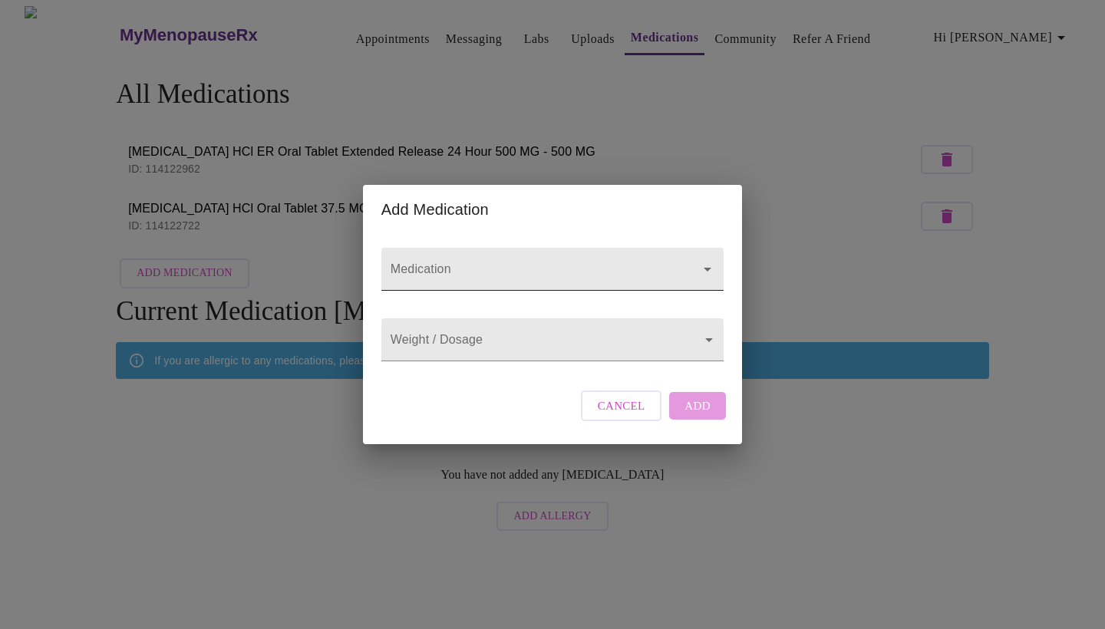
click at [447, 262] on input "Medication" at bounding box center [530, 276] width 286 height 28
type input "[MEDICAL_DATA]"
click at [539, 335] on body "MyMenopauseRx Appointments Messaging Labs Uploads Medications Community Refer a…" at bounding box center [552, 272] width 1093 height 533
click at [545, 328] on ul at bounding box center [553, 324] width 338 height 12
click at [551, 365] on div at bounding box center [552, 314] width 1105 height 629
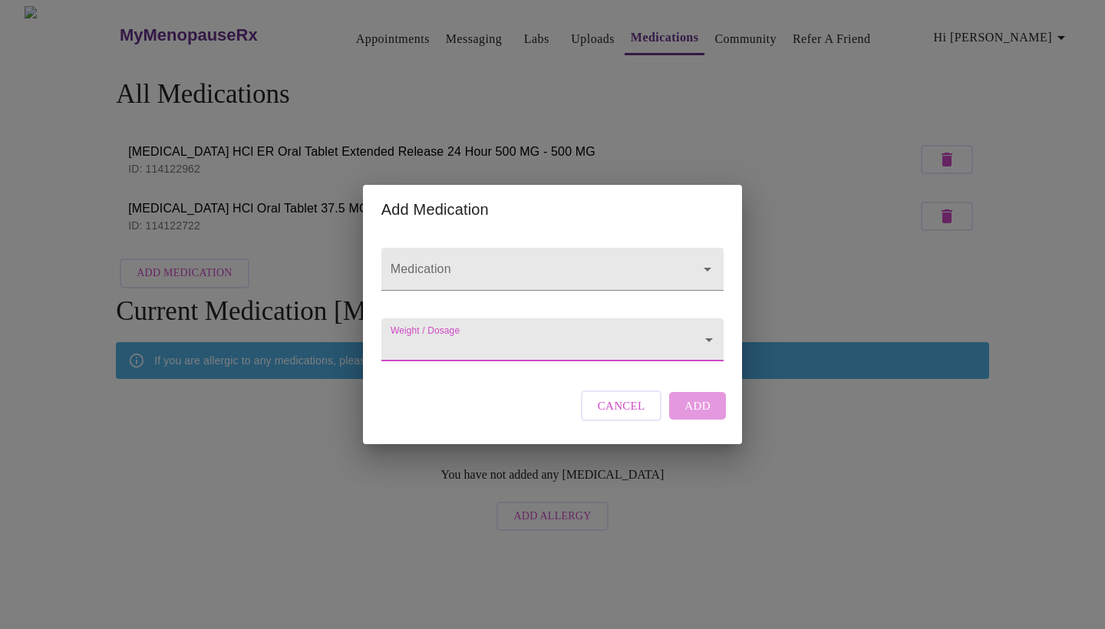
click at [526, 344] on body "MyMenopauseRx Appointments Messaging Labs Uploads Medications Community Refer a…" at bounding box center [552, 272] width 1093 height 533
click at [527, 363] on div at bounding box center [552, 314] width 1105 height 629
click at [705, 341] on body "MyMenopauseRx Appointments Messaging Labs Uploads Medications Community Refer a…" at bounding box center [552, 272] width 1093 height 533
click at [643, 272] on div at bounding box center [552, 314] width 1105 height 629
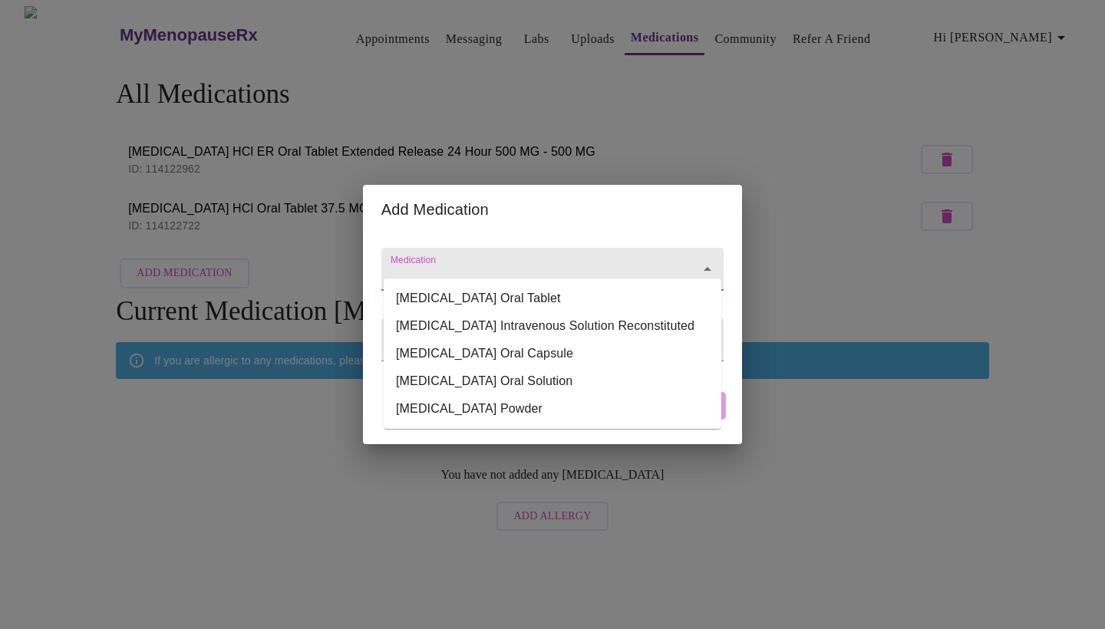
click at [657, 262] on input "Medication" at bounding box center [530, 276] width 286 height 28
click at [580, 301] on li "[MEDICAL_DATA] Oral Tablet" at bounding box center [553, 299] width 338 height 28
type input "[MEDICAL_DATA] Oral Tablet"
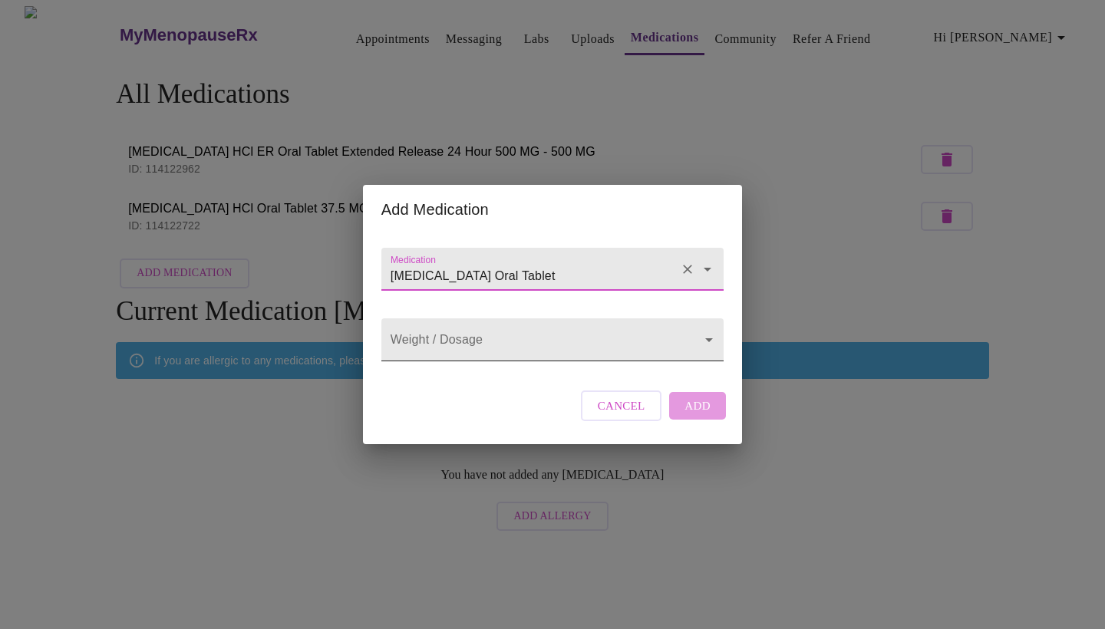
click at [582, 348] on body "MyMenopauseRx Appointments Messaging Labs Uploads Medications Community Refer a…" at bounding box center [552, 272] width 1093 height 533
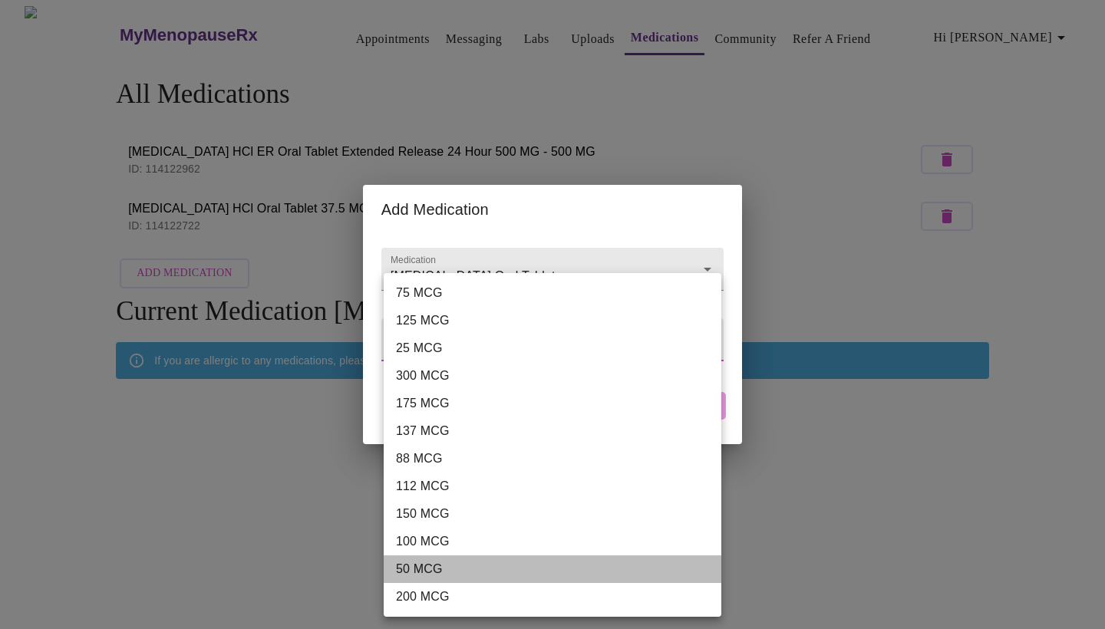
click at [550, 564] on li "50 MCG" at bounding box center [553, 570] width 338 height 28
type input "50 MCG"
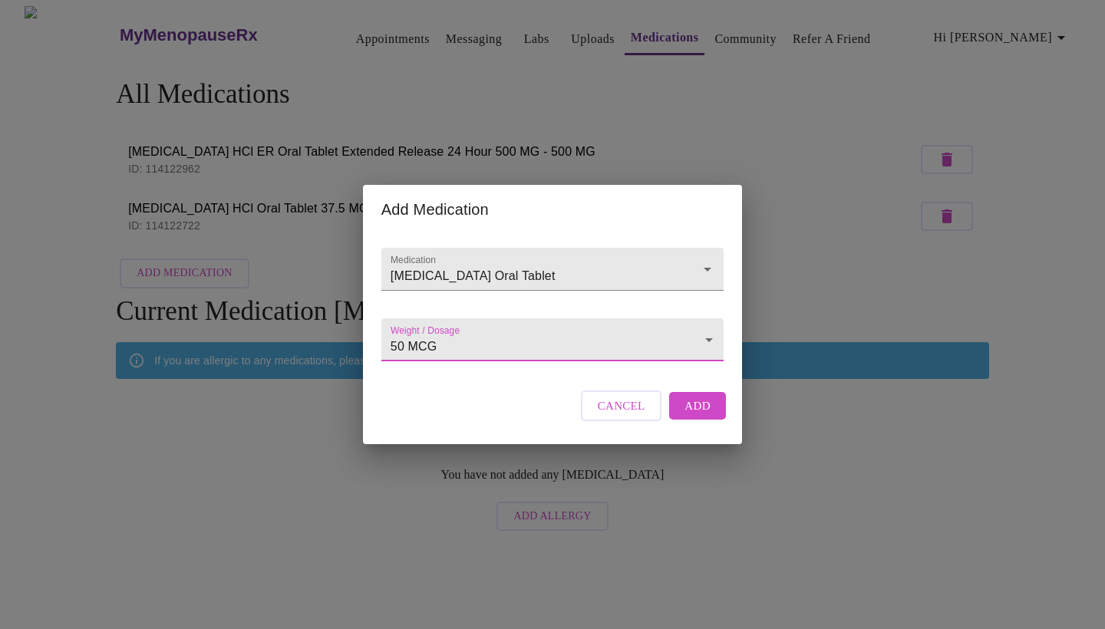
click at [701, 416] on span "Add" at bounding box center [697, 406] width 26 height 20
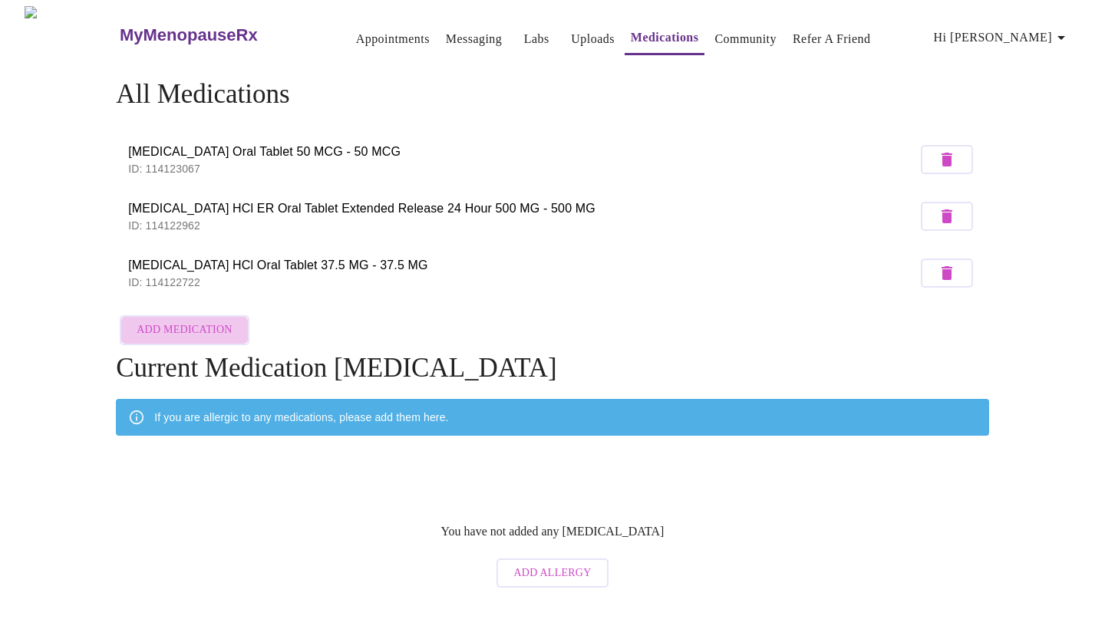
click at [202, 325] on span "Add Medication" at bounding box center [184, 330] width 95 height 19
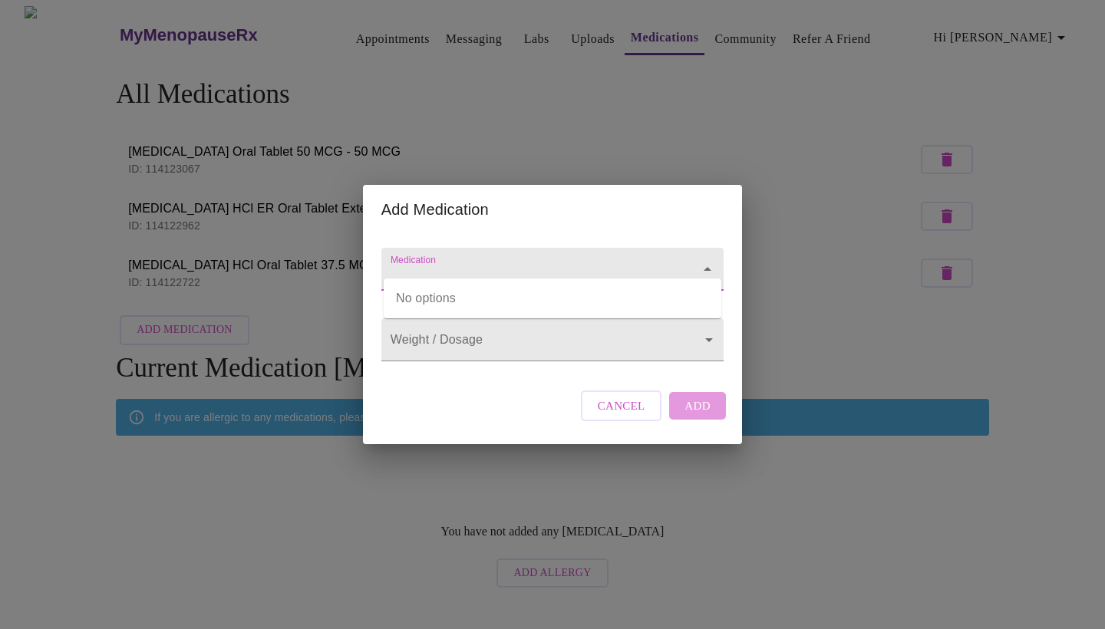
click at [434, 262] on input "Medication" at bounding box center [530, 276] width 286 height 28
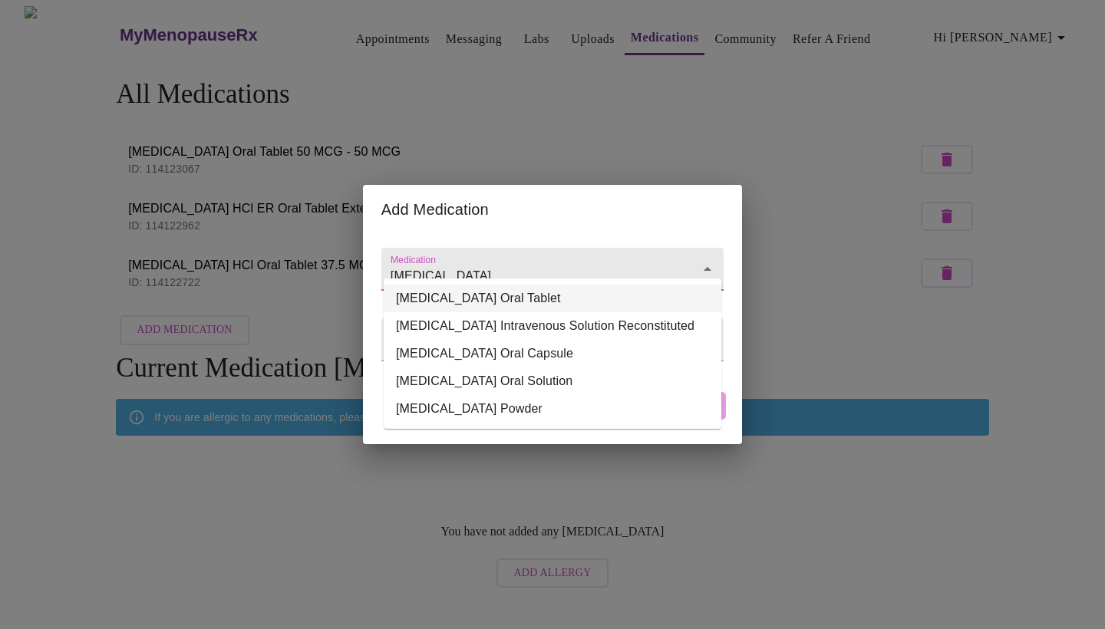
click at [636, 298] on li "[MEDICAL_DATA] Oral Tablet" at bounding box center [553, 299] width 338 height 28
type input "[MEDICAL_DATA] Oral Tablet"
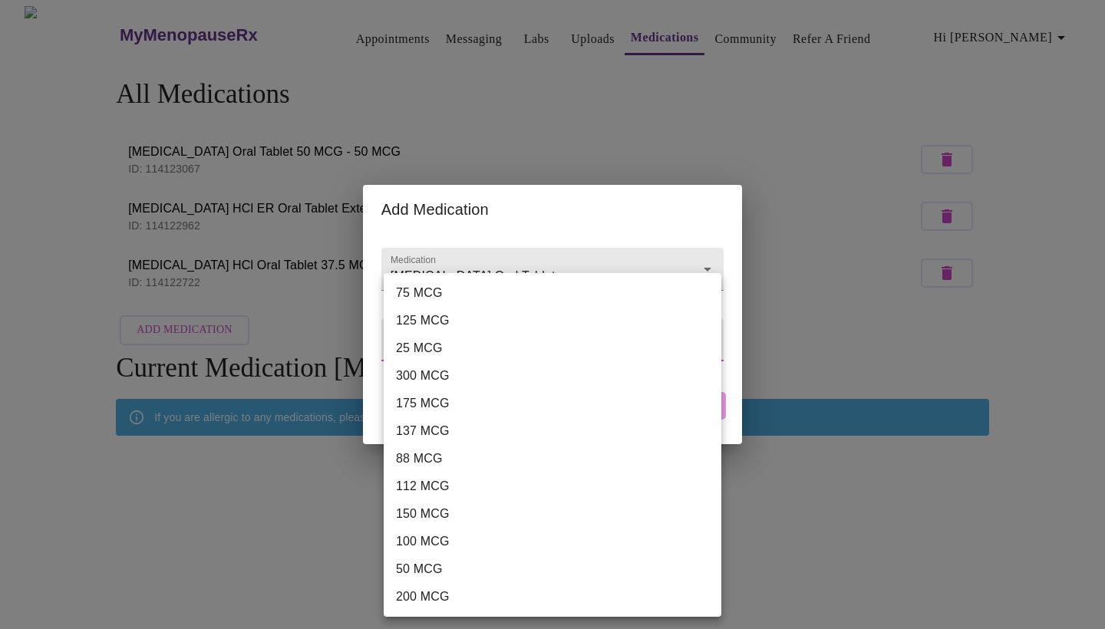
click at [596, 349] on body "MyMenopauseRx Appointments Messaging Labs Uploads Medications Community Refer a…" at bounding box center [552, 300] width 1093 height 589
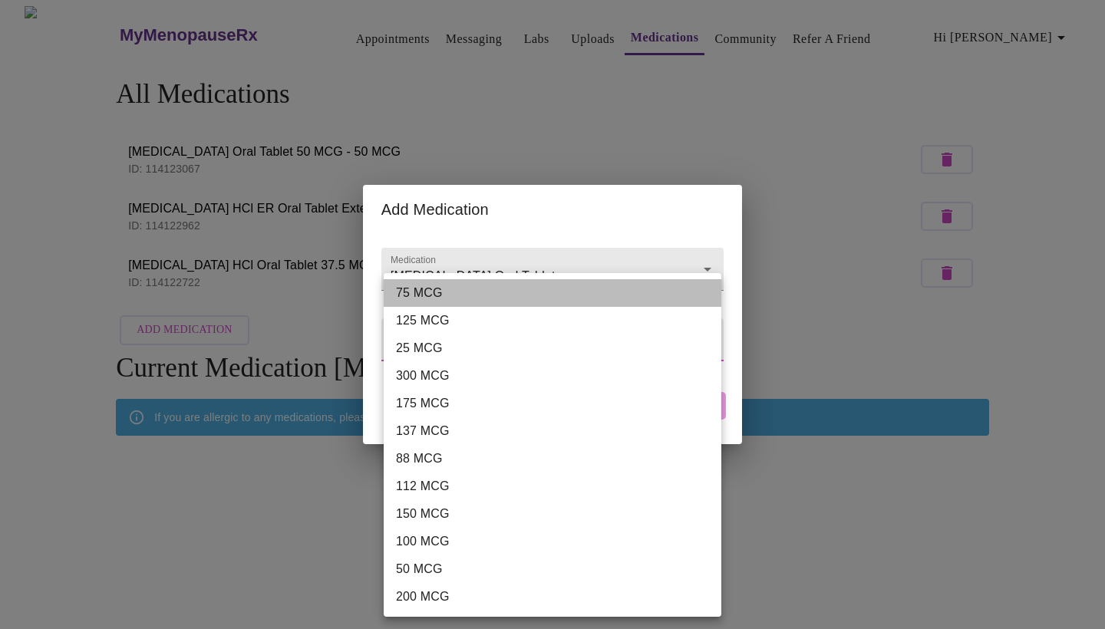
click at [589, 295] on li "75 MCG" at bounding box center [553, 293] width 338 height 28
type input "75 MCG"
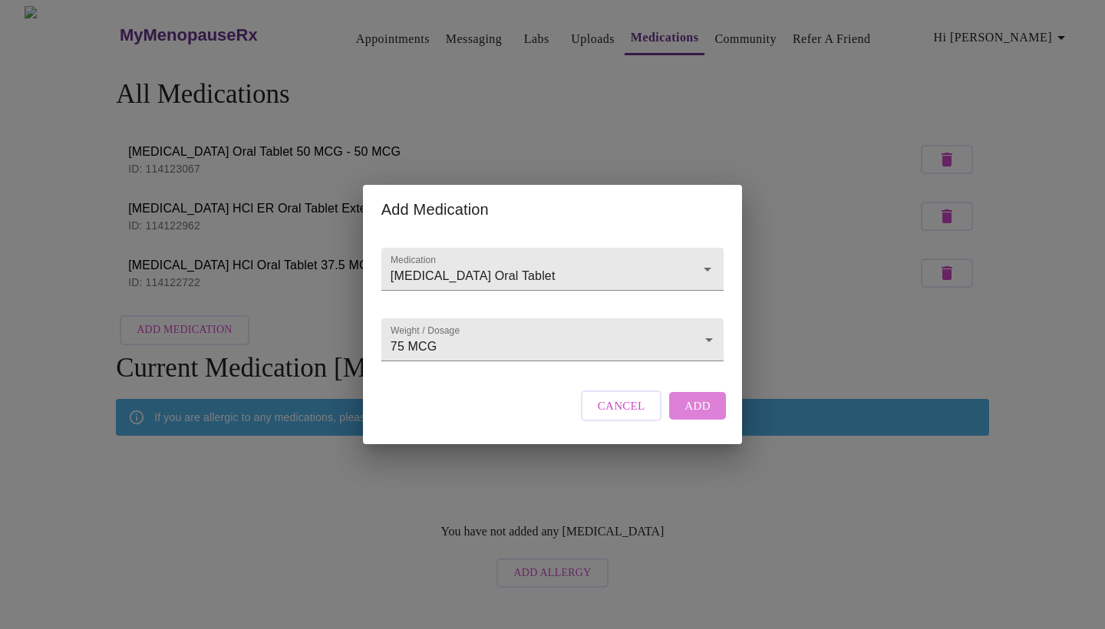
click at [707, 416] on span "Add" at bounding box center [697, 406] width 26 height 20
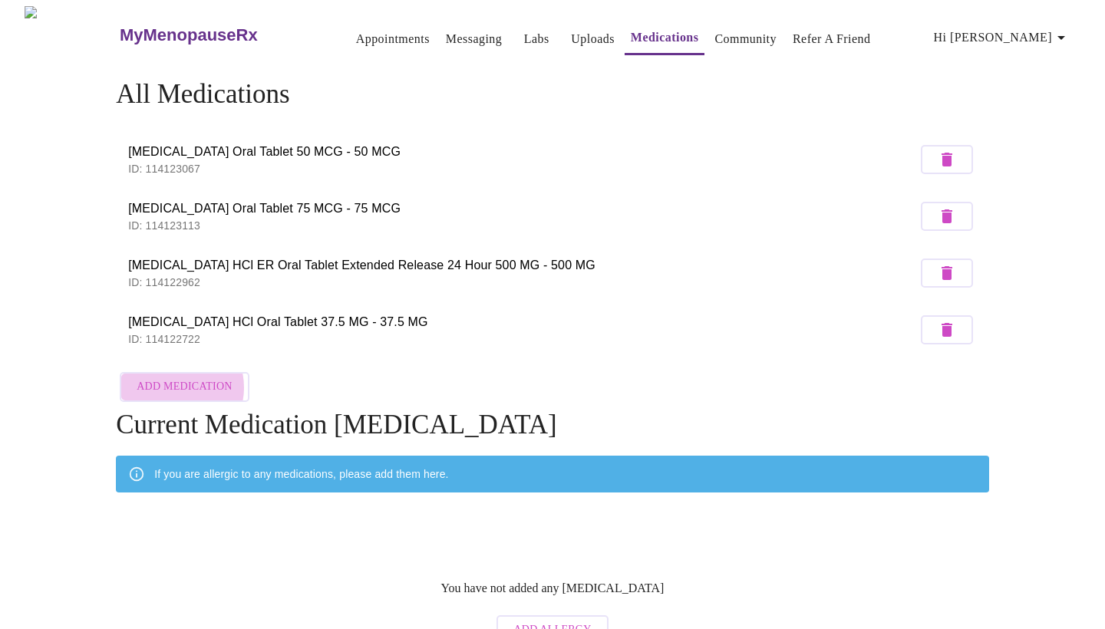
click at [173, 383] on span "Add Medication" at bounding box center [184, 387] width 95 height 19
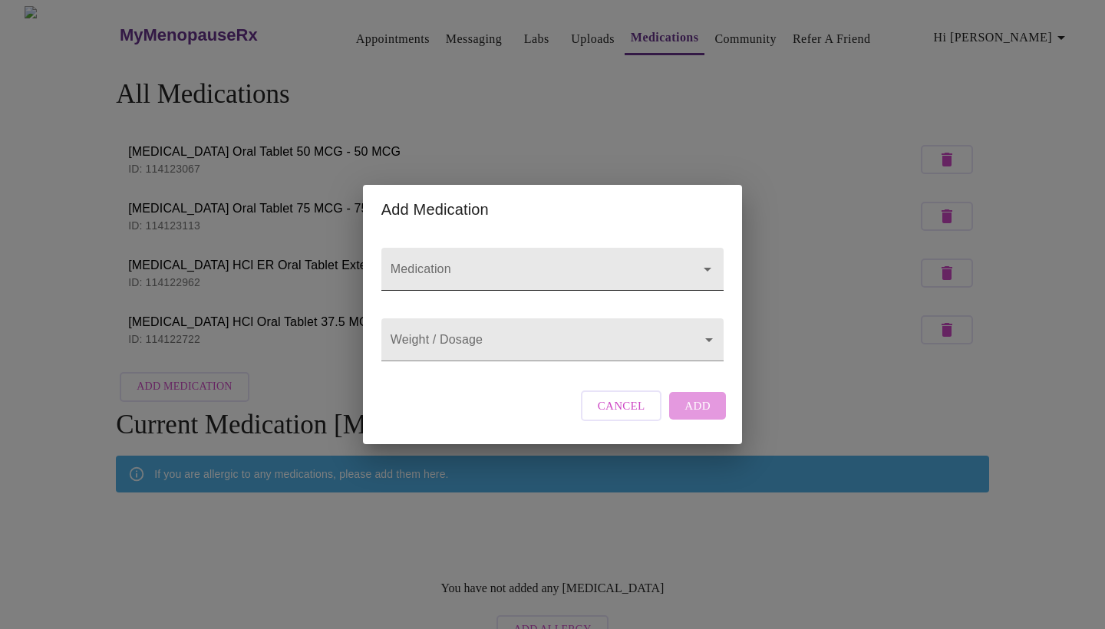
click at [486, 262] on input "Medication" at bounding box center [530, 276] width 286 height 28
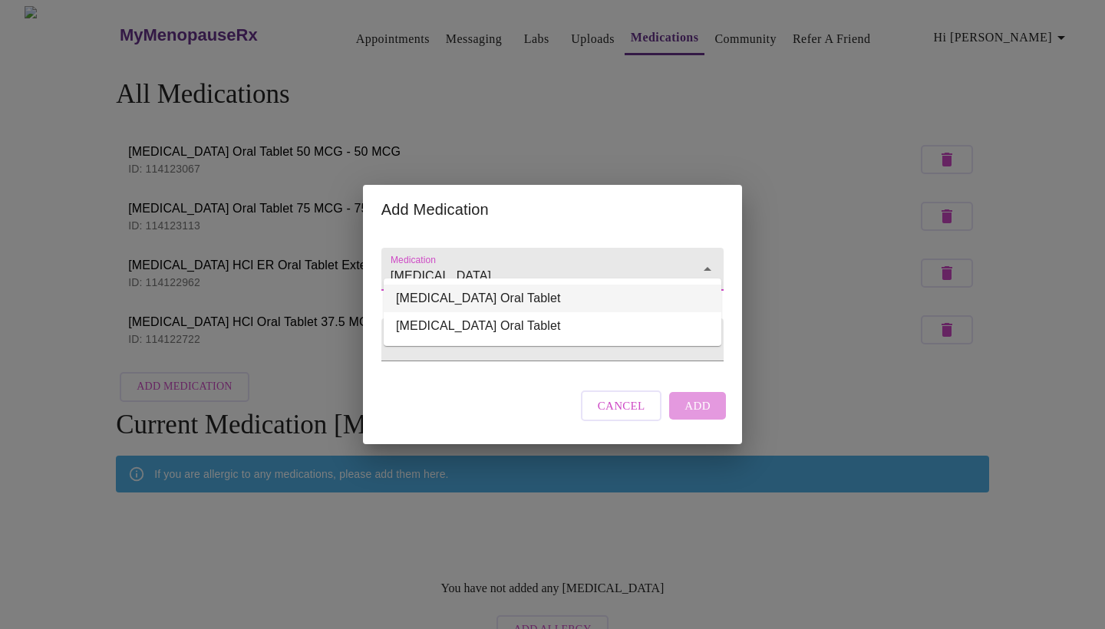
click at [477, 301] on li "[MEDICAL_DATA] Oral Tablet" at bounding box center [553, 299] width 338 height 28
type input "[MEDICAL_DATA] Oral Tablet"
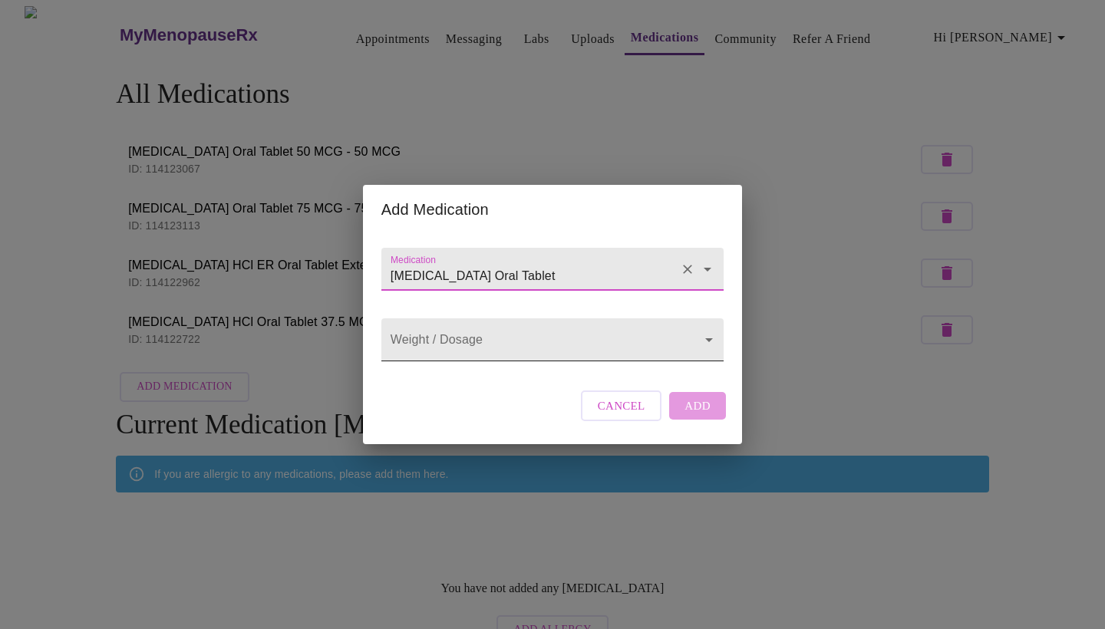
click at [500, 345] on body "MyMenopauseRx Appointments Messaging Labs Uploads Medications Community Refer a…" at bounding box center [552, 329] width 1093 height 646
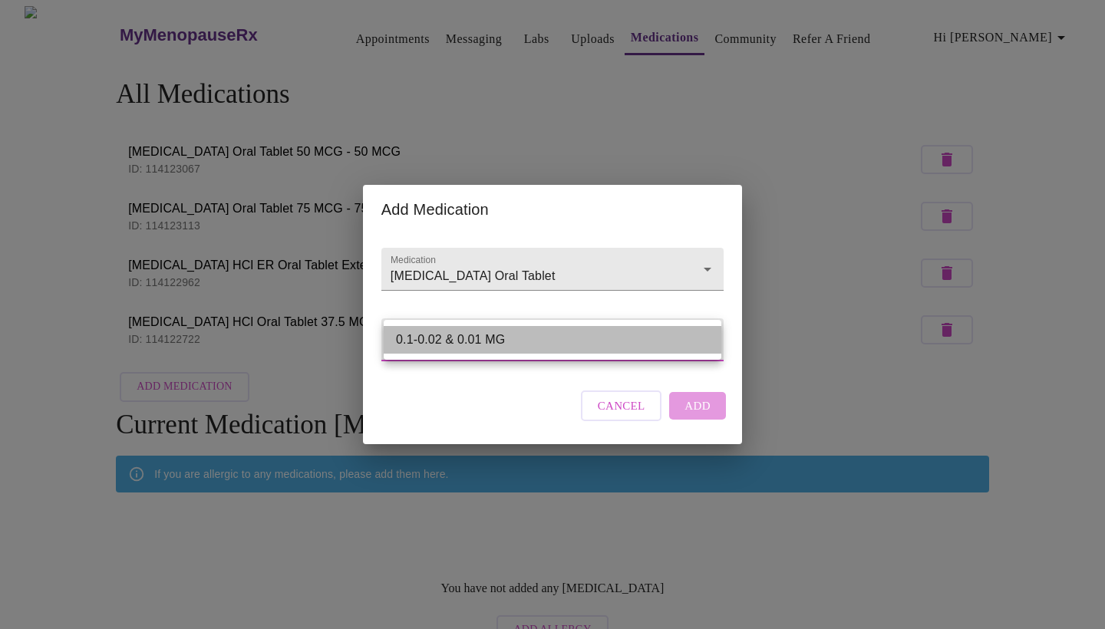
click at [638, 337] on li "0.1-0.02 & 0.01 MG" at bounding box center [553, 340] width 338 height 28
type input "0.1-0.02 & 0.01 MG"
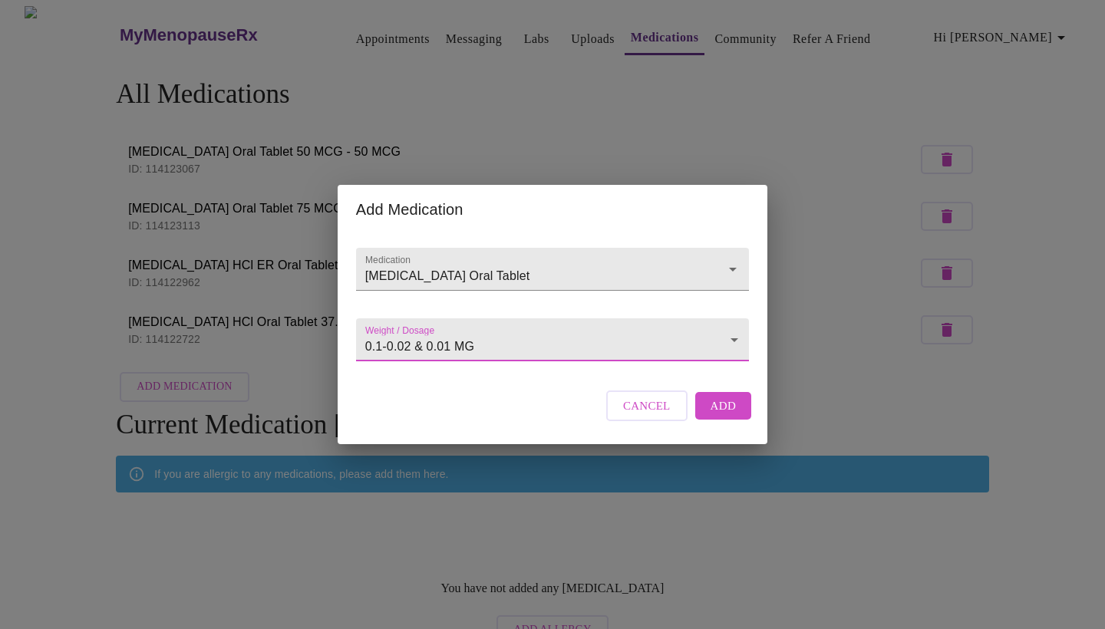
click at [724, 416] on span "Add" at bounding box center [724, 406] width 26 height 20
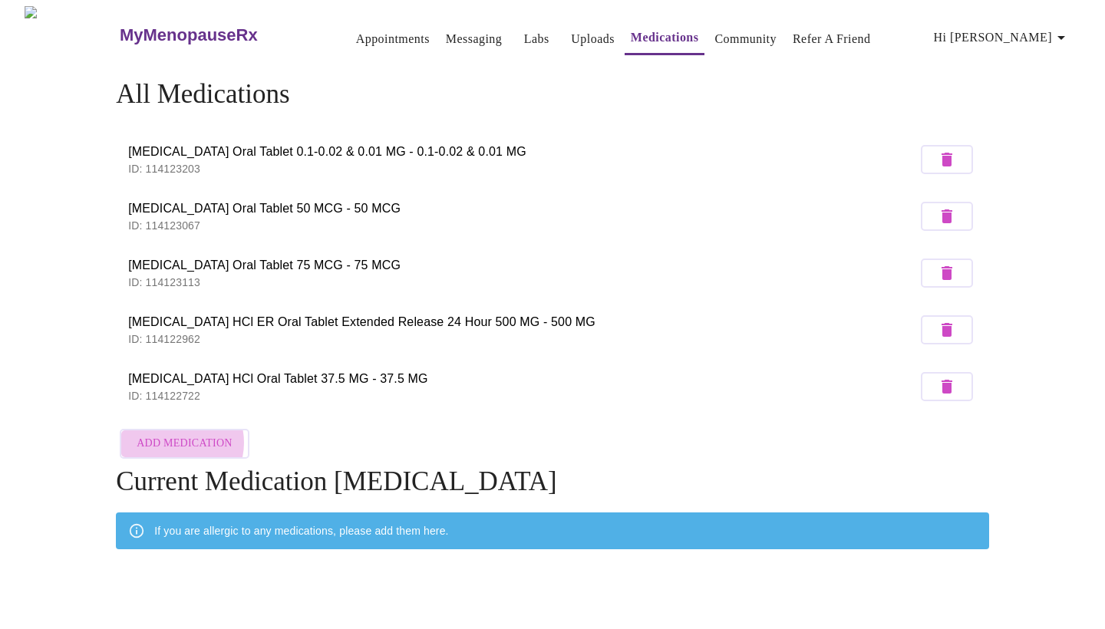
click at [175, 438] on span "Add Medication" at bounding box center [184, 443] width 95 height 19
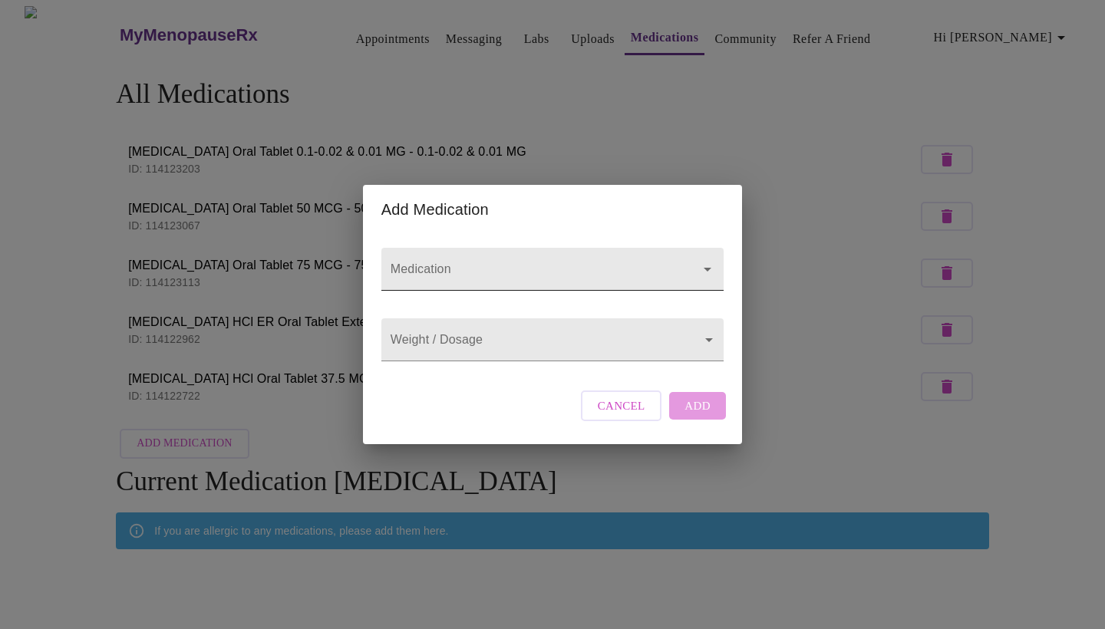
click at [450, 262] on input "Medication" at bounding box center [530, 276] width 286 height 28
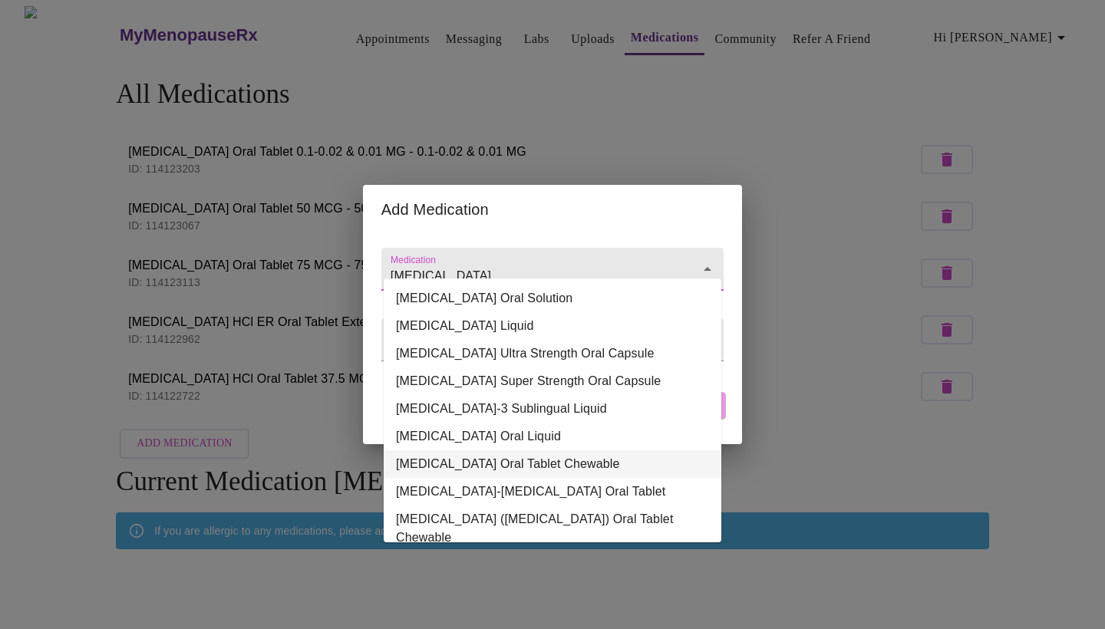
click at [563, 468] on li "[MEDICAL_DATA] Oral Tablet Chewable" at bounding box center [553, 464] width 338 height 28
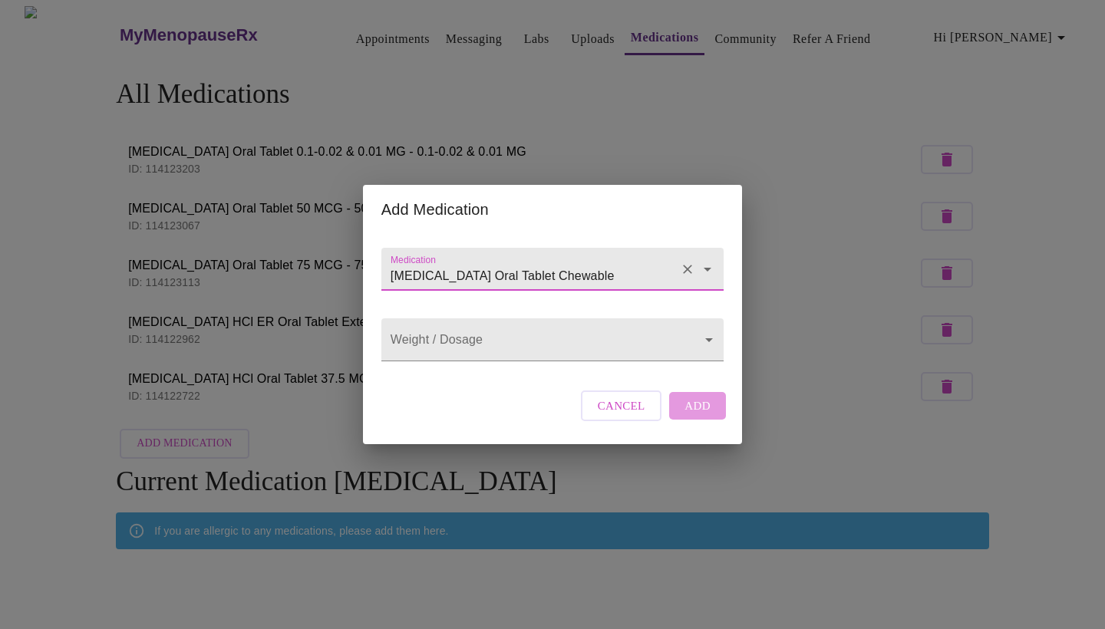
click at [604, 262] on input "[MEDICAL_DATA] Oral Tablet Chewable" at bounding box center [530, 276] width 286 height 28
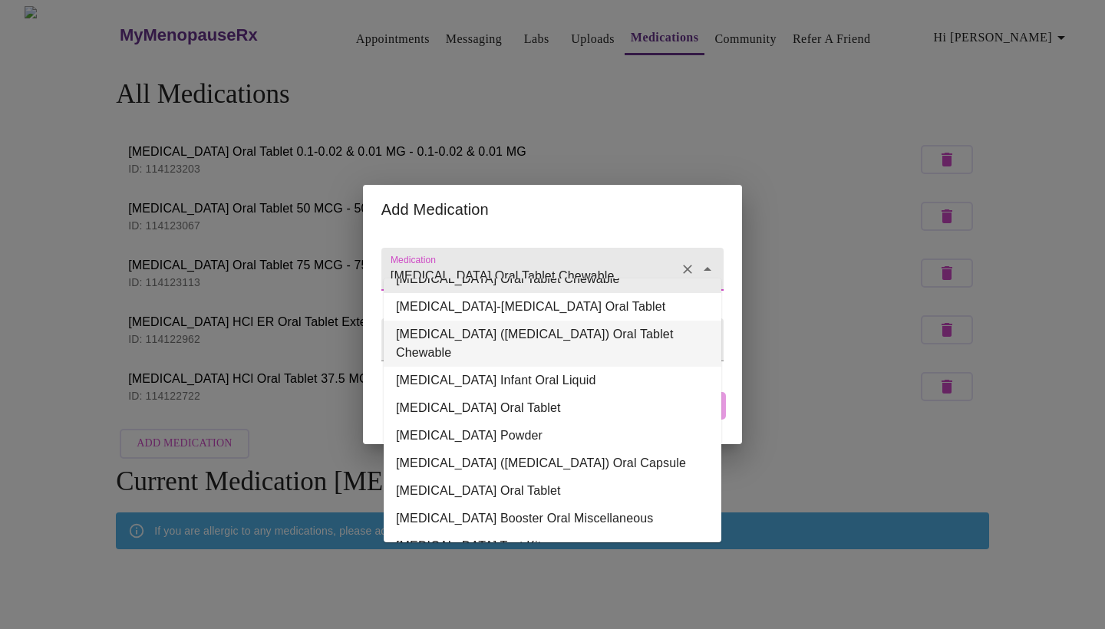
scroll to position [187, 0]
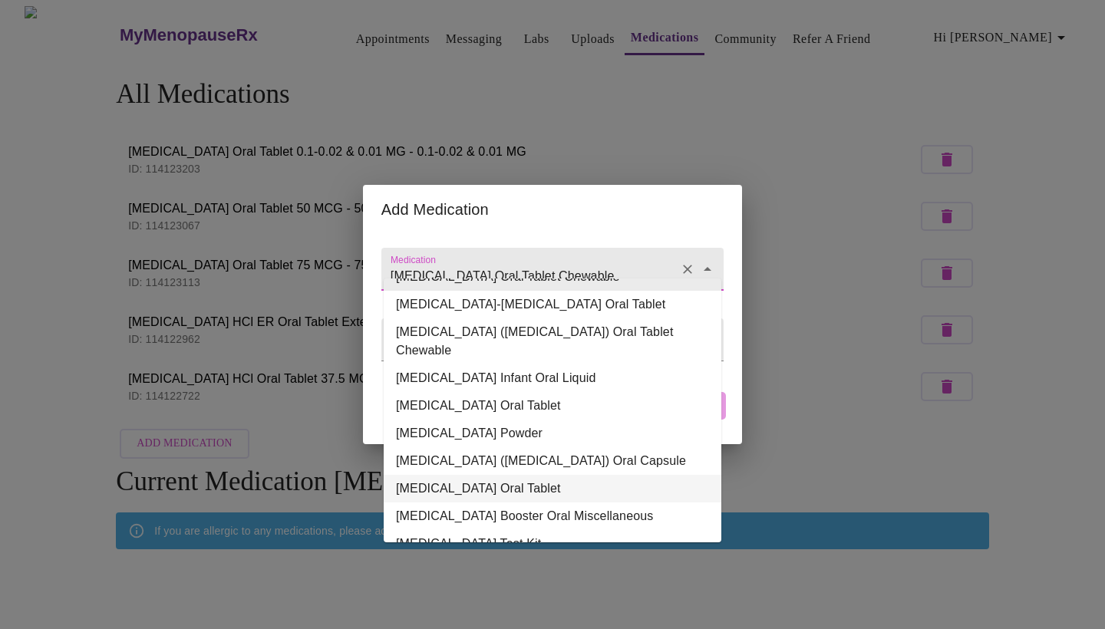
click at [504, 475] on li "[MEDICAL_DATA] Oral Tablet" at bounding box center [553, 489] width 338 height 28
type input "[MEDICAL_DATA] Oral Tablet"
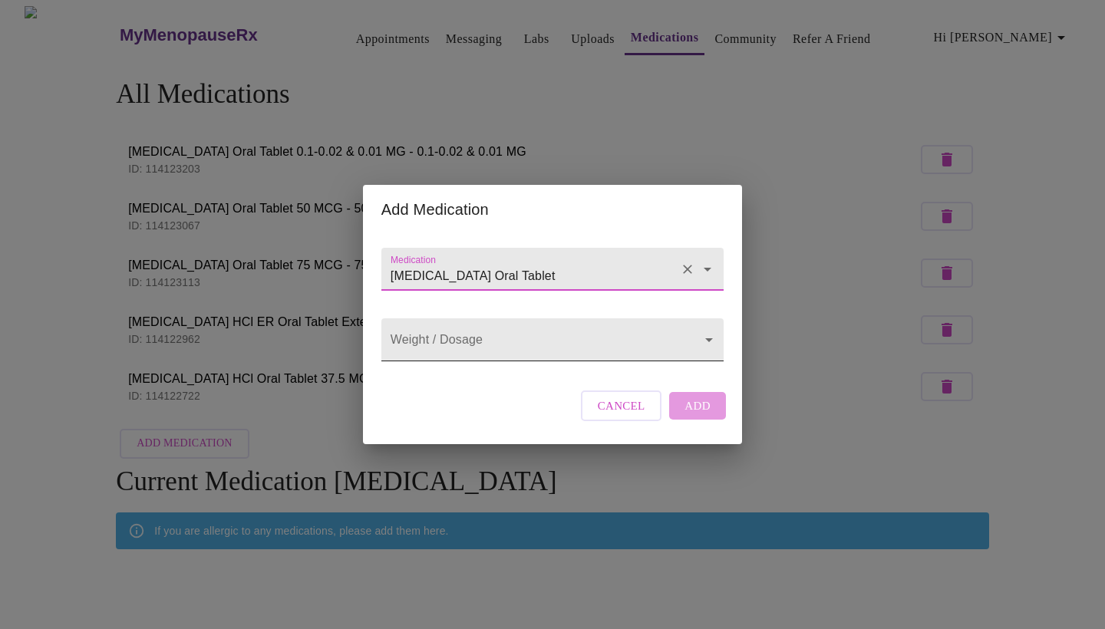
click at [516, 339] on body "MyMenopauseRx Appointments Messaging Labs Uploads Medications Community Refer a…" at bounding box center [552, 357] width 1093 height 703
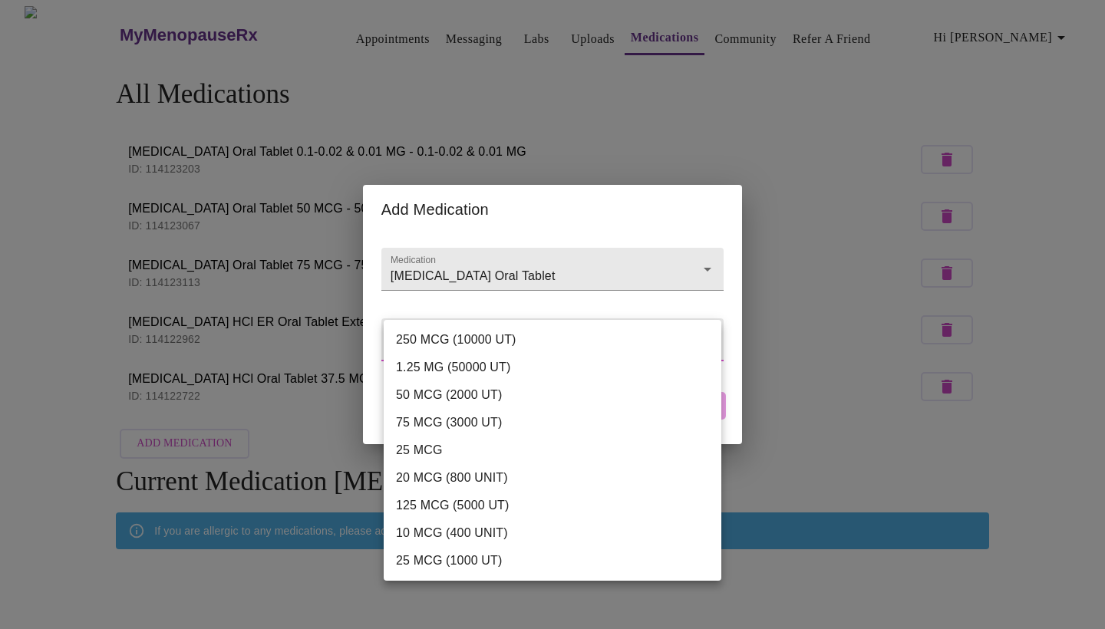
click at [509, 393] on li "50 MCG (2000 UT)" at bounding box center [553, 395] width 338 height 28
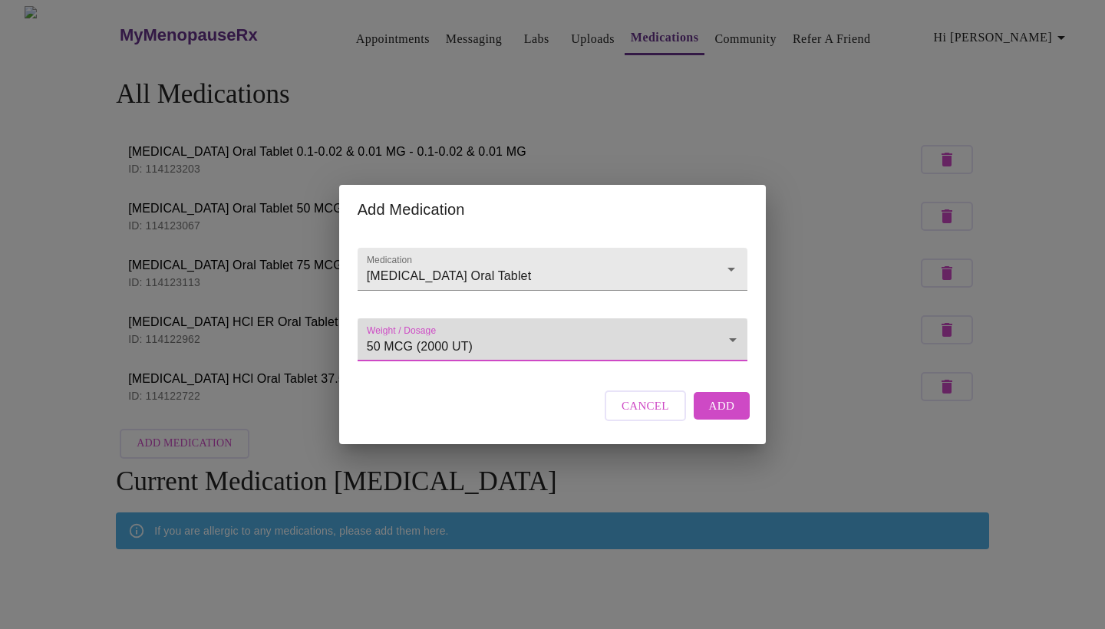
type input "50 MCG (2000 UT)"
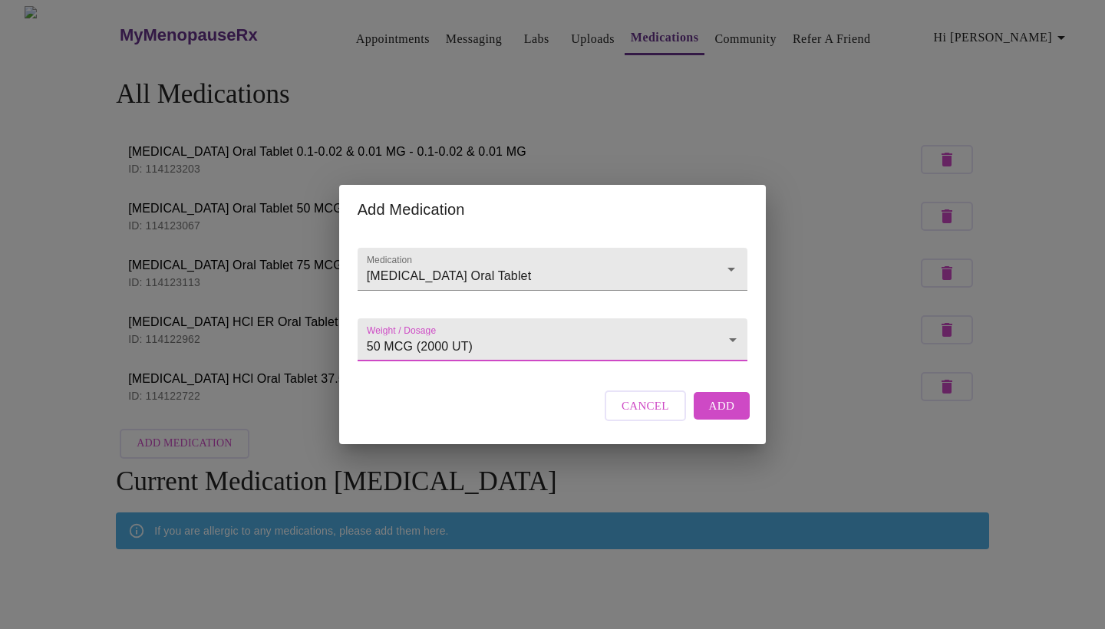
click at [723, 416] on span "Add" at bounding box center [722, 406] width 26 height 20
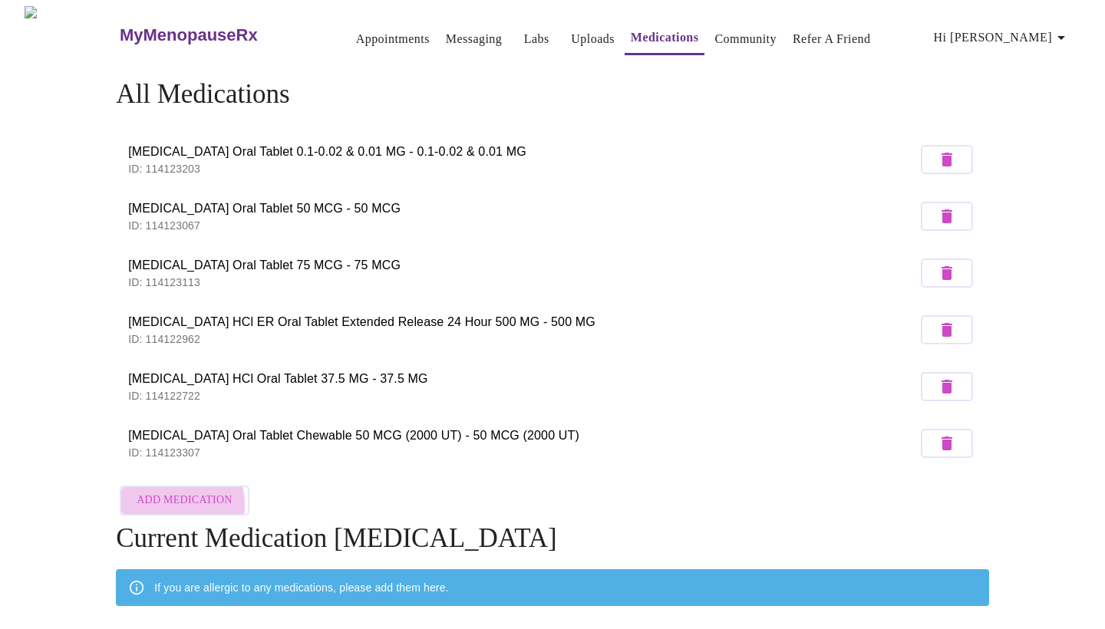
click at [166, 500] on span "Add Medication" at bounding box center [184, 500] width 95 height 19
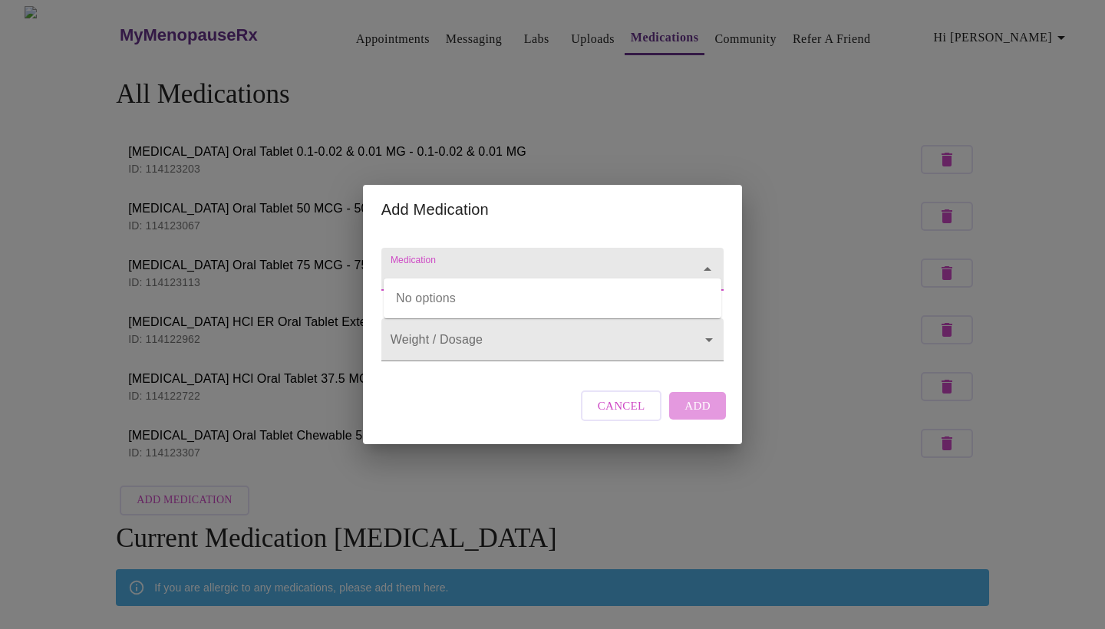
click at [479, 262] on input "Medication" at bounding box center [530, 276] width 286 height 28
type input "[MEDICAL_DATA]"
click at [528, 332] on body "MyMenopauseRx Appointments Messaging Labs Uploads Medications Community Refer a…" at bounding box center [552, 386] width 1093 height 760
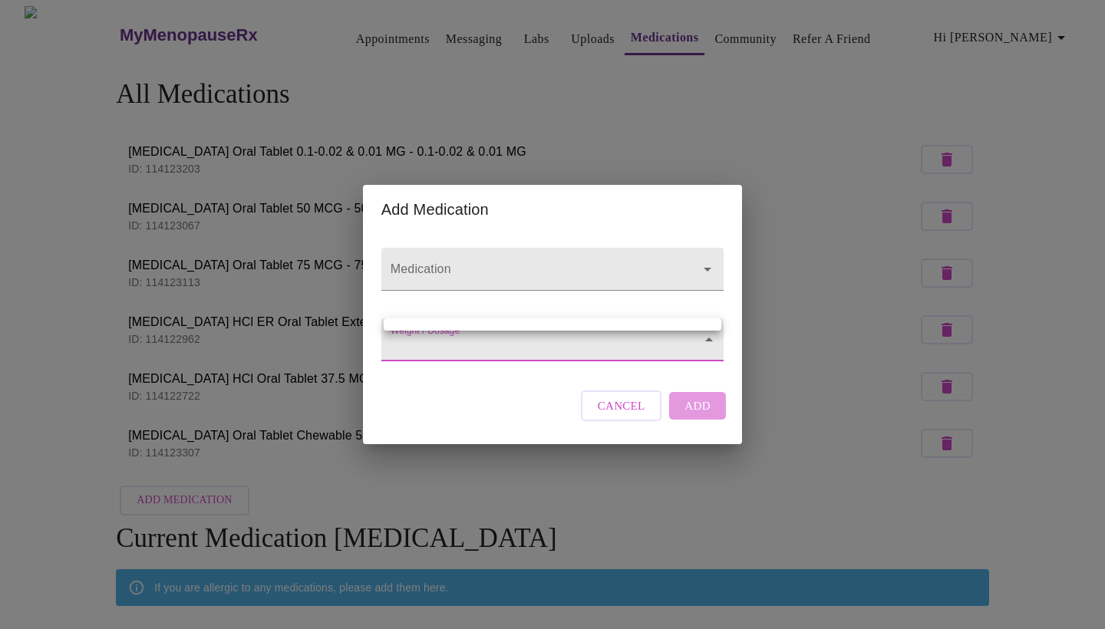
click at [707, 343] on div at bounding box center [552, 314] width 1105 height 629
click at [566, 262] on input "Medication" at bounding box center [530, 276] width 286 height 28
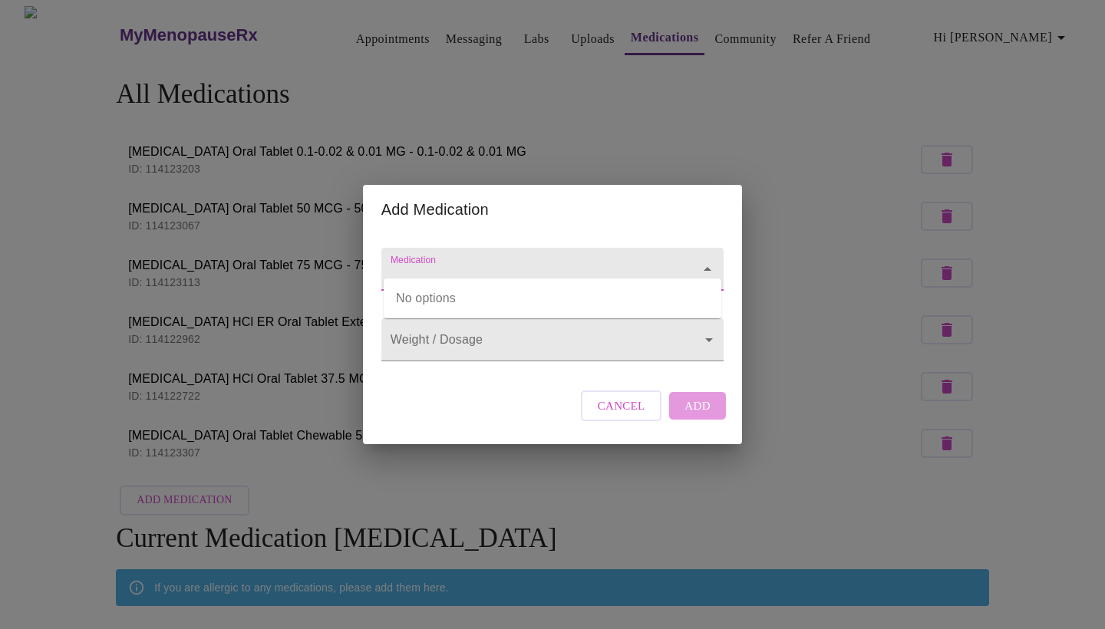
click at [609, 416] on span "Cancel" at bounding box center [622, 406] width 48 height 20
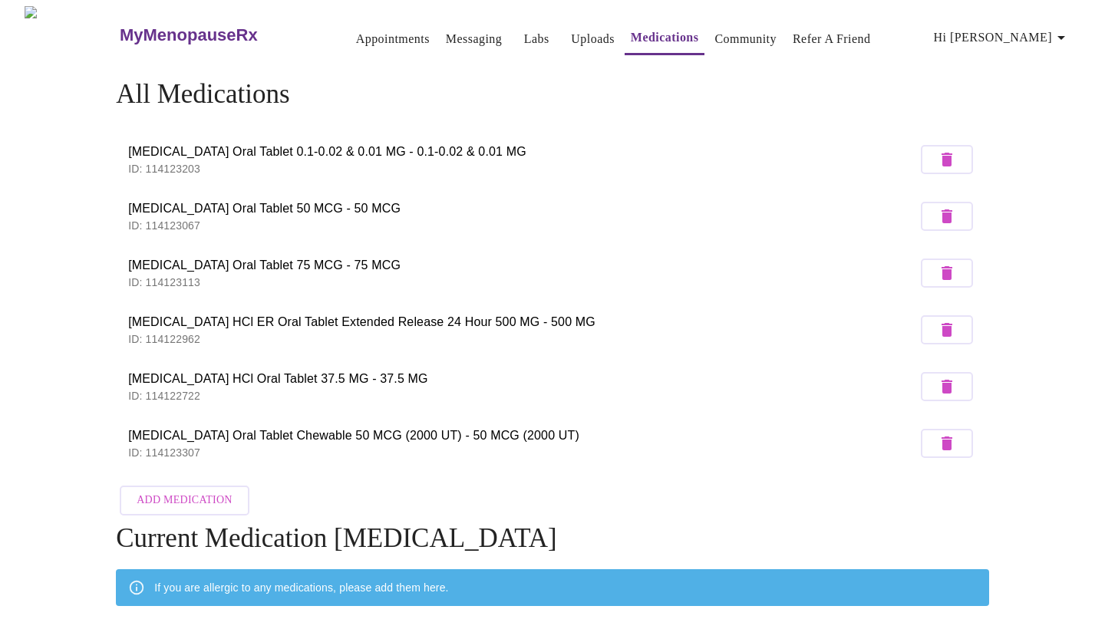
click at [184, 500] on span "Add Medication" at bounding box center [184, 500] width 95 height 19
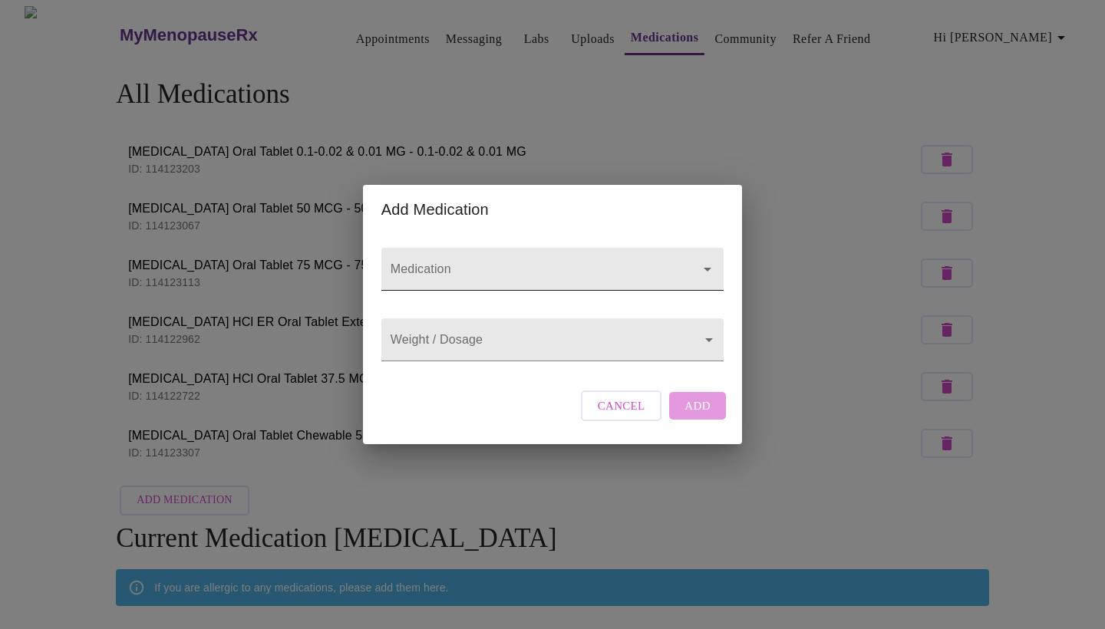
click at [468, 262] on input "Medication" at bounding box center [530, 276] width 286 height 28
click at [586, 266] on input "Probiotic Medical Food" at bounding box center [530, 276] width 286 height 28
type input "Probiotic Medical Food"
click at [496, 338] on body "MyMenopauseRx Appointments Messaging Labs Uploads Medications Community Refer a…" at bounding box center [552, 386] width 1093 height 760
click at [702, 331] on div at bounding box center [552, 314] width 1105 height 629
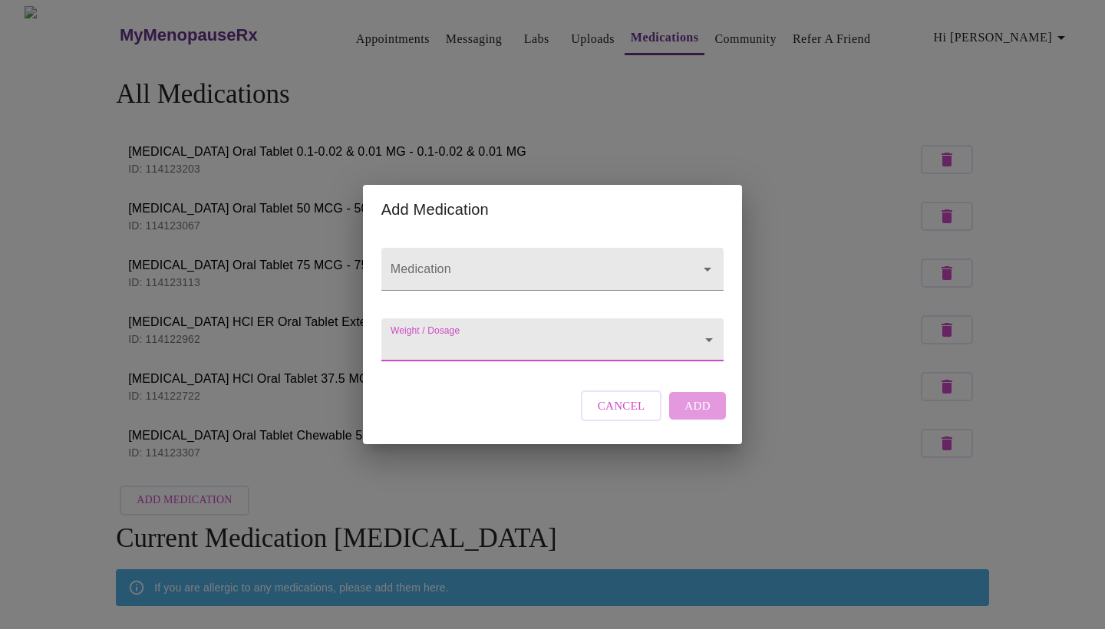
click at [677, 340] on body "MyMenopauseRx Appointments Messaging Labs Uploads Medications Community Refer a…" at bounding box center [552, 386] width 1093 height 760
click at [673, 354] on div at bounding box center [552, 314] width 1105 height 629
click at [684, 320] on body "MyMenopauseRx Appointments Messaging Labs Uploads Medications Community Refer a…" at bounding box center [552, 386] width 1093 height 760
click at [706, 341] on div at bounding box center [552, 314] width 1105 height 629
click at [618, 416] on span "Cancel" at bounding box center [622, 406] width 48 height 20
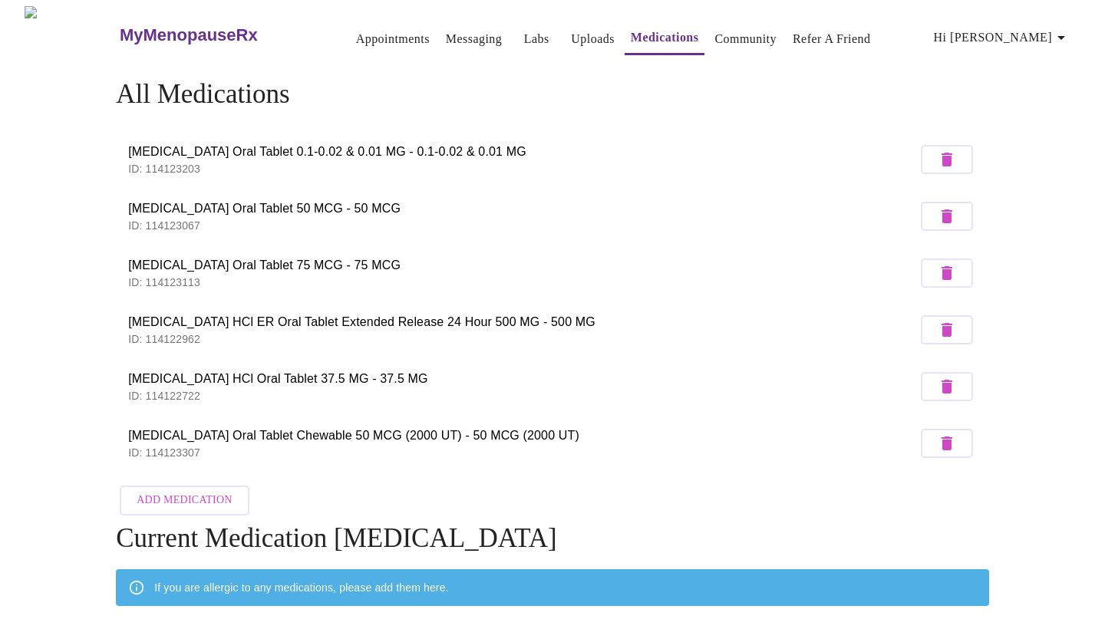
scroll to position [0, 0]
click at [727, 35] on link "Community" at bounding box center [745, 38] width 62 height 21
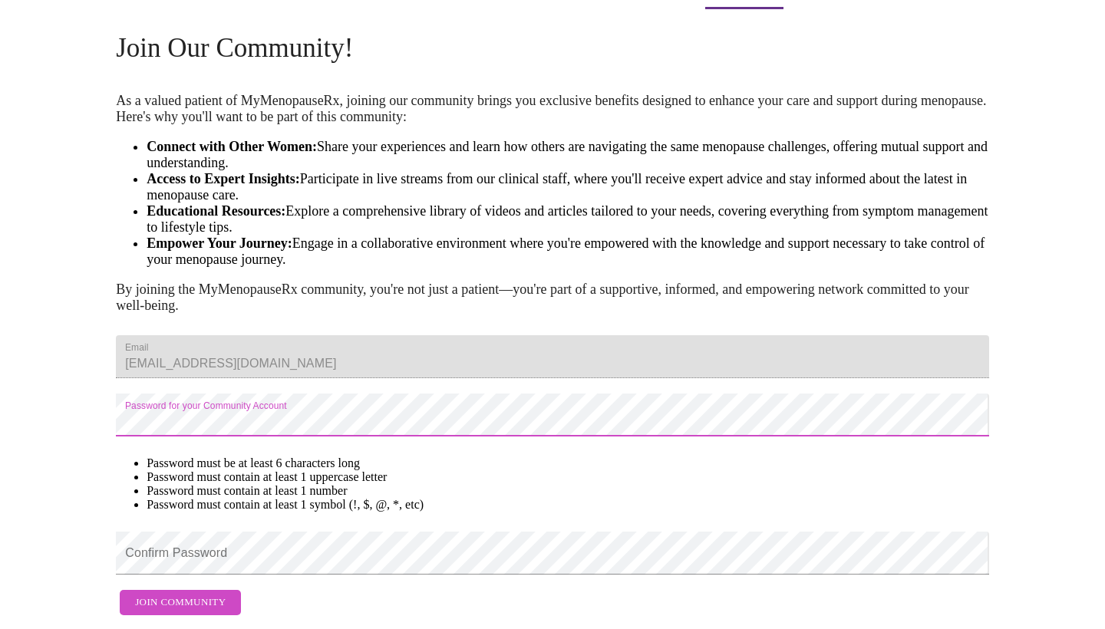
scroll to position [59, 0]
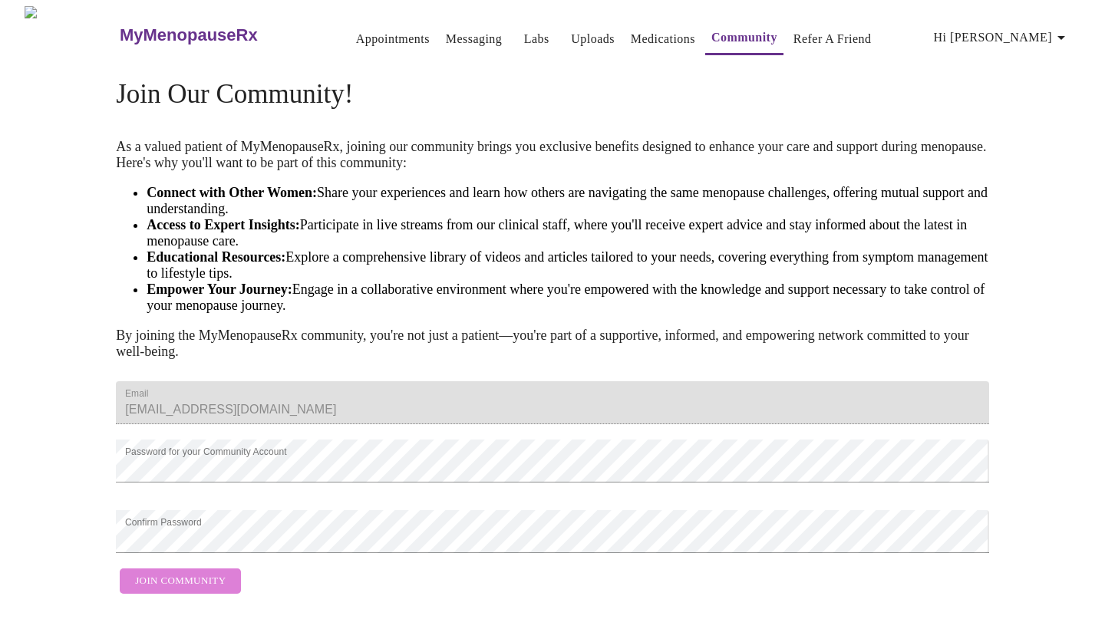
click at [189, 589] on span "Join Community" at bounding box center [180, 581] width 91 height 18
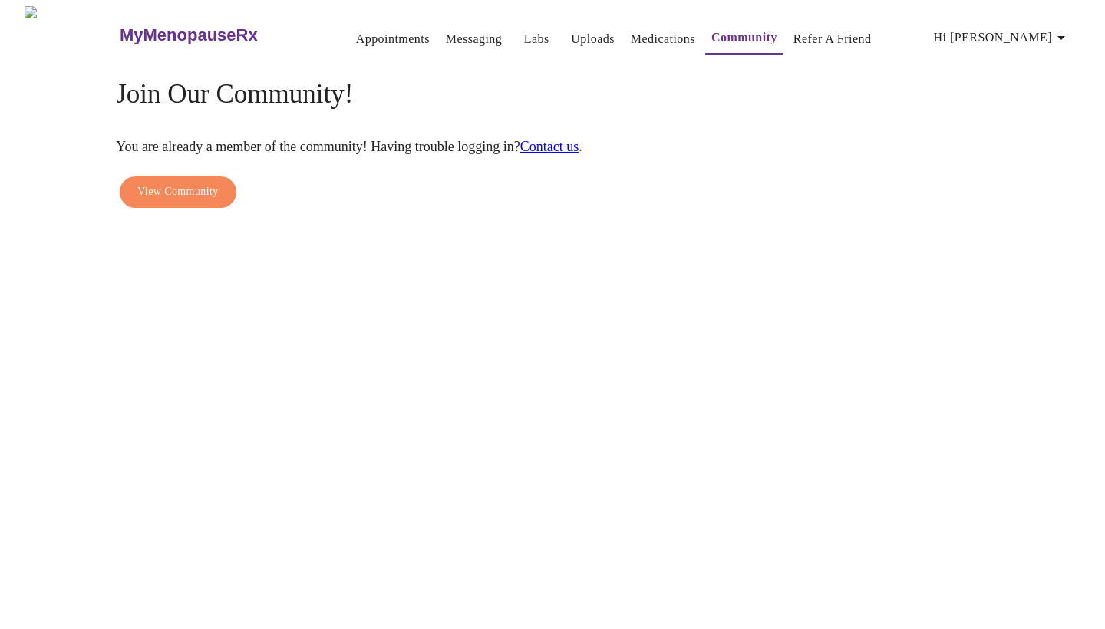
click at [356, 28] on link "Appointments" at bounding box center [393, 38] width 74 height 21
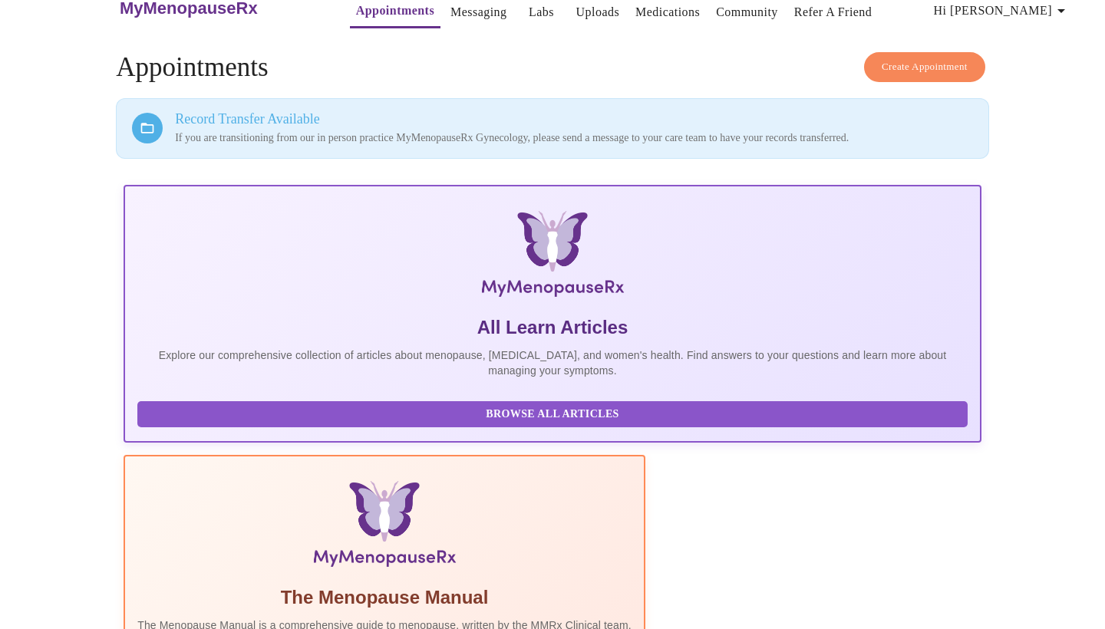
scroll to position [26, 0]
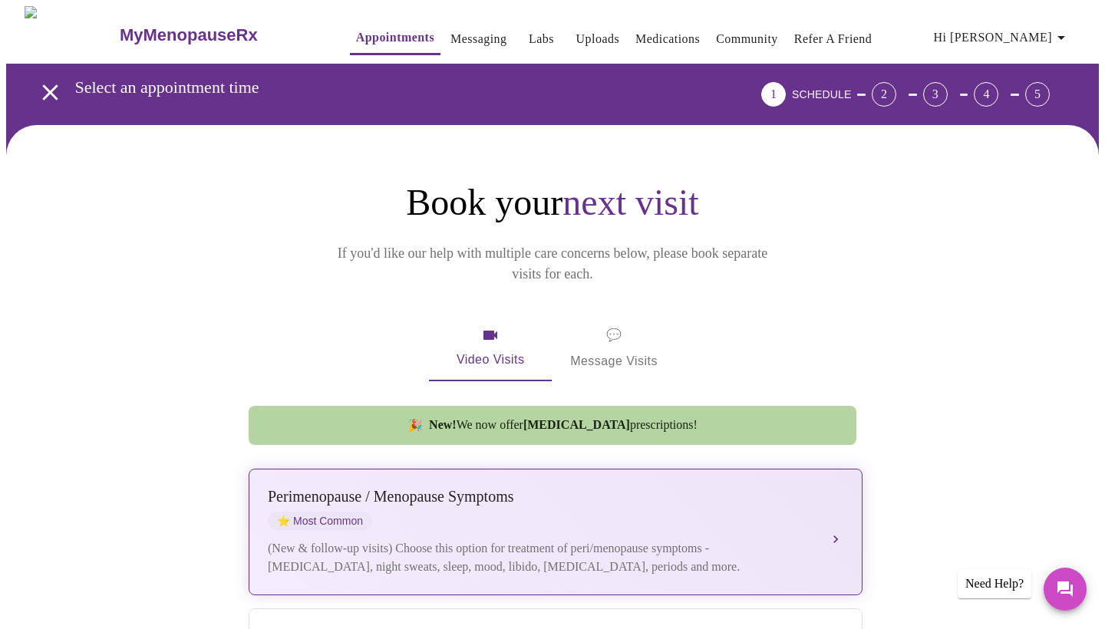
click at [452, 510] on div "[MEDICAL_DATA] / Menopause Symptoms ⭐ Most Common (New & follow-up visits) Choo…" at bounding box center [555, 532] width 575 height 88
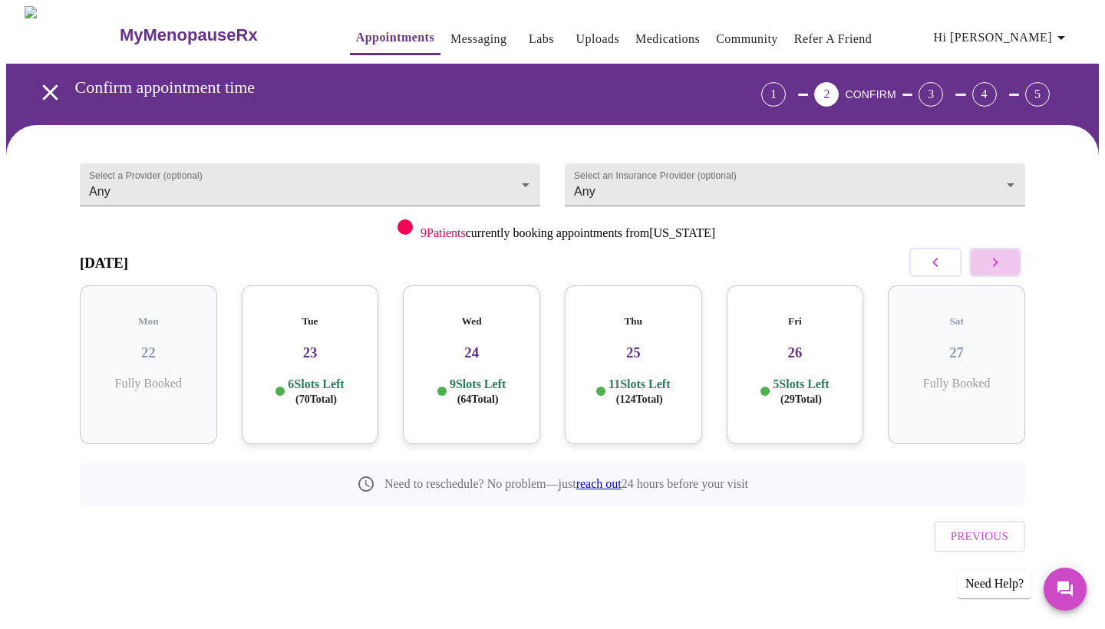
click at [993, 259] on icon "button" at bounding box center [995, 262] width 18 height 18
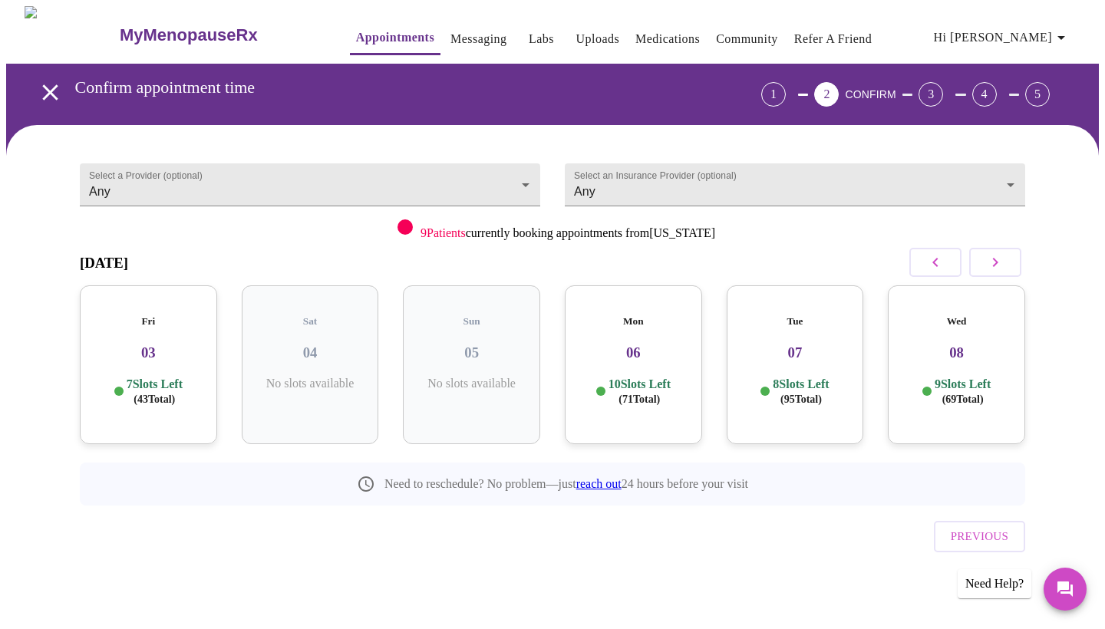
click at [993, 259] on icon "button" at bounding box center [995, 262] width 18 height 18
click at [156, 345] on h3 "09" at bounding box center [148, 353] width 113 height 17
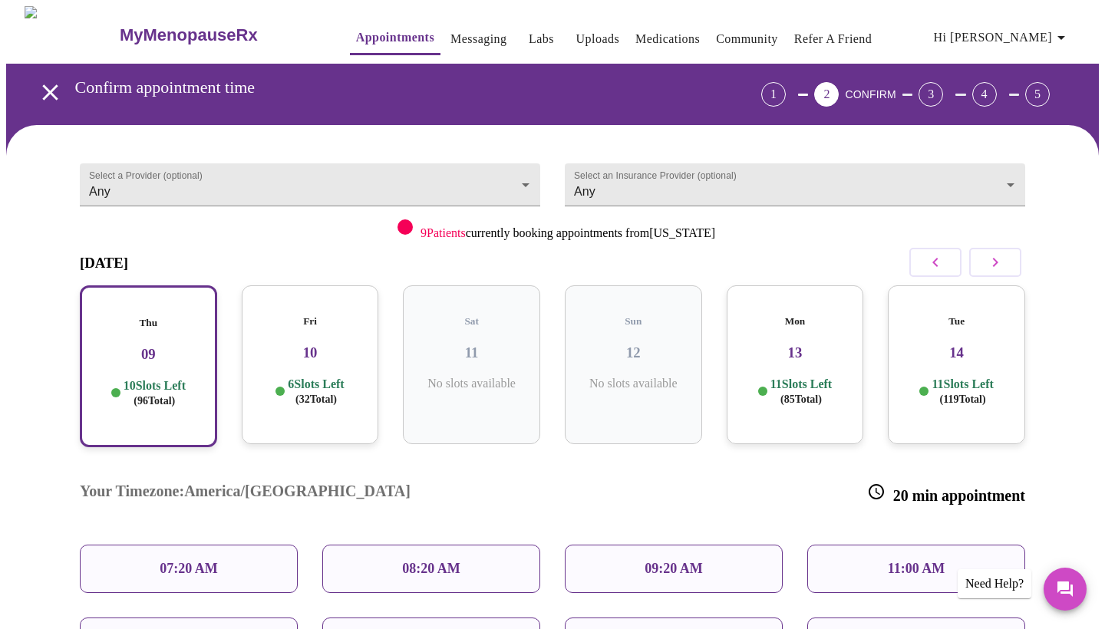
click at [651, 561] on p "09:20 AM" at bounding box center [674, 569] width 58 height 16
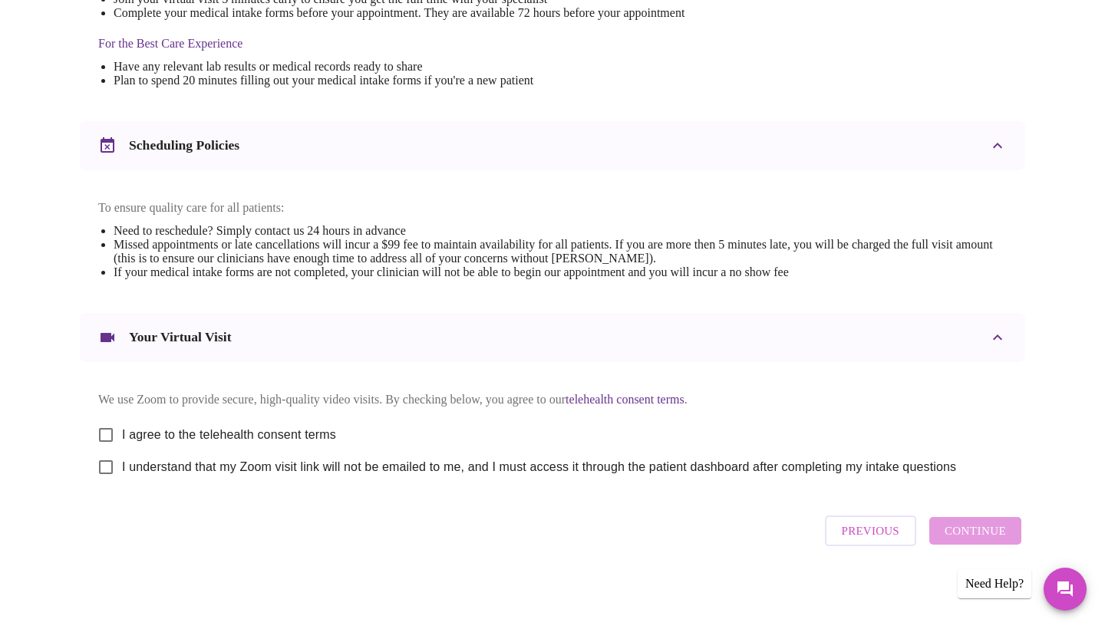
scroll to position [483, 0]
click at [106, 426] on input "I agree to the telehealth consent terms" at bounding box center [106, 435] width 32 height 32
checkbox input "true"
click at [104, 463] on input "I understand that my Zoom visit link will not be emailed to me, and I must acce…" at bounding box center [106, 467] width 32 height 32
checkbox input "true"
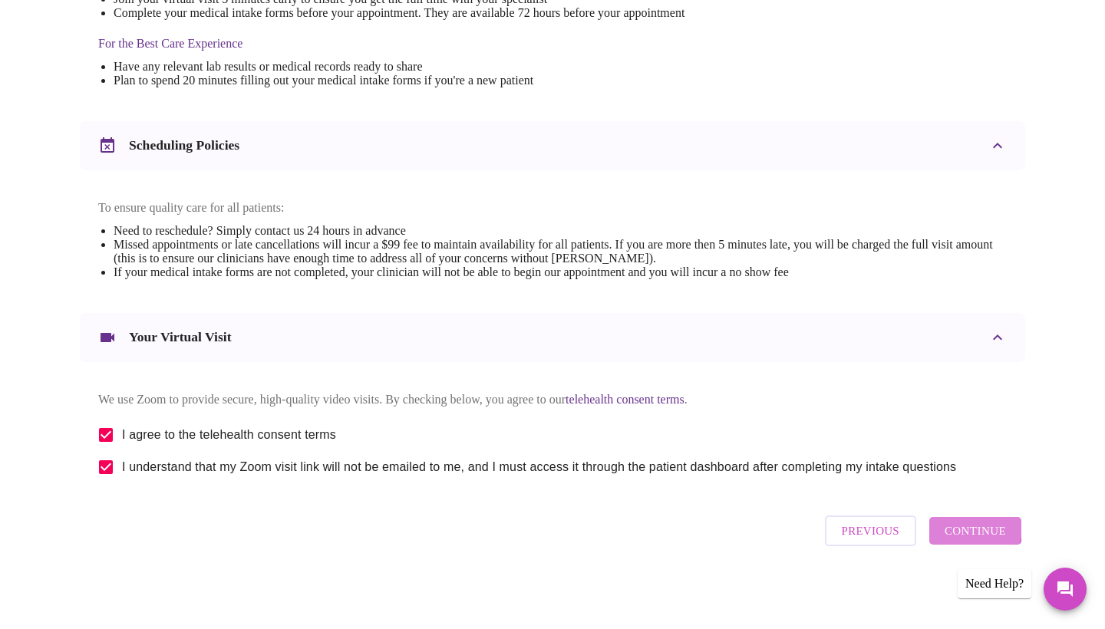
click at [968, 534] on span "Continue" at bounding box center [975, 531] width 61 height 20
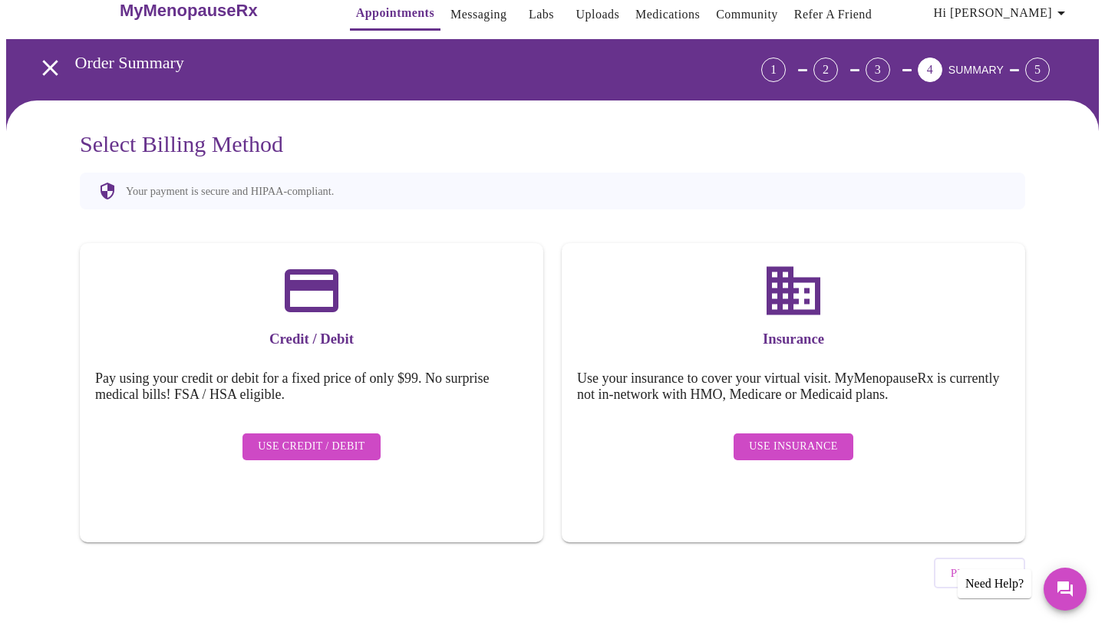
scroll to position [24, 0]
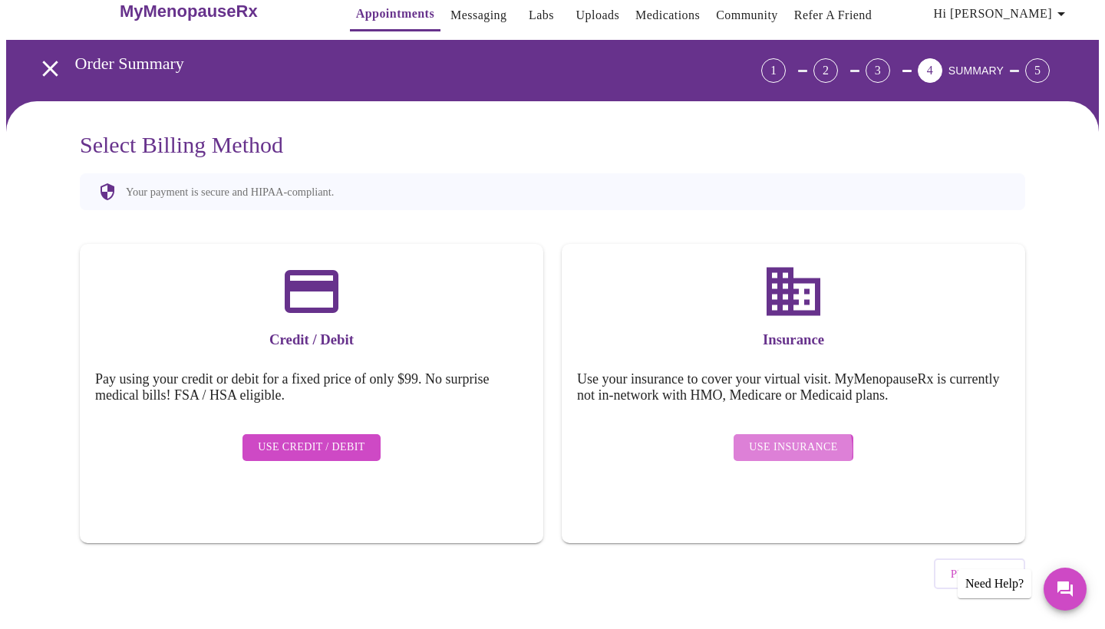
click at [788, 438] on span "Use Insurance" at bounding box center [793, 447] width 88 height 19
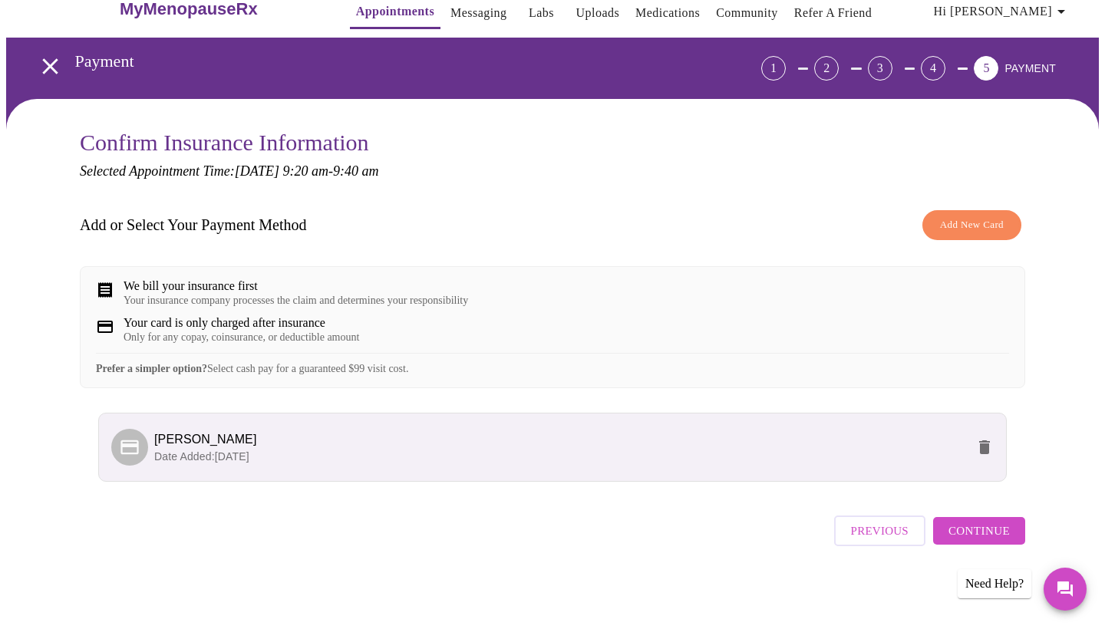
scroll to position [38, 0]
click at [981, 538] on span "Continue" at bounding box center [978, 531] width 61 height 20
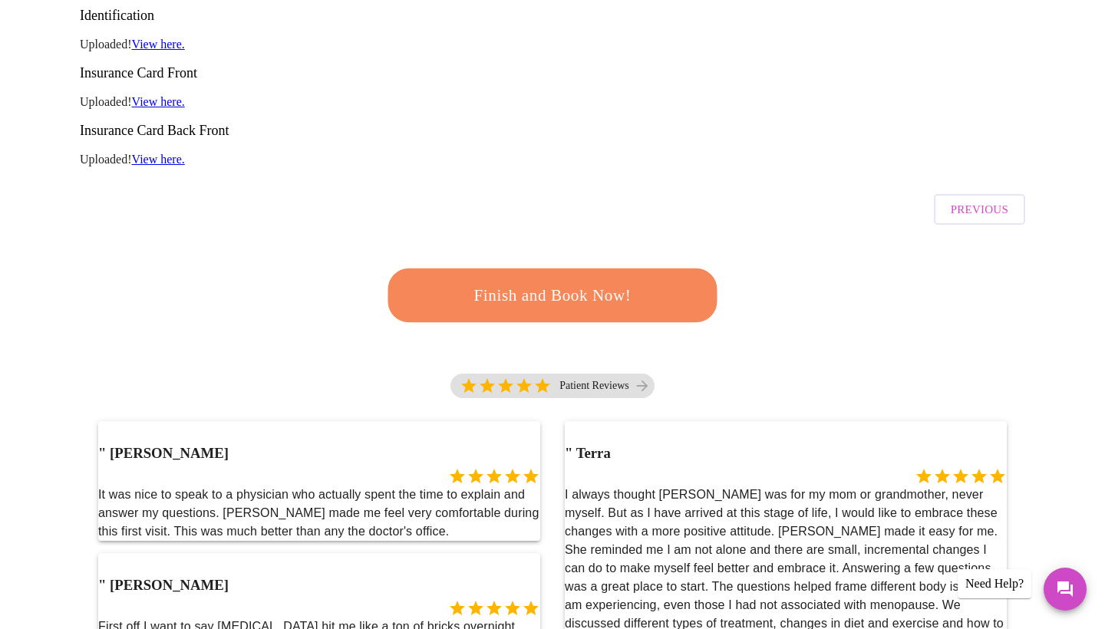
scroll to position [279, 0]
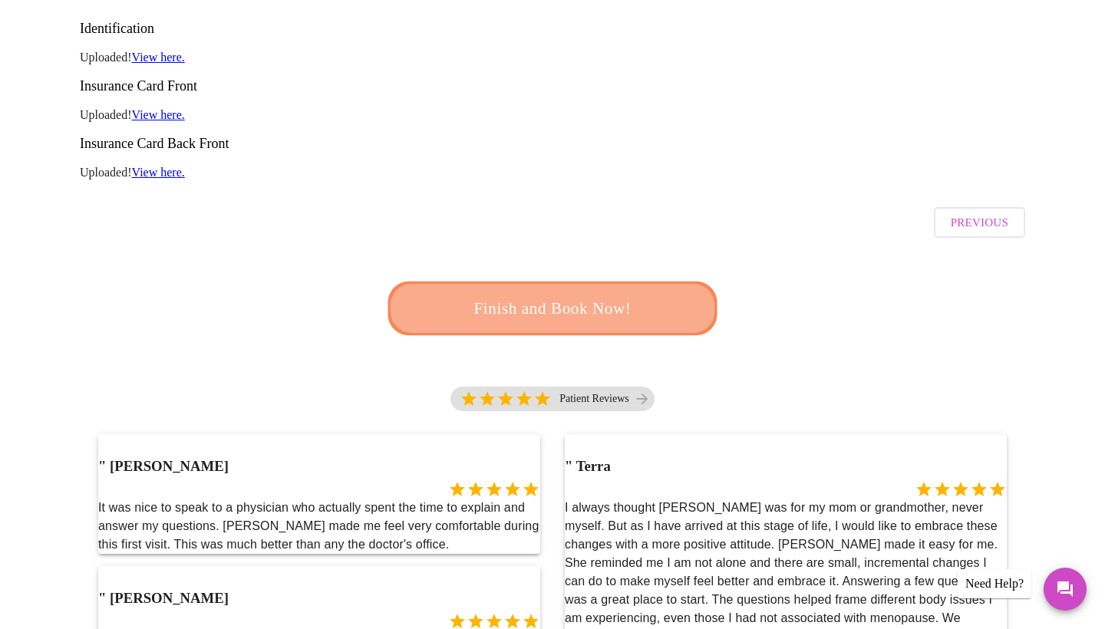
click at [591, 294] on span "Finish and Book Now!" at bounding box center [553, 308] width 292 height 29
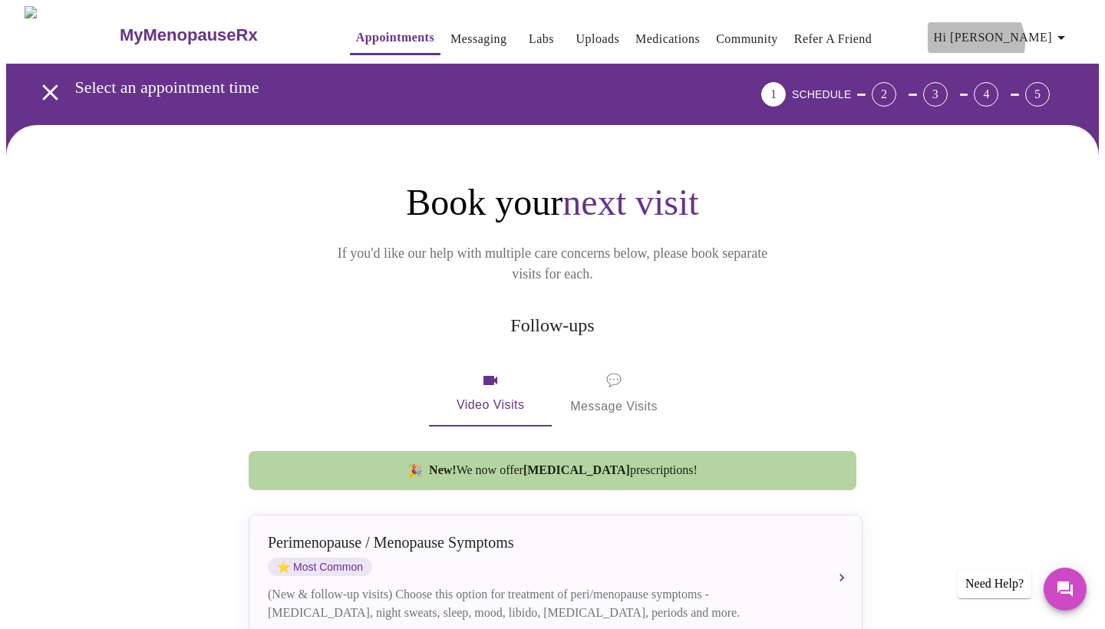
click at [1057, 36] on span "Hi [PERSON_NAME]" at bounding box center [1002, 37] width 137 height 21
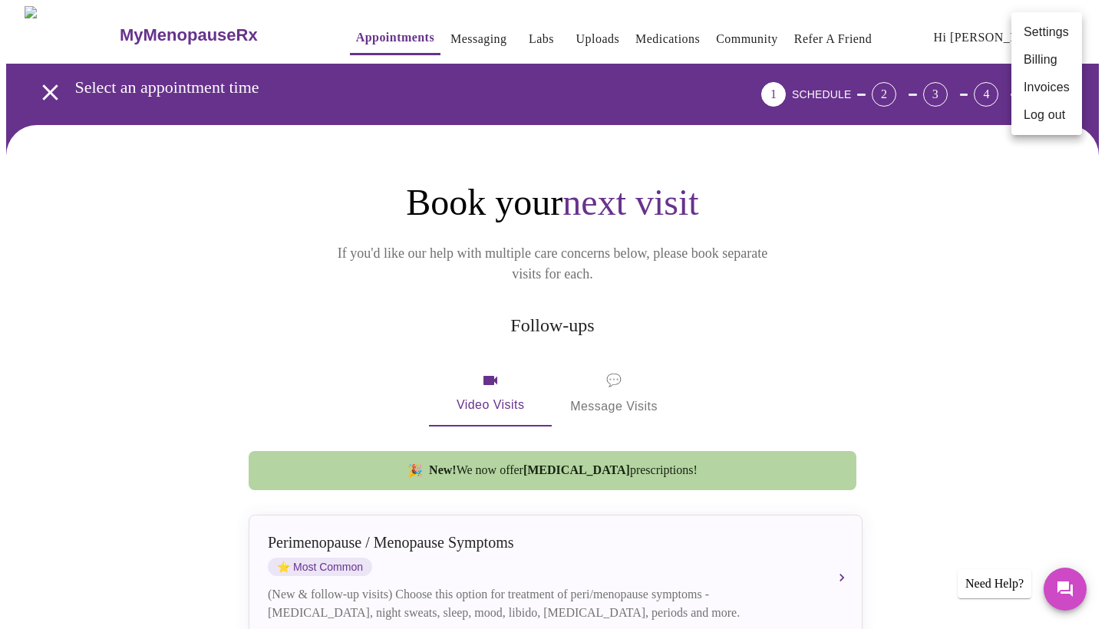
click at [167, 219] on div at bounding box center [552, 314] width 1105 height 629
click at [135, 31] on h3 "MyMenopauseRx" at bounding box center [189, 35] width 138 height 20
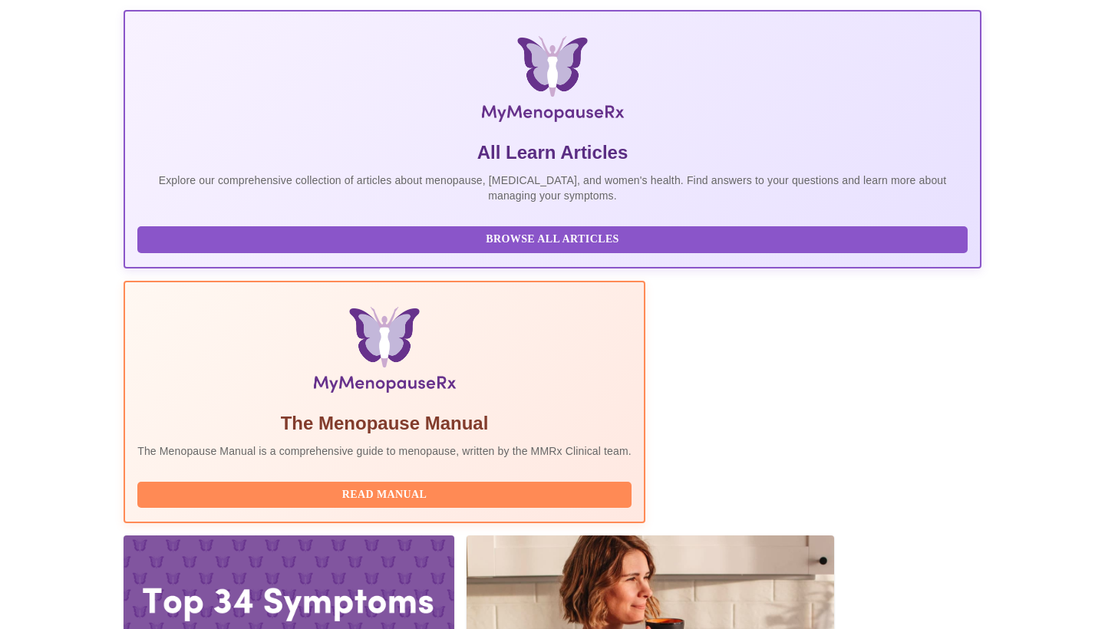
scroll to position [288, 0]
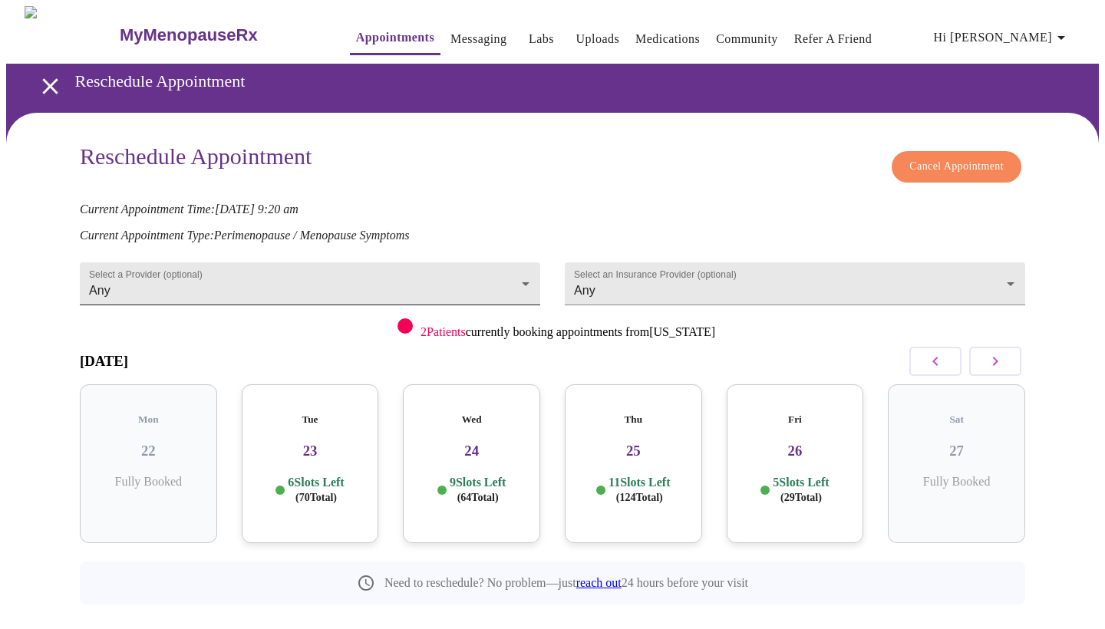
click at [501, 276] on body "MyMenopauseRx Appointments Messaging Labs Uploads Medications Community Refer a…" at bounding box center [552, 340] width 1093 height 668
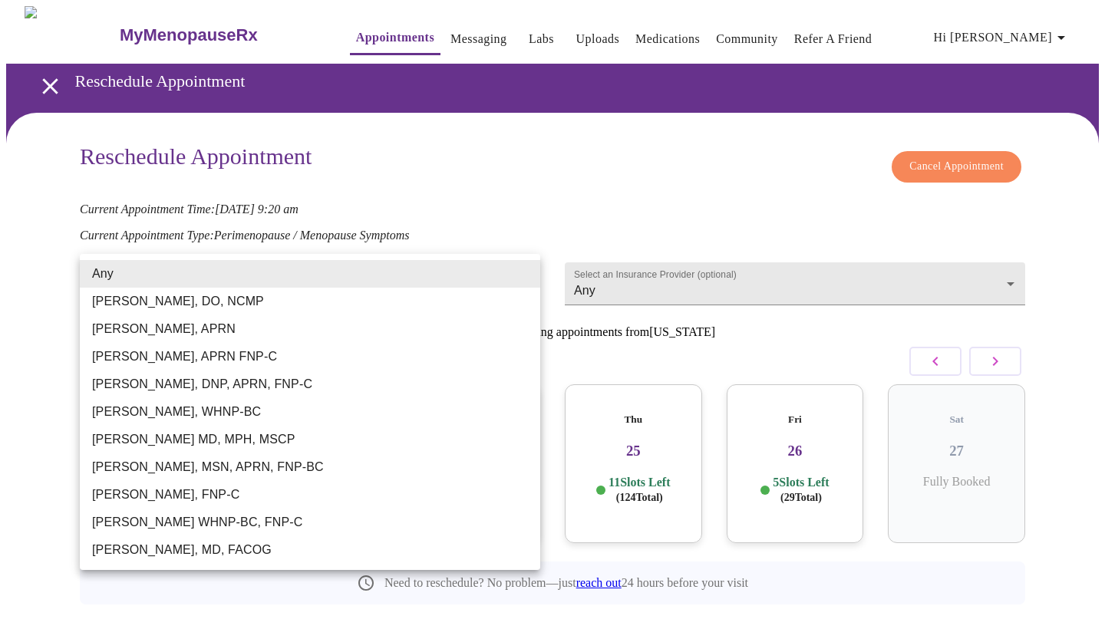
click at [467, 330] on li "[PERSON_NAME], APRN" at bounding box center [310, 329] width 460 height 28
type input "[PERSON_NAME], APRN"
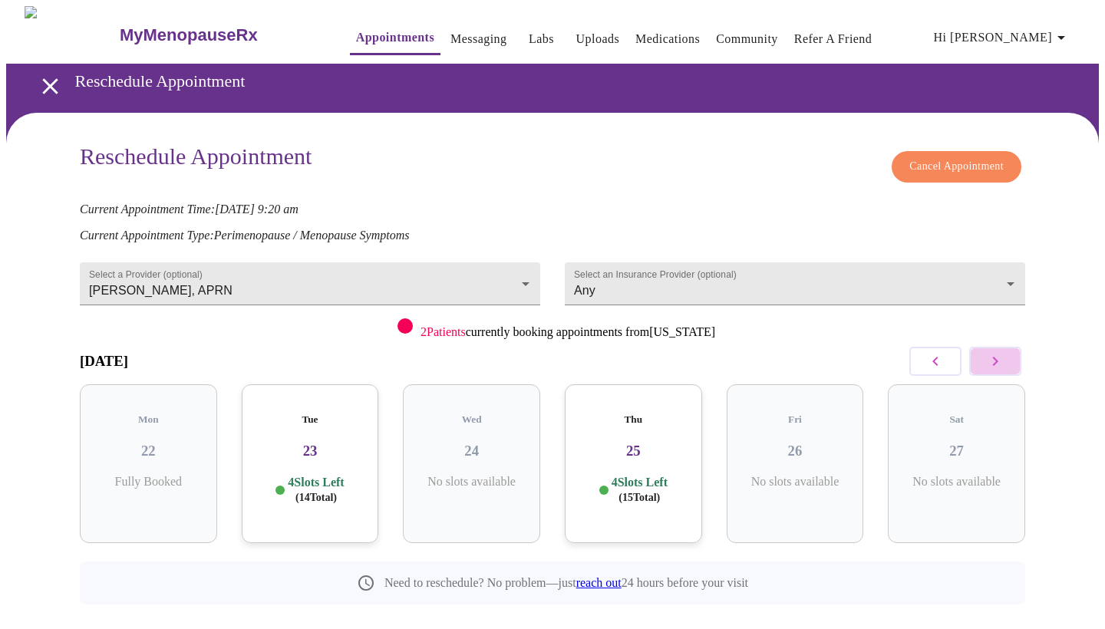
click at [998, 358] on icon "button" at bounding box center [995, 361] width 18 height 18
click at [998, 358] on icon "button" at bounding box center [995, 361] width 5 height 9
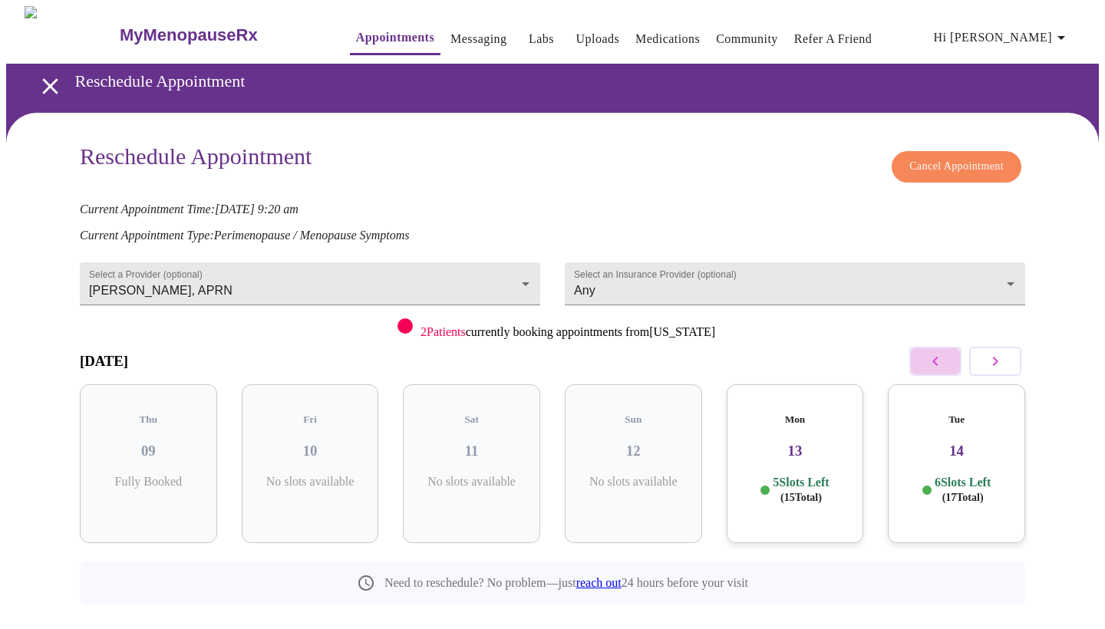
click at [938, 364] on icon "button" at bounding box center [935, 361] width 18 height 18
click at [807, 492] on span "( 18 Total)" at bounding box center [800, 498] width 41 height 12
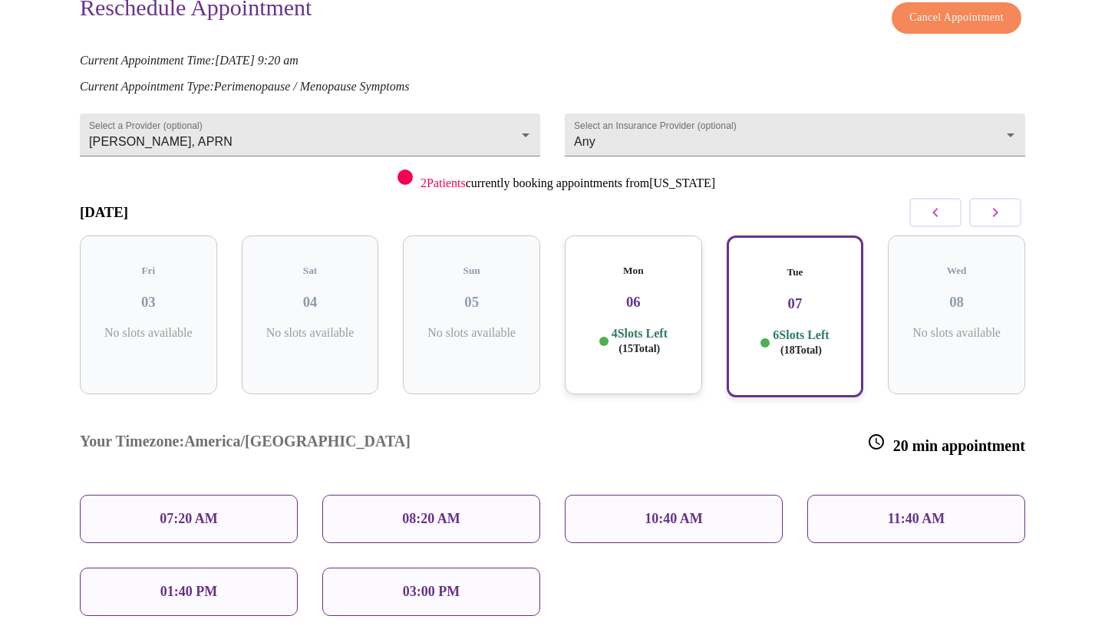
scroll to position [172, 0]
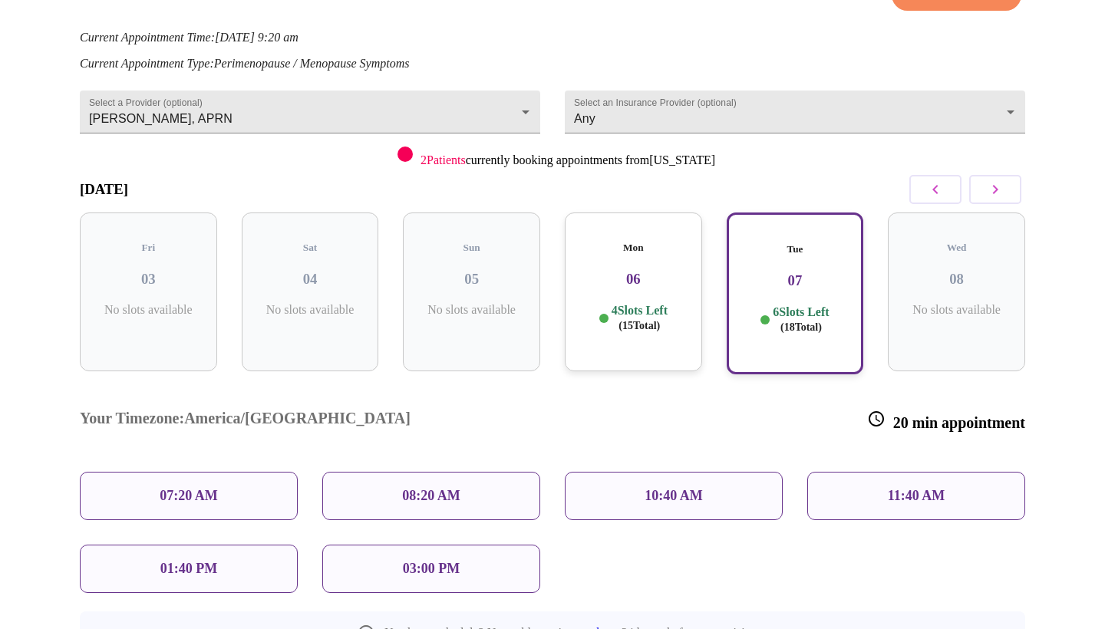
click at [618, 271] on h3 "06" at bounding box center [633, 279] width 113 height 17
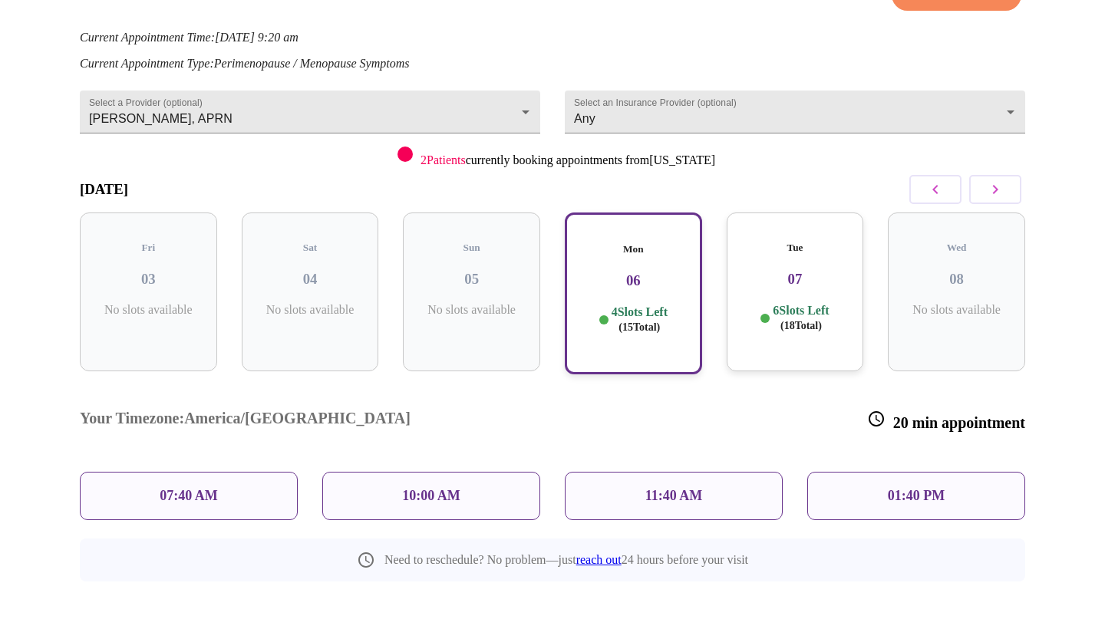
scroll to position [140, 0]
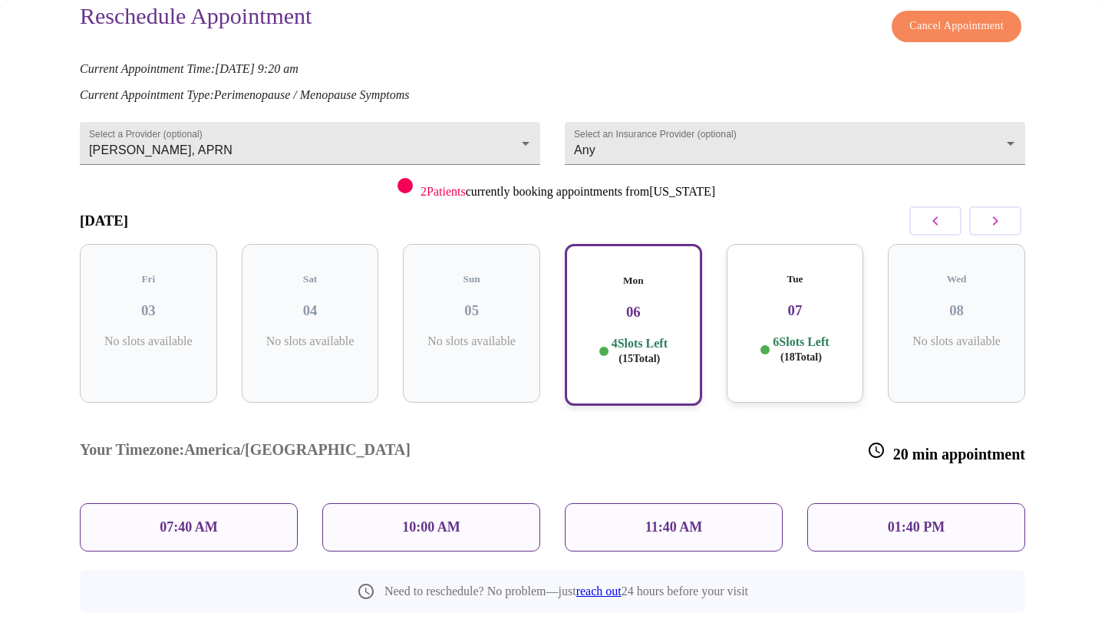
click at [800, 335] on p "6 Slots Left ( 18 Total)" at bounding box center [801, 350] width 56 height 30
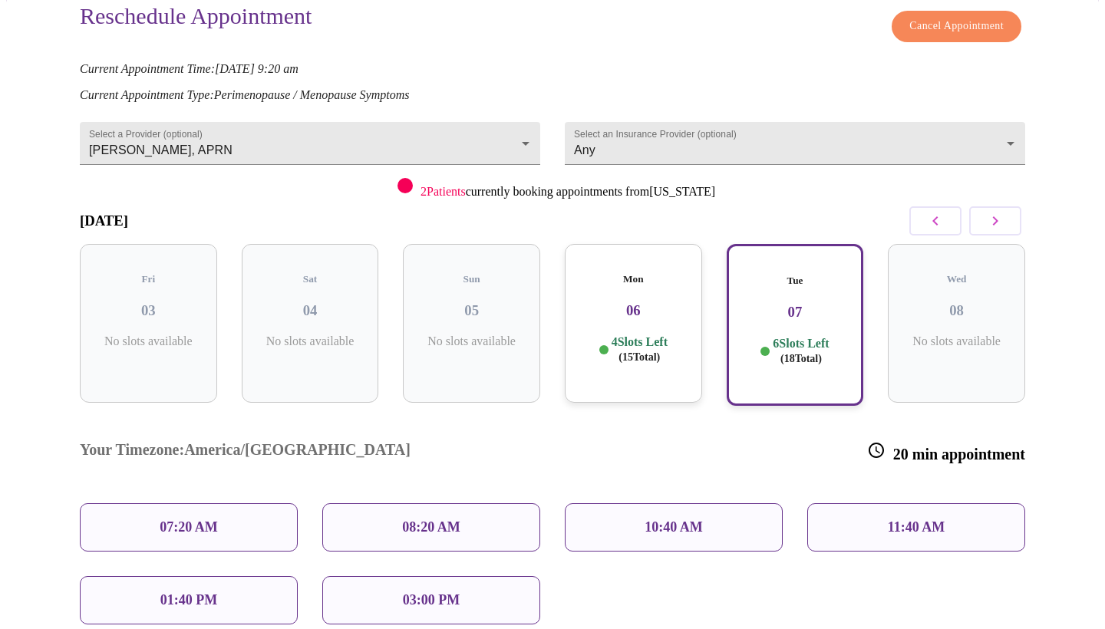
click at [1000, 227] on icon "button" at bounding box center [995, 221] width 18 height 18
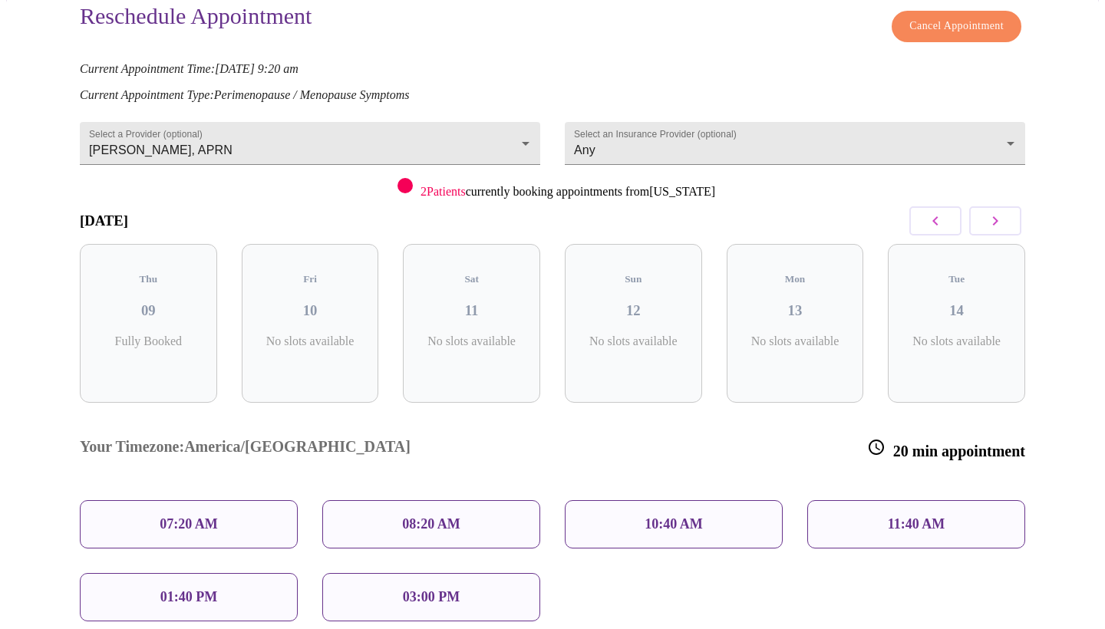
scroll to position [17, 0]
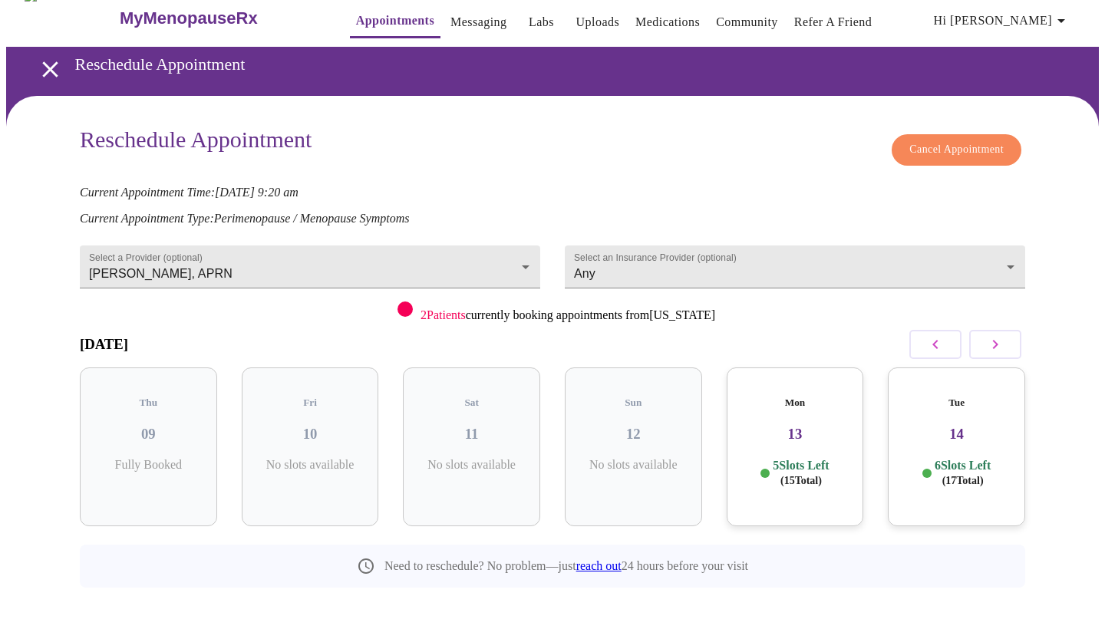
click at [800, 458] on p "5 Slots Left ( 15 Total)" at bounding box center [801, 473] width 56 height 30
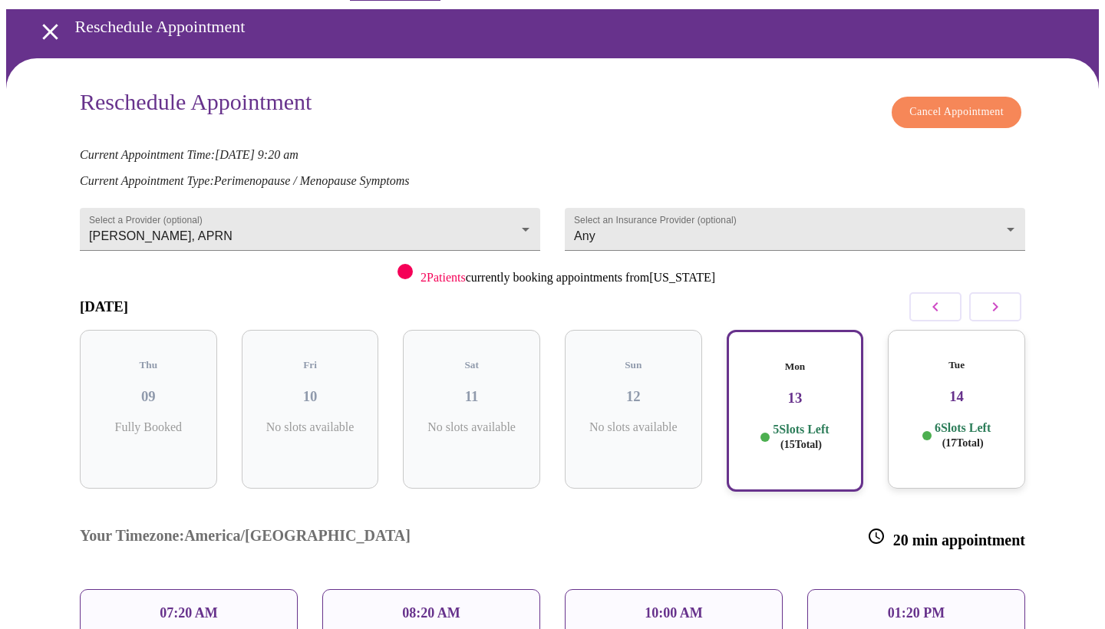
scroll to position [54, 0]
click at [933, 298] on icon "button" at bounding box center [935, 307] width 18 height 18
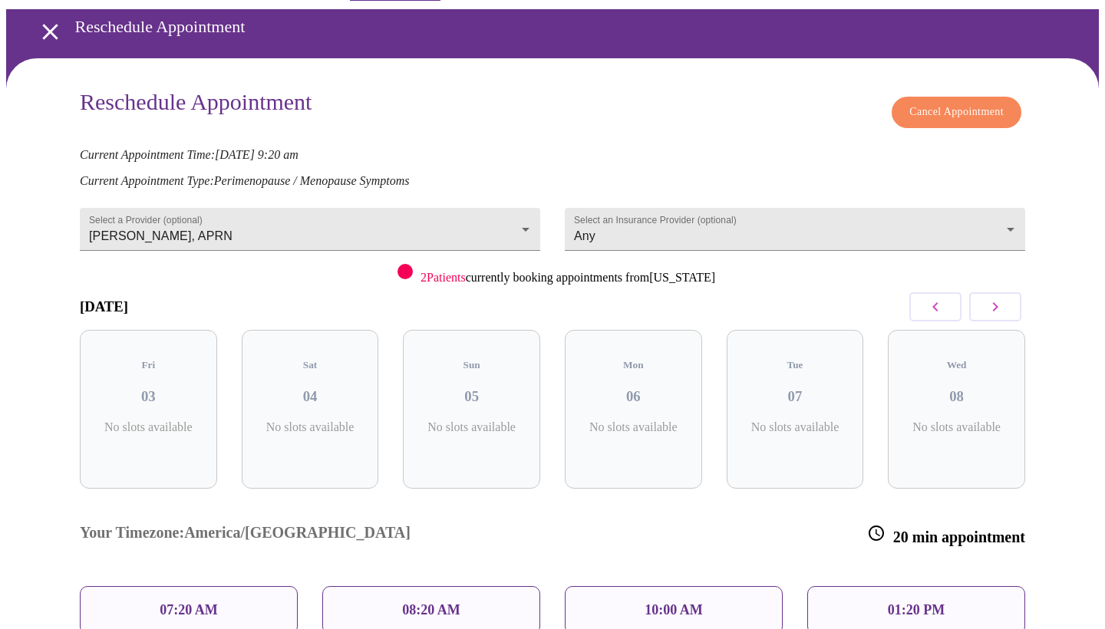
scroll to position [17, 0]
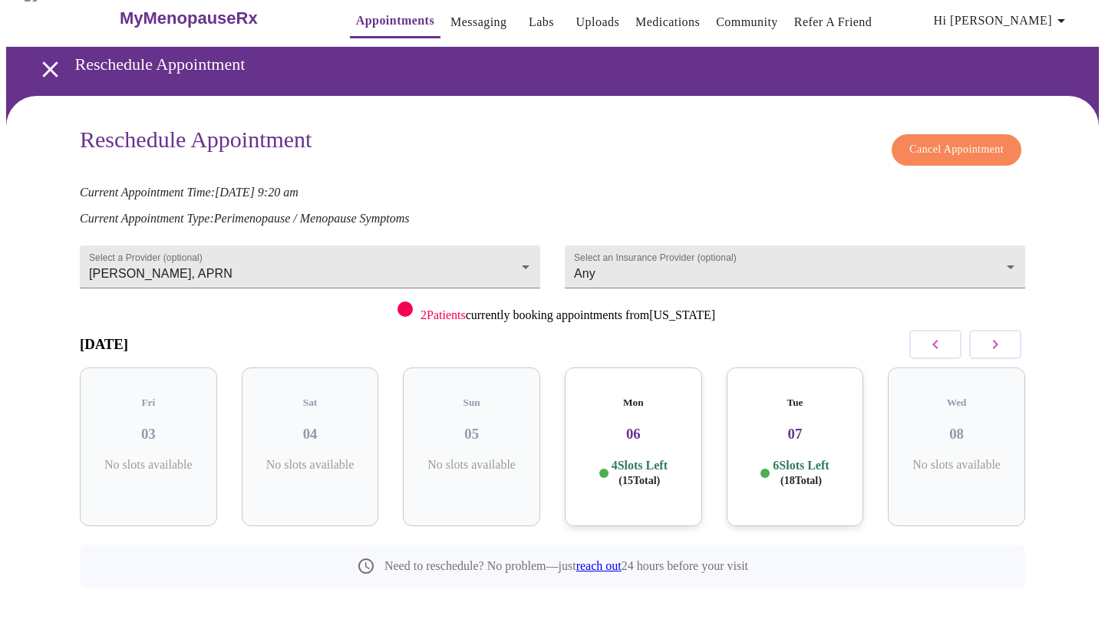
click at [797, 458] on p "6 Slots Left ( 18 Total)" at bounding box center [801, 473] width 56 height 30
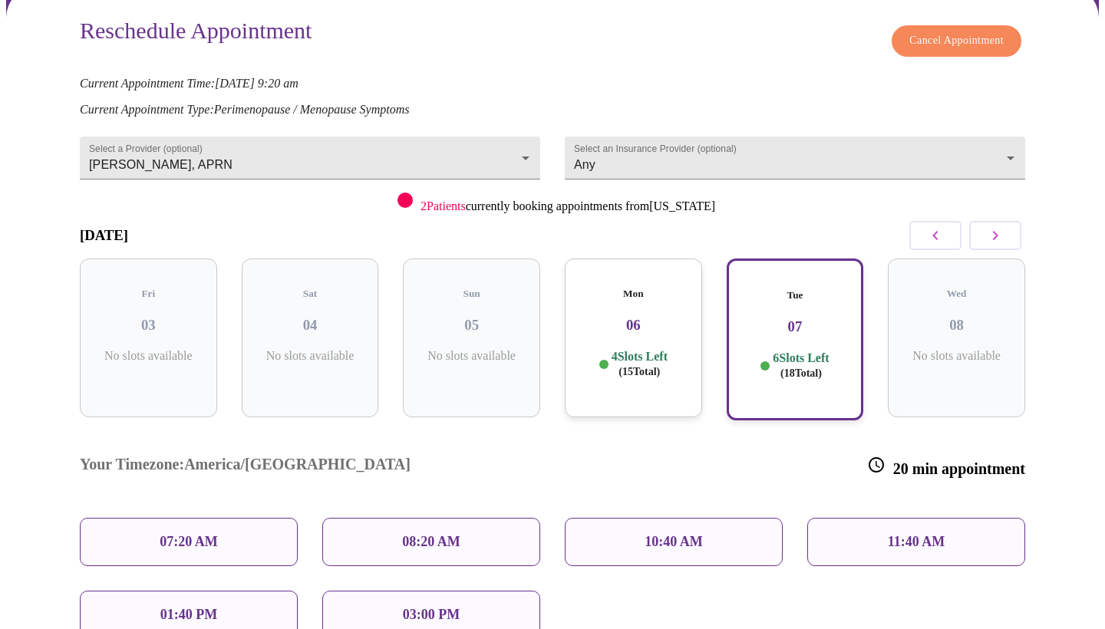
scroll to position [207, 0]
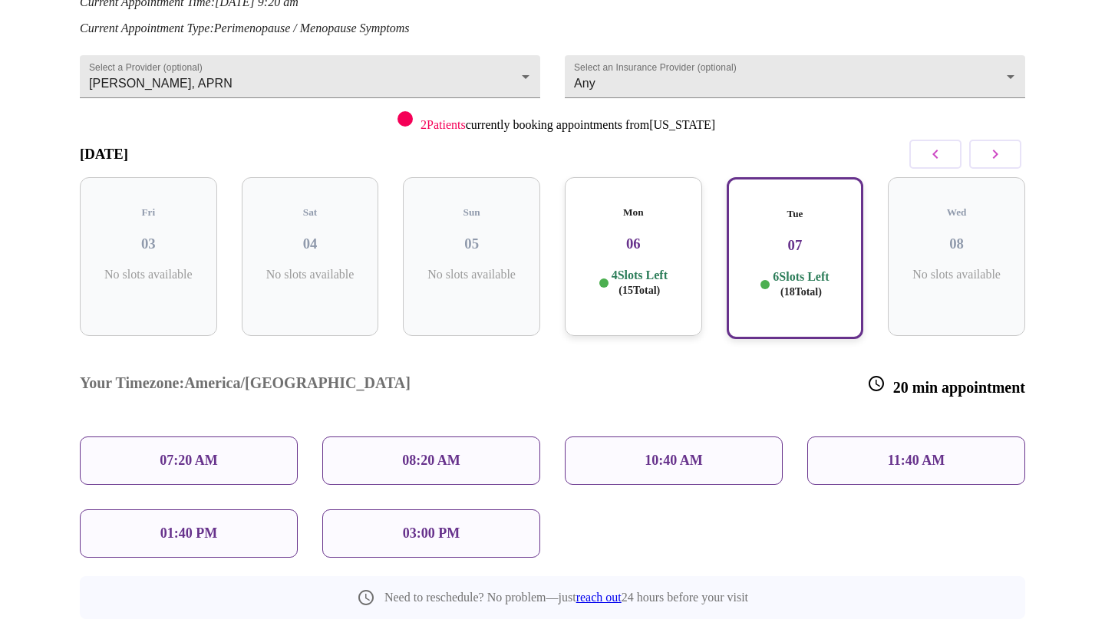
click at [239, 509] on div "01:40 PM" at bounding box center [189, 533] width 218 height 48
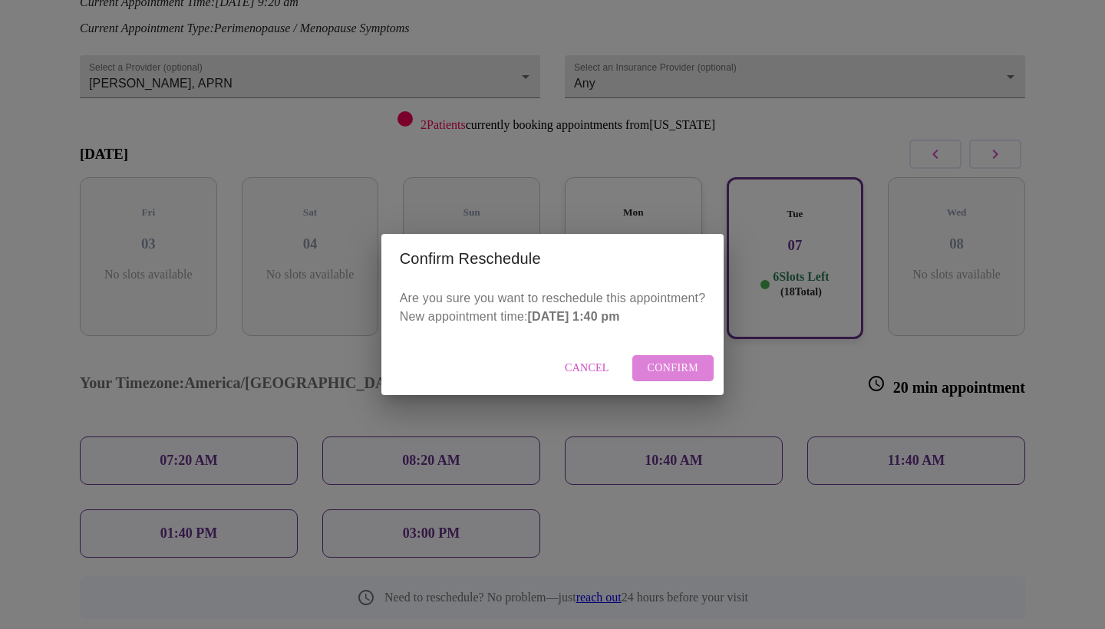
click at [672, 373] on span "Confirm" at bounding box center [673, 368] width 51 height 19
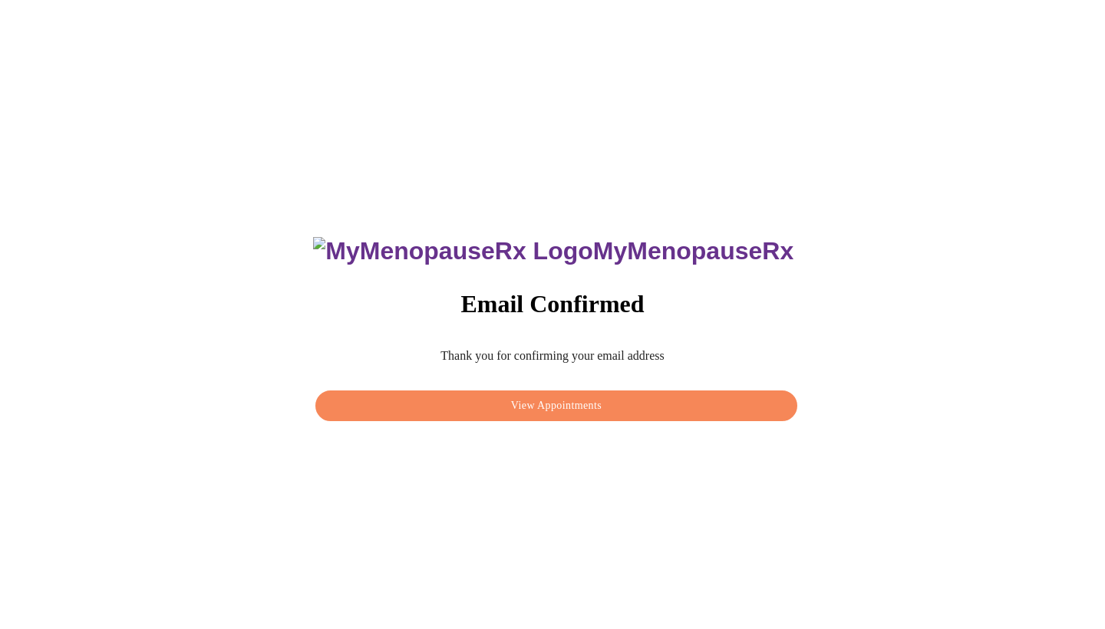
click at [615, 404] on span "View Appointments" at bounding box center [556, 406] width 447 height 19
